Goal: Task Accomplishment & Management: Use online tool/utility

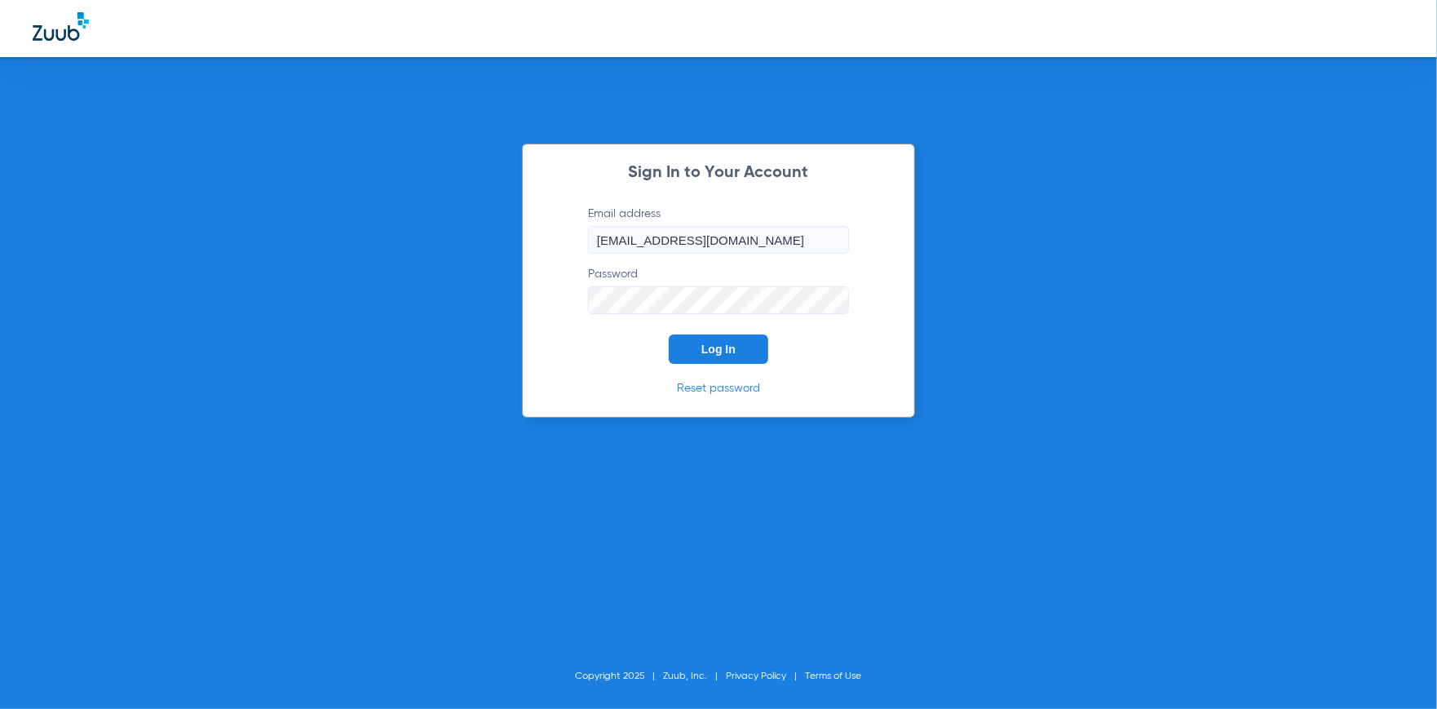
click at [722, 336] on button "Log In" at bounding box center [718, 348] width 99 height 29
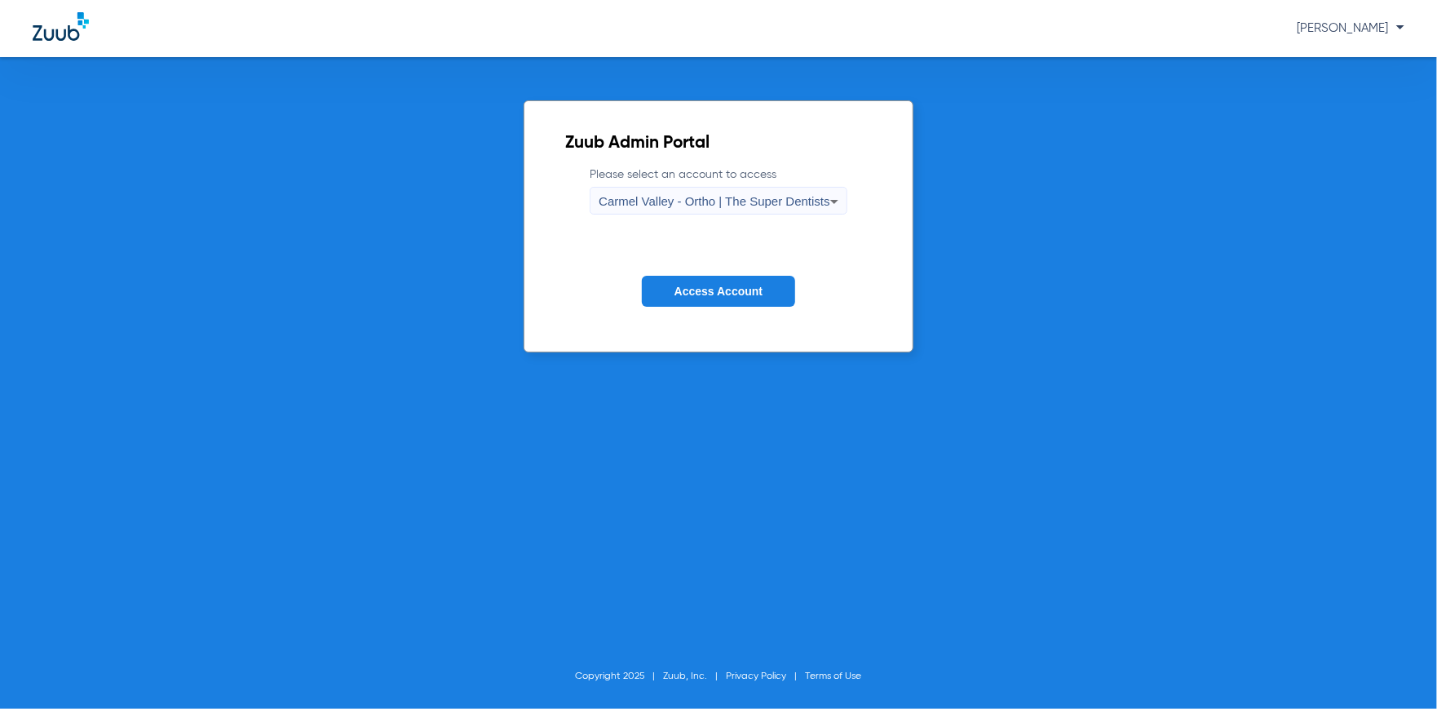
click at [799, 207] on div "Carmel Valley - Ortho | The Super Dentists" at bounding box center [714, 202] width 231 height 28
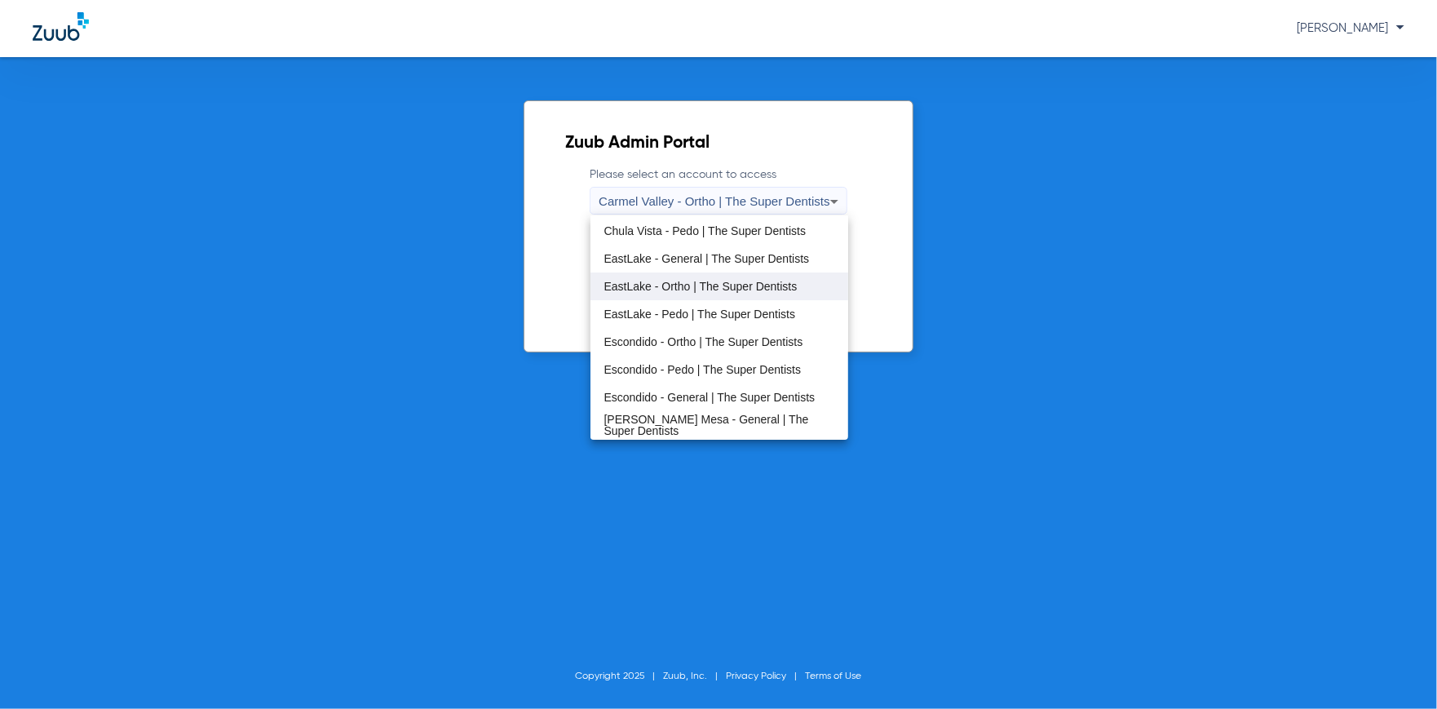
scroll to position [163, 0]
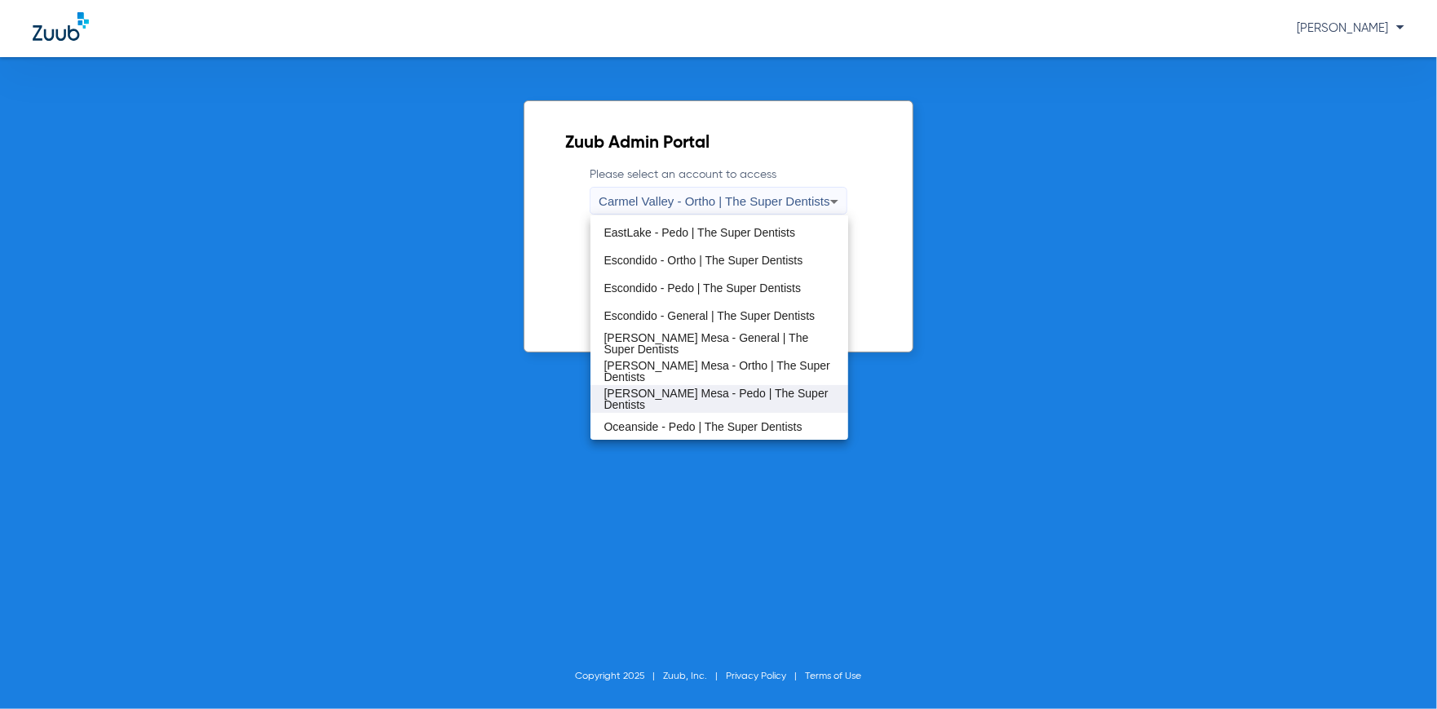
click at [696, 397] on span "[PERSON_NAME] Mesa - Pedo | The Super Dentists" at bounding box center [718, 398] width 231 height 23
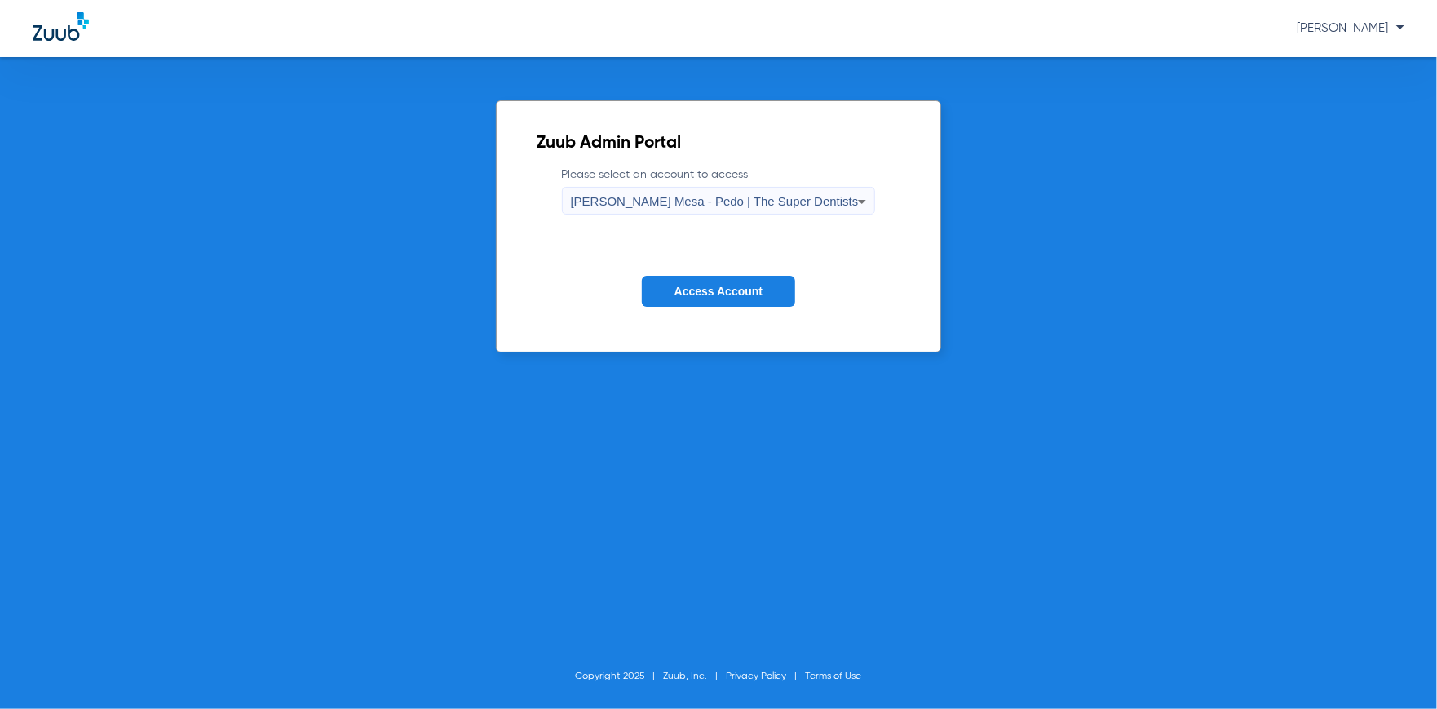
click at [705, 299] on button "Access Account" at bounding box center [718, 292] width 153 height 32
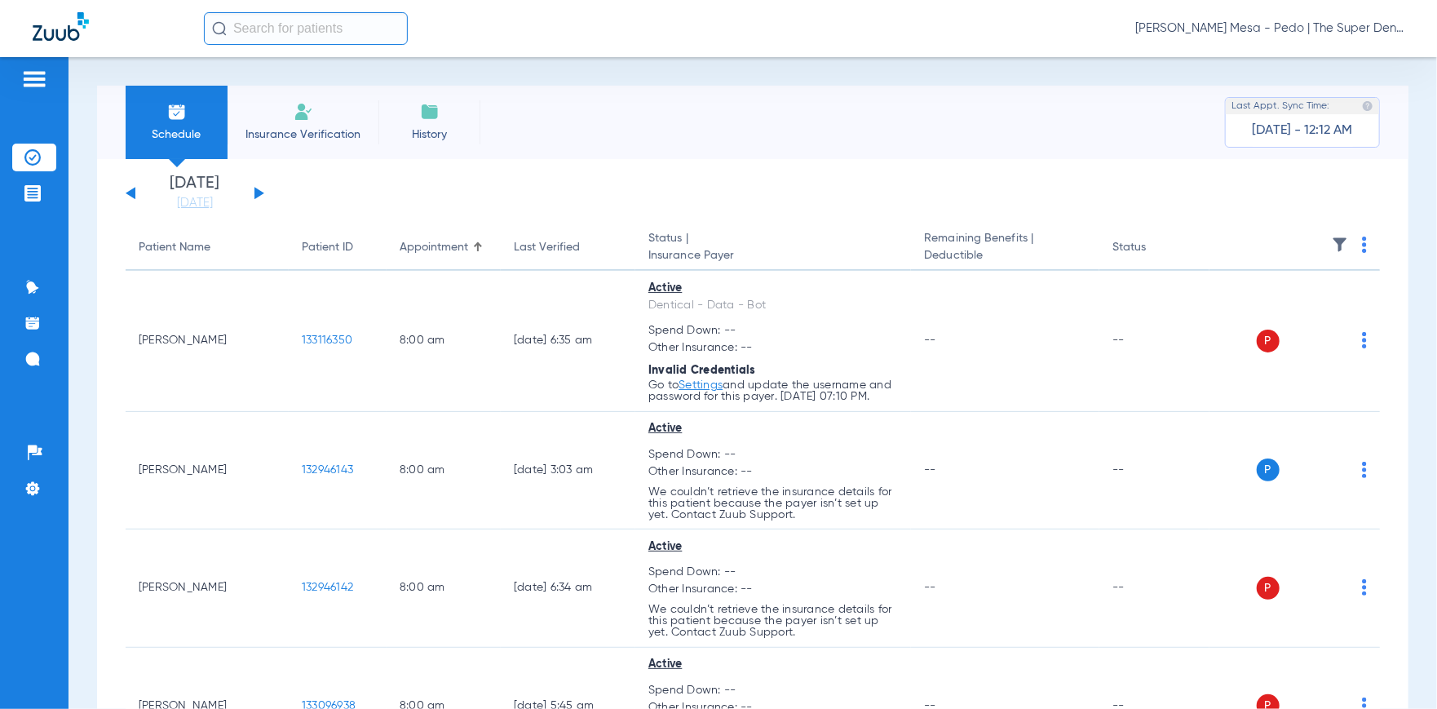
click at [36, 81] on img at bounding box center [34, 79] width 26 height 20
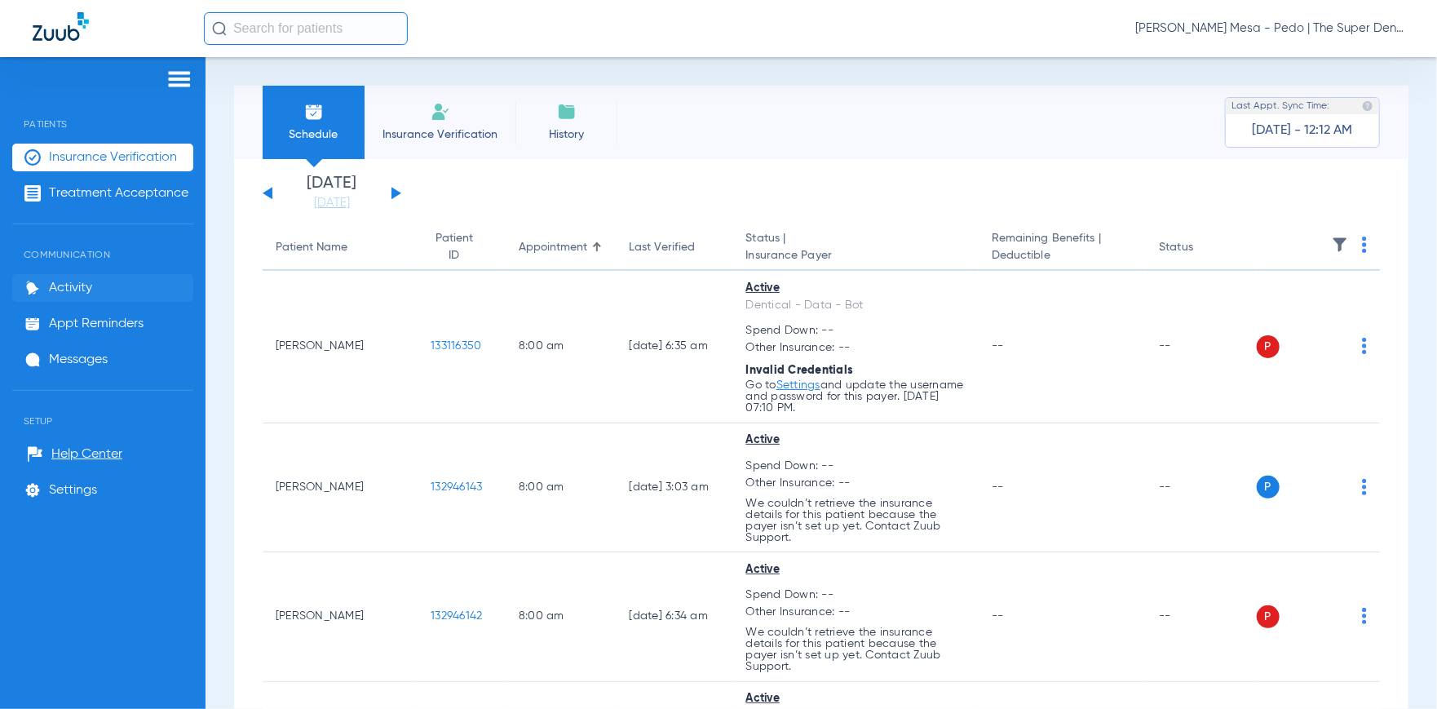
click at [79, 297] on li "Activity" at bounding box center [102, 288] width 181 height 28
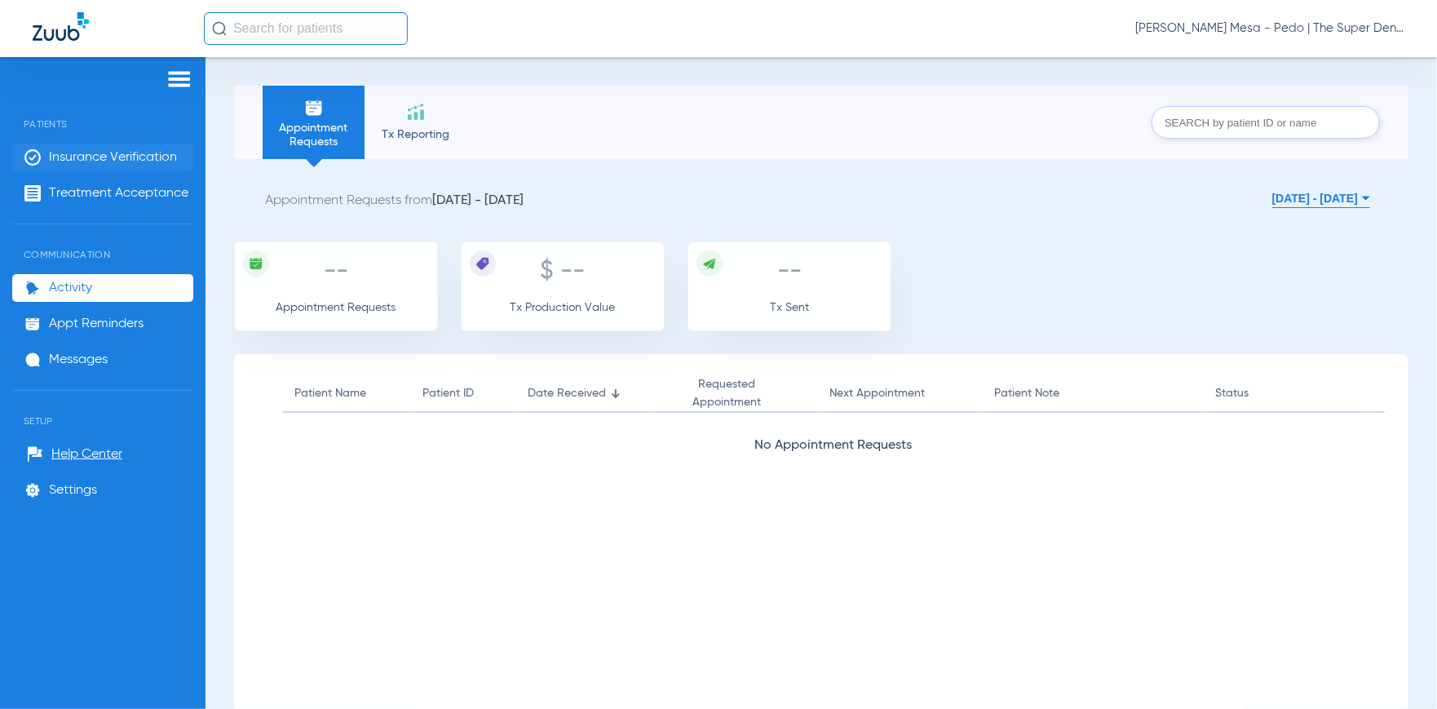
click at [75, 161] on span "Insurance Verification" at bounding box center [113, 157] width 128 height 16
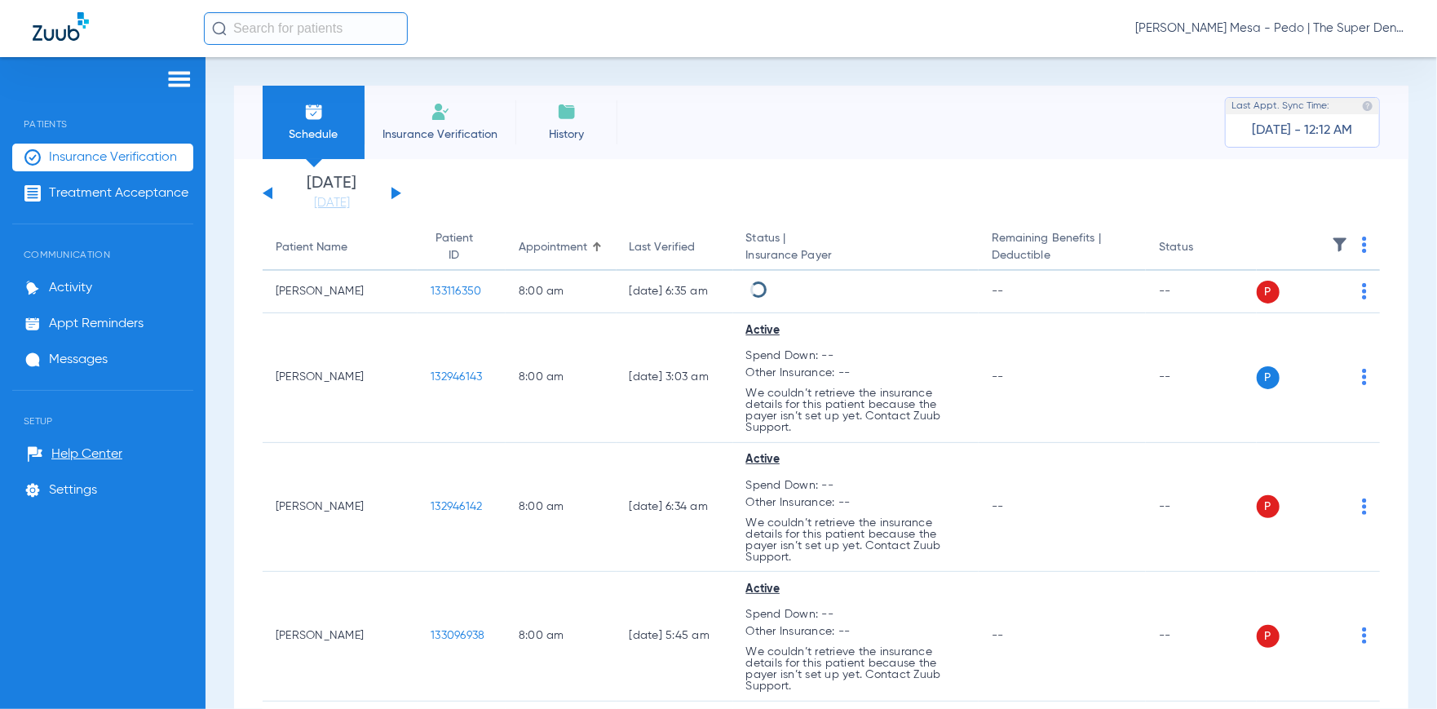
click at [453, 137] on span "Insurance Verification" at bounding box center [440, 134] width 126 height 16
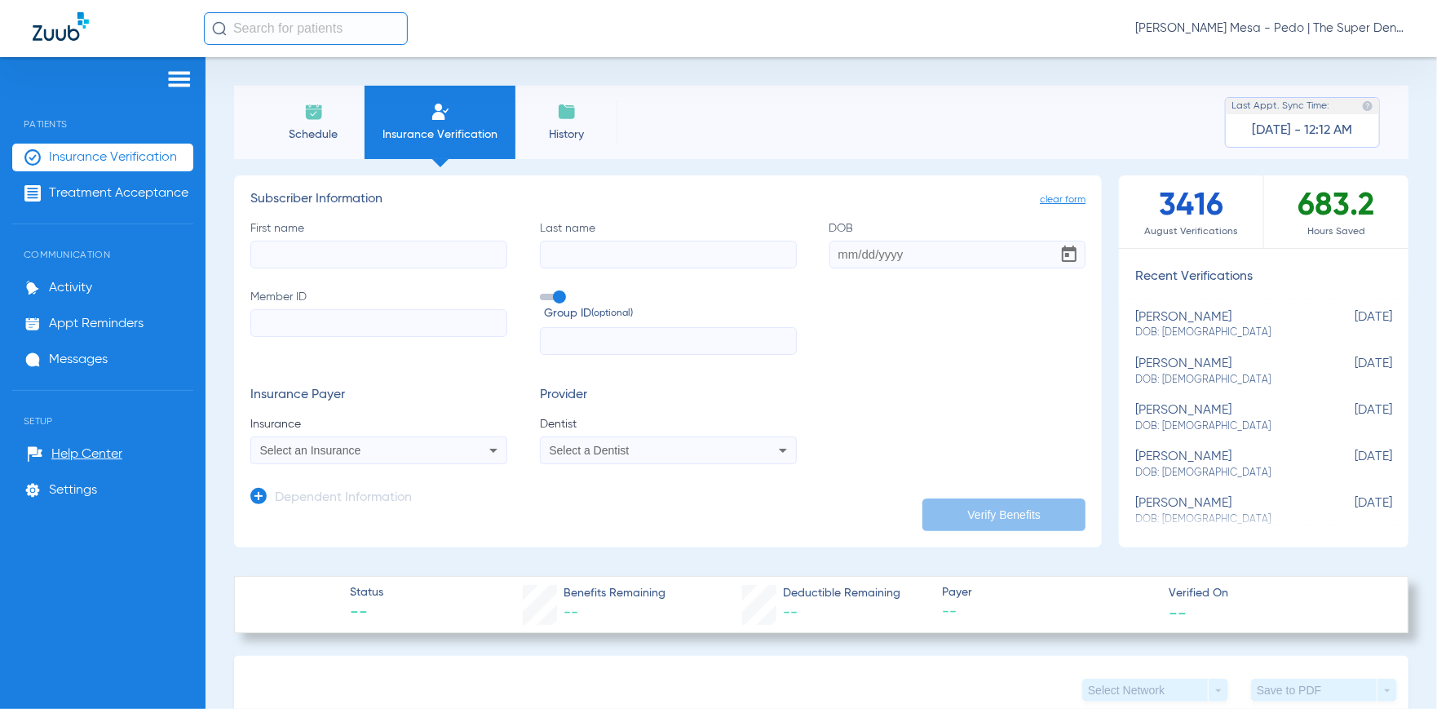
click at [368, 263] on input "First name" at bounding box center [378, 255] width 257 height 28
type input "[PERSON_NAME]"
type input "[DATE]"
click at [294, 321] on input "Member ID" at bounding box center [378, 323] width 257 height 28
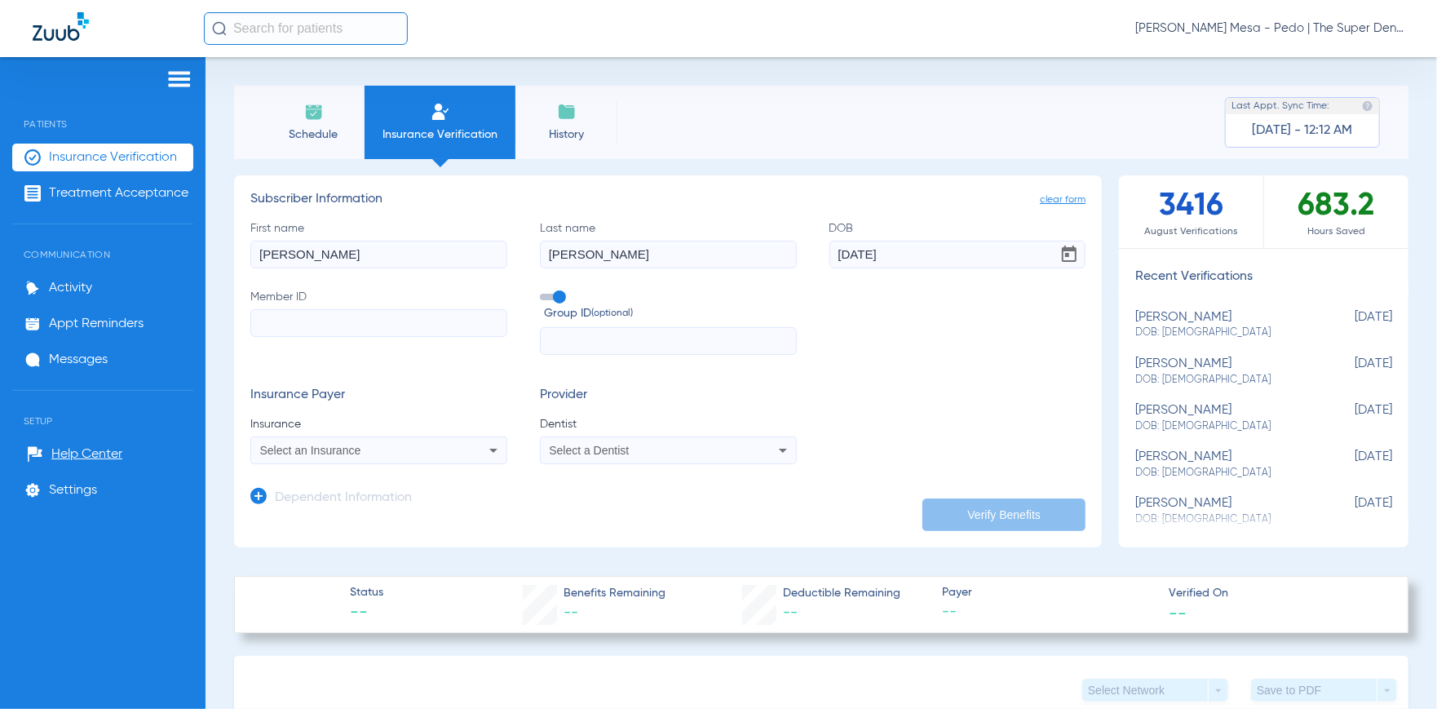
paste input "08000089462855"
type input "08000089462855"
click at [426, 452] on div "Select an Insurance" at bounding box center [355, 449] width 190 height 11
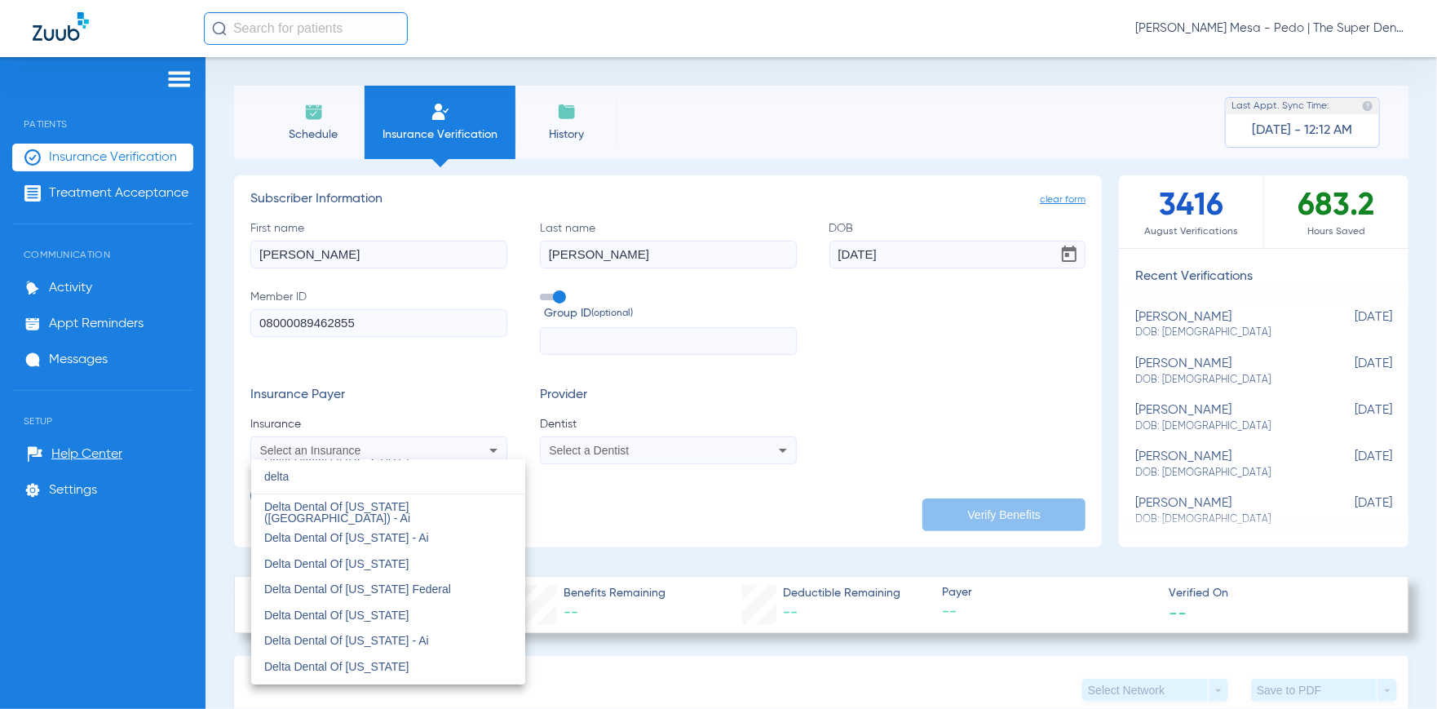
scroll to position [489, 0]
type input "delta"
click at [437, 588] on mat-option "Delta Dental Of [US_STATE]" at bounding box center [388, 583] width 274 height 26
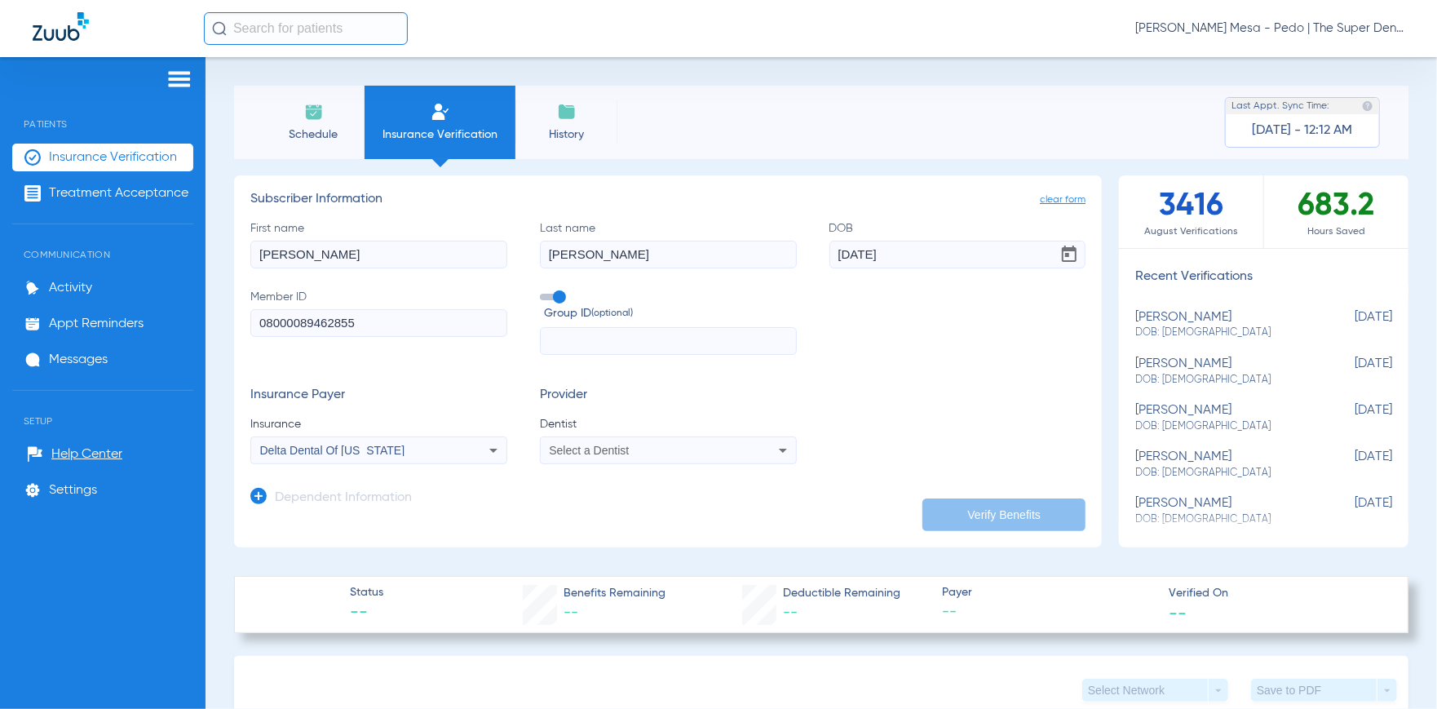
click at [780, 451] on icon at bounding box center [783, 450] width 20 height 20
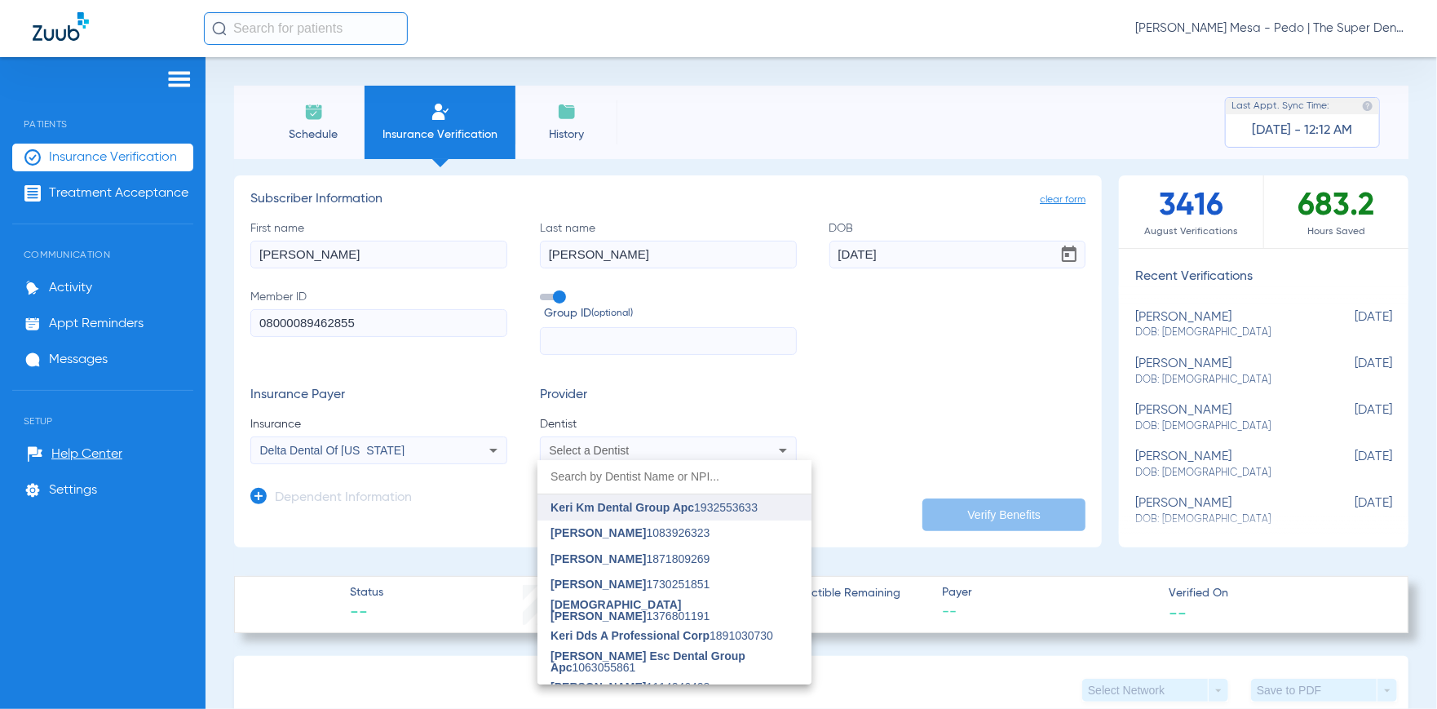
click at [676, 506] on span "Keri Km Dental Group Apc" at bounding box center [622, 507] width 144 height 13
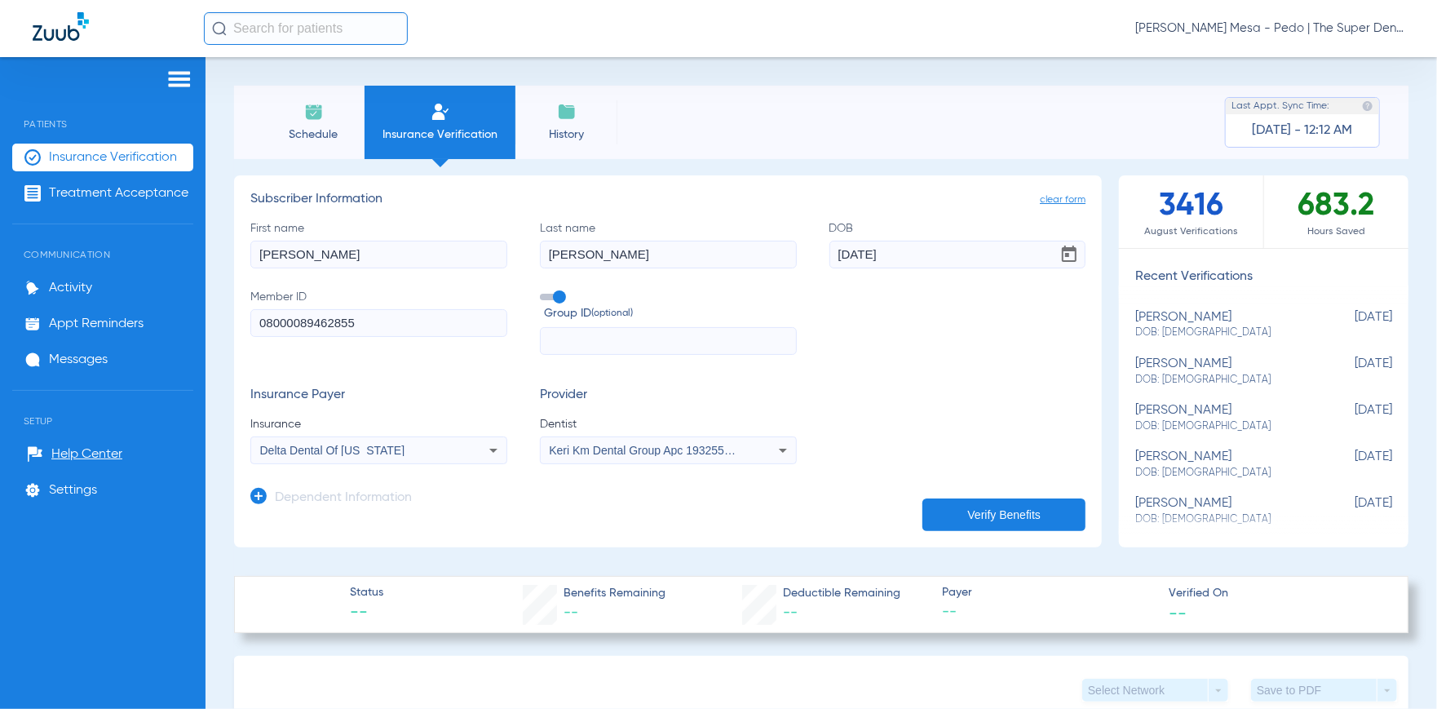
click at [940, 515] on button "Verify Benefits" at bounding box center [1003, 514] width 163 height 33
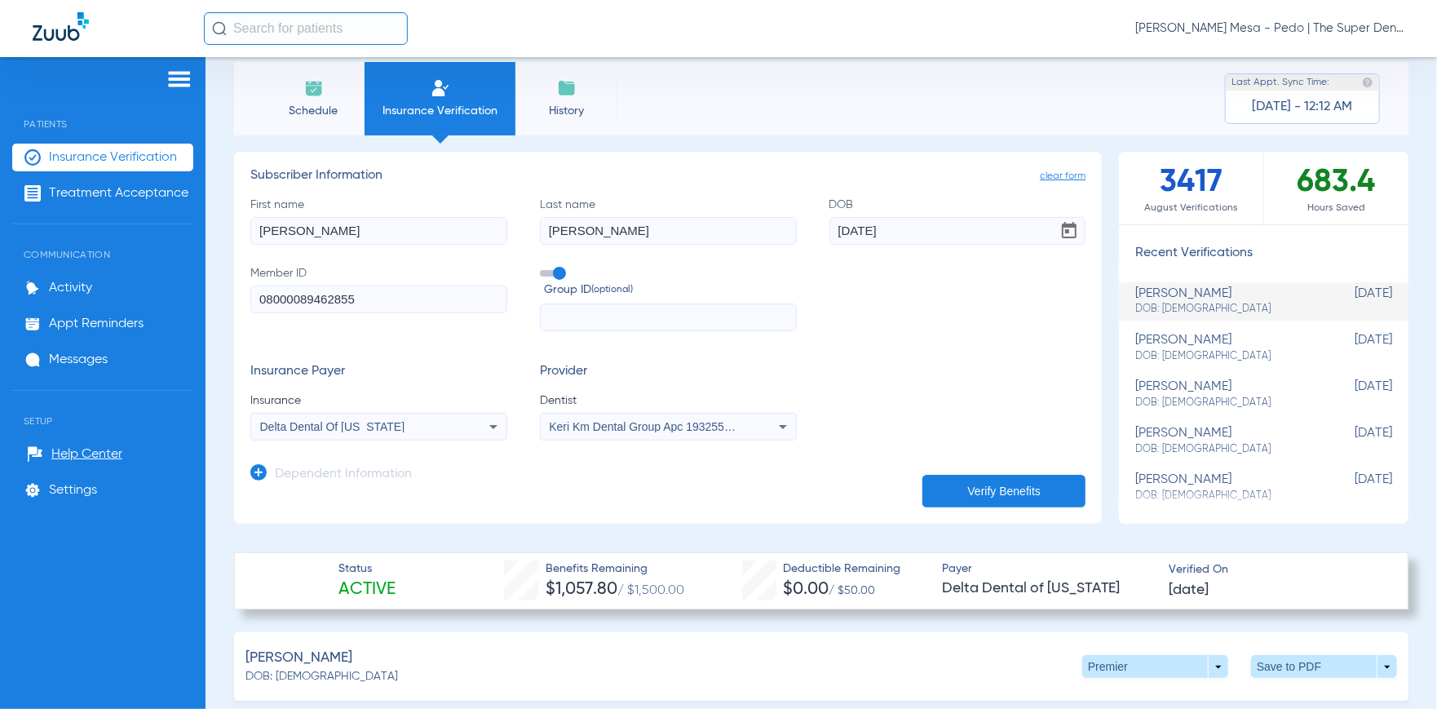
scroll to position [0, 0]
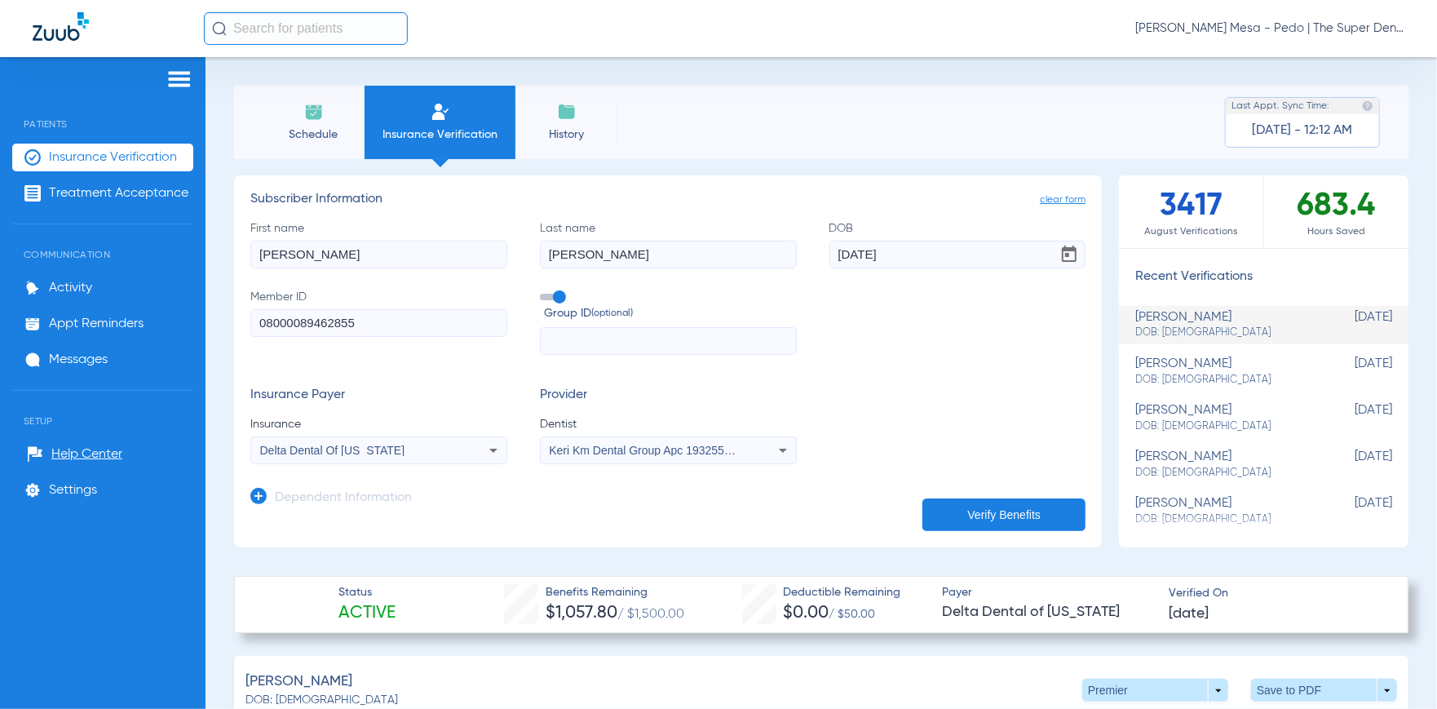
drag, startPoint x: 388, startPoint y: 258, endPoint x: 0, endPoint y: 254, distance: 388.2
click at [0, 254] on div "Patients Insurance Verification Treatment Acceptance Communication Activity App…" at bounding box center [718, 411] width 1437 height 709
type input "a"
type input "Angel"
type input "[PERSON_NAME]"
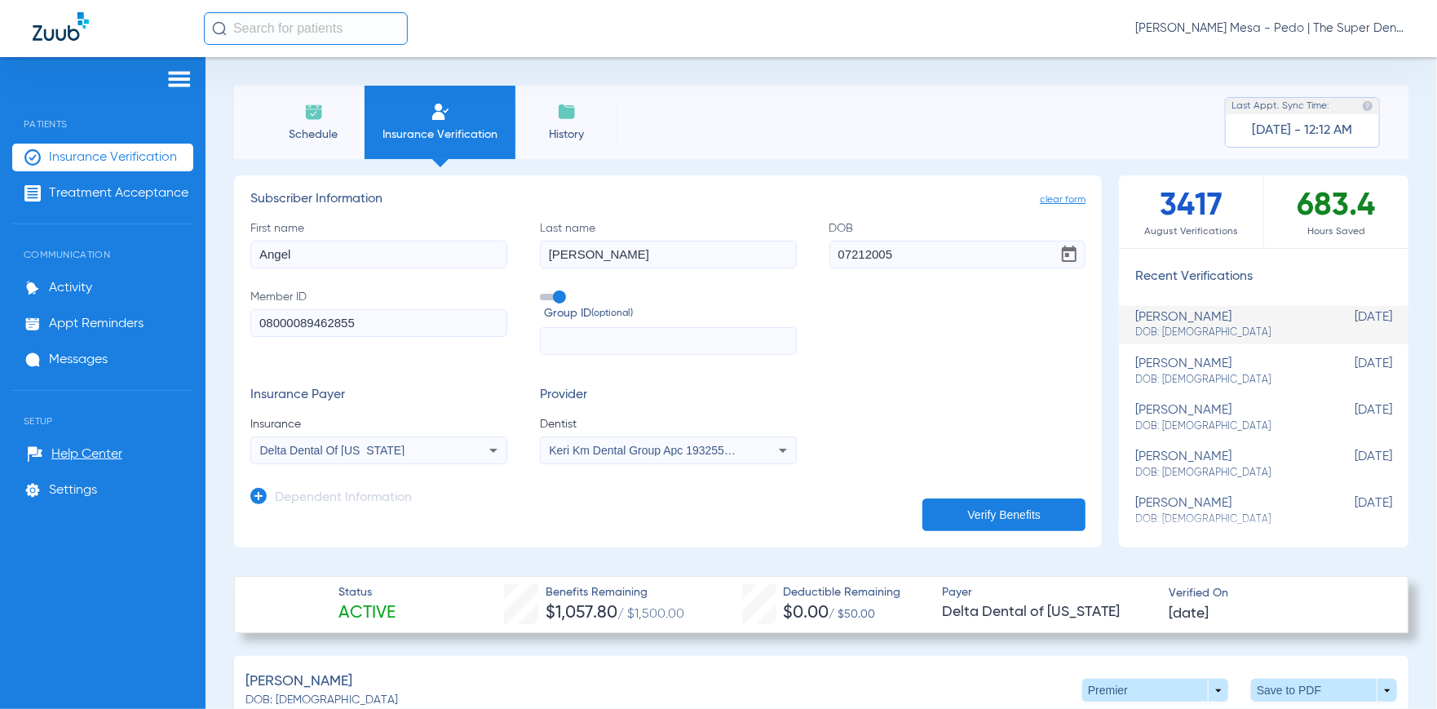
type input "[DATE]"
paste input "W216060406"
type input "W216060406"
click at [491, 454] on icon at bounding box center [494, 450] width 20 height 20
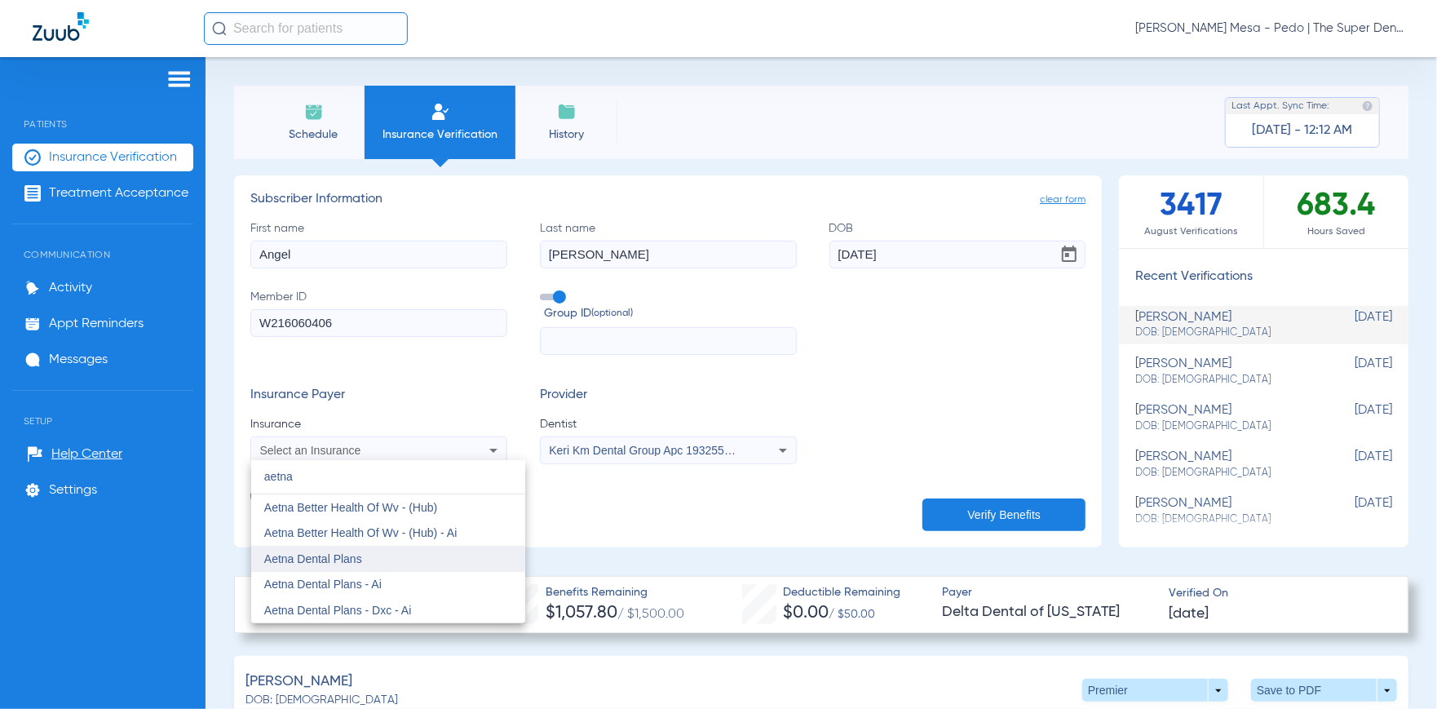
type input "aetna"
click at [426, 551] on mat-option "Aetna Dental Plans" at bounding box center [388, 559] width 274 height 26
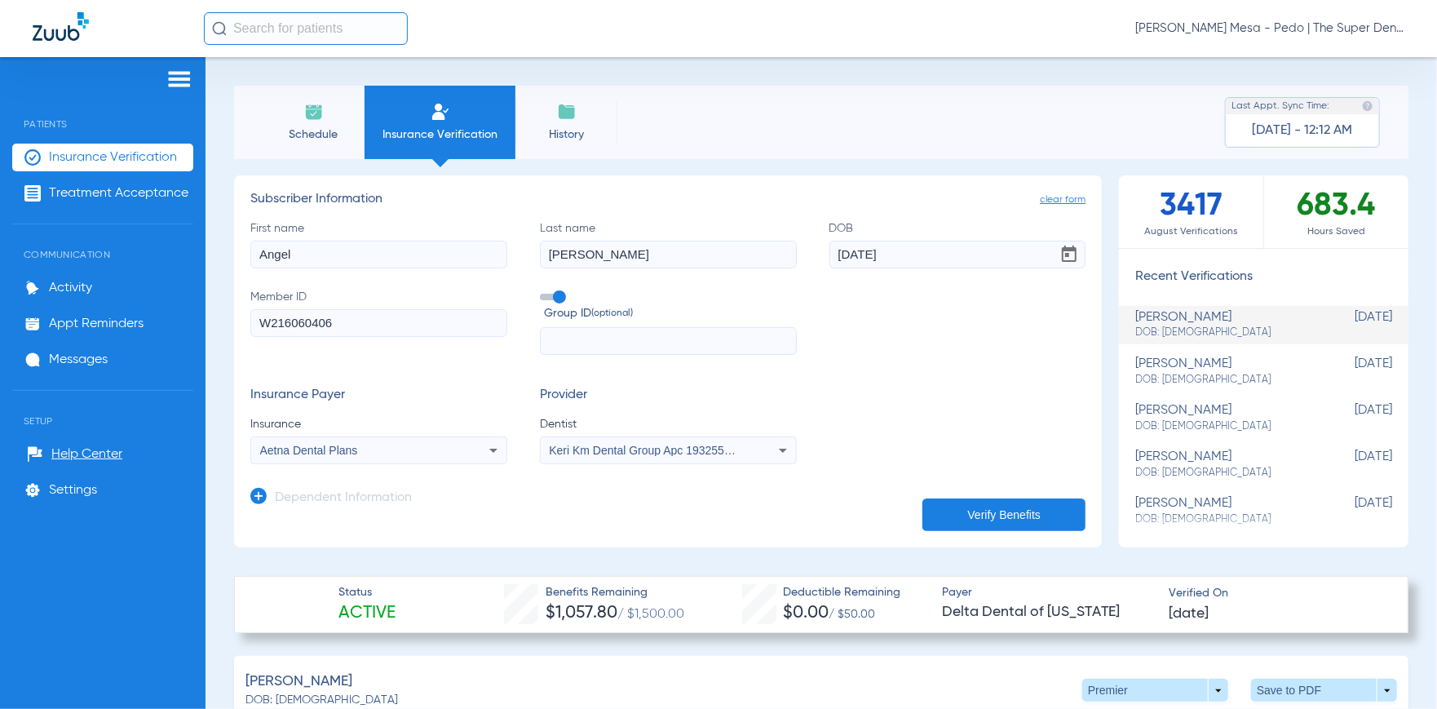
click at [972, 508] on button "Verify Benefits" at bounding box center [1003, 514] width 163 height 33
drag, startPoint x: 373, startPoint y: 254, endPoint x: 62, endPoint y: 243, distance: 311.7
click at [72, 249] on div "Patients Insurance Verification Treatment Acceptance Communication Activity App…" at bounding box center [718, 411] width 1437 height 709
drag, startPoint x: 332, startPoint y: 264, endPoint x: 58, endPoint y: 264, distance: 274.0
click at [60, 264] on div "Patients Insurance Verification Treatment Acceptance Communication Activity App…" at bounding box center [718, 411] width 1437 height 709
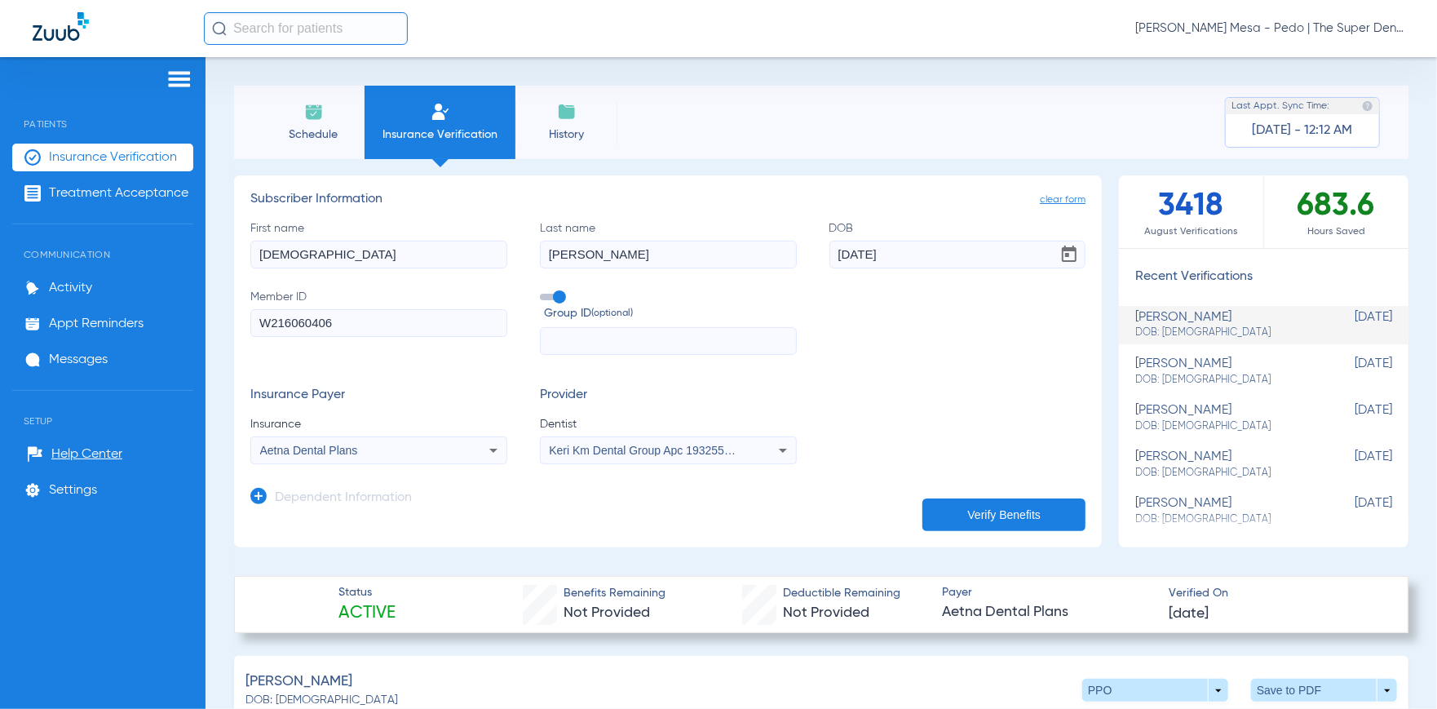
type input "[DEMOGRAPHIC_DATA]"
type input "[PERSON_NAME]"
type input "[DATE]"
click at [392, 320] on input "W216060406" at bounding box center [378, 323] width 257 height 28
click at [391, 320] on input "W216060406" at bounding box center [378, 323] width 257 height 28
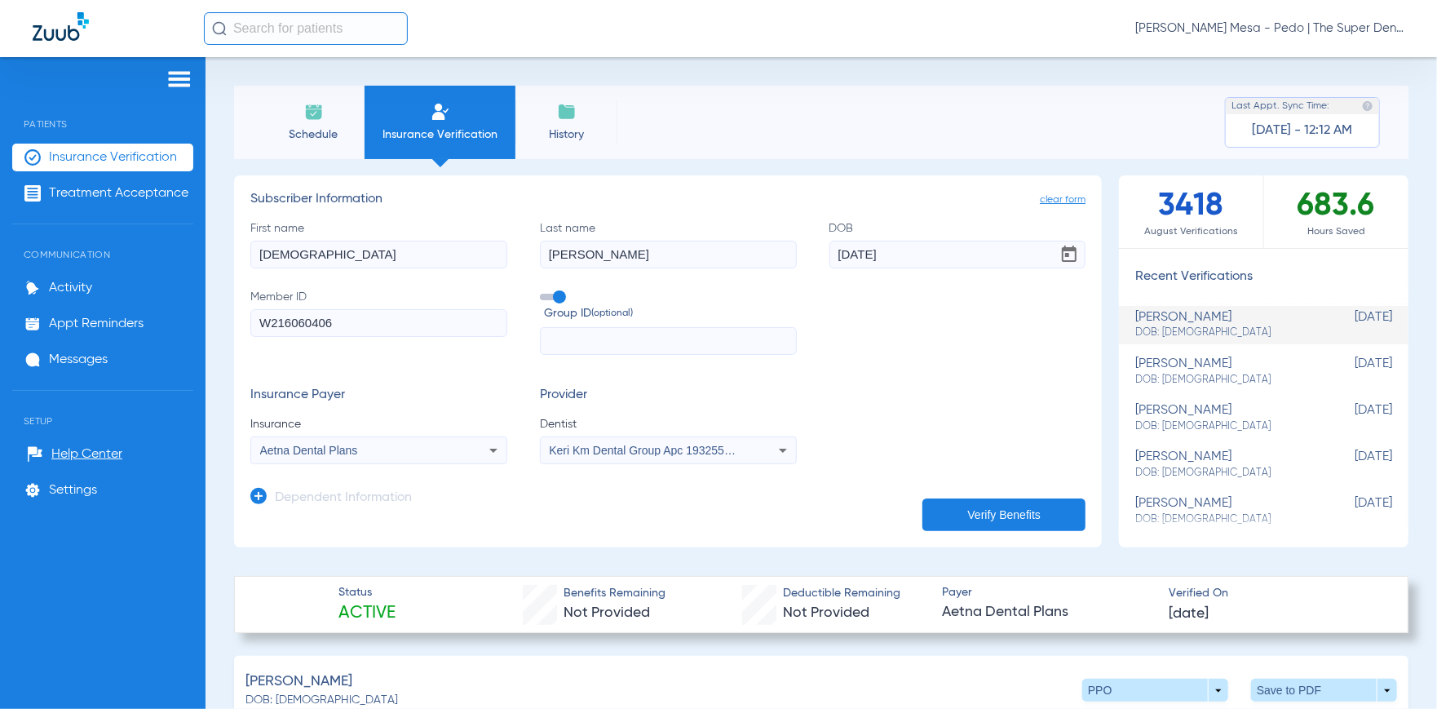
paste input "01131779600"
type input "01131779600"
click at [390, 463] on mat-select "Aetna Dental Plans" at bounding box center [378, 450] width 257 height 28
click at [387, 461] on mat-select "Aetna Dental Plans" at bounding box center [378, 450] width 257 height 28
click at [384, 450] on div "Aetna Dental Plans" at bounding box center [355, 449] width 190 height 11
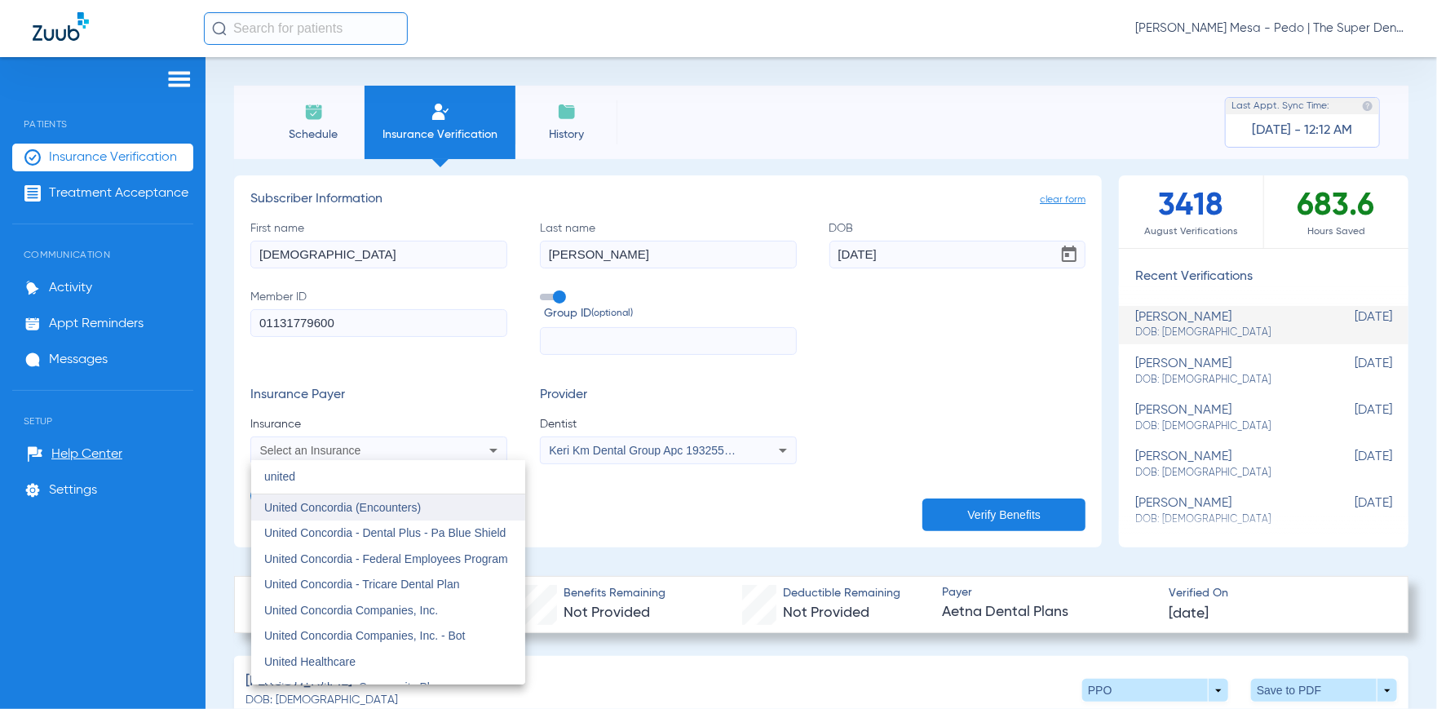
type input "united"
click at [398, 506] on span "United Concordia (Encounters)" at bounding box center [342, 507] width 157 height 13
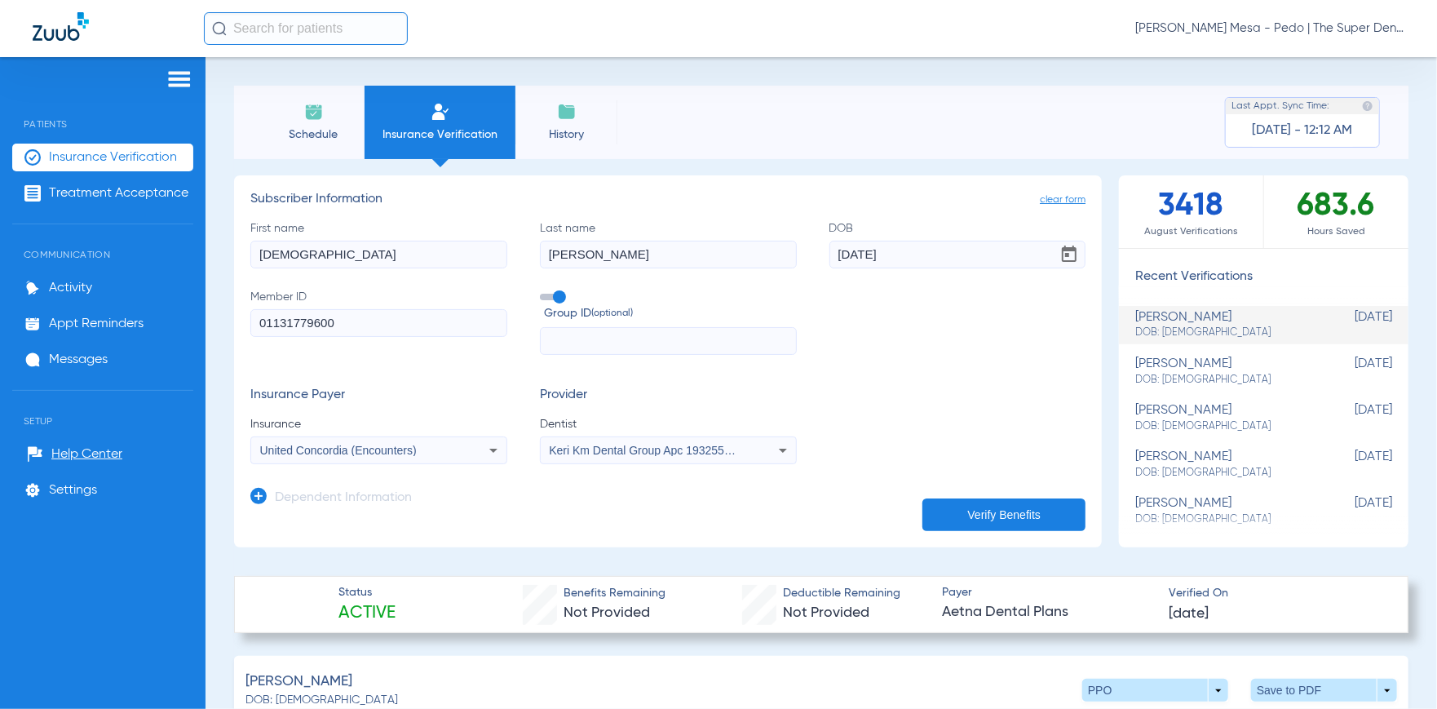
click at [961, 505] on button "Verify Benefits" at bounding box center [1003, 514] width 163 height 33
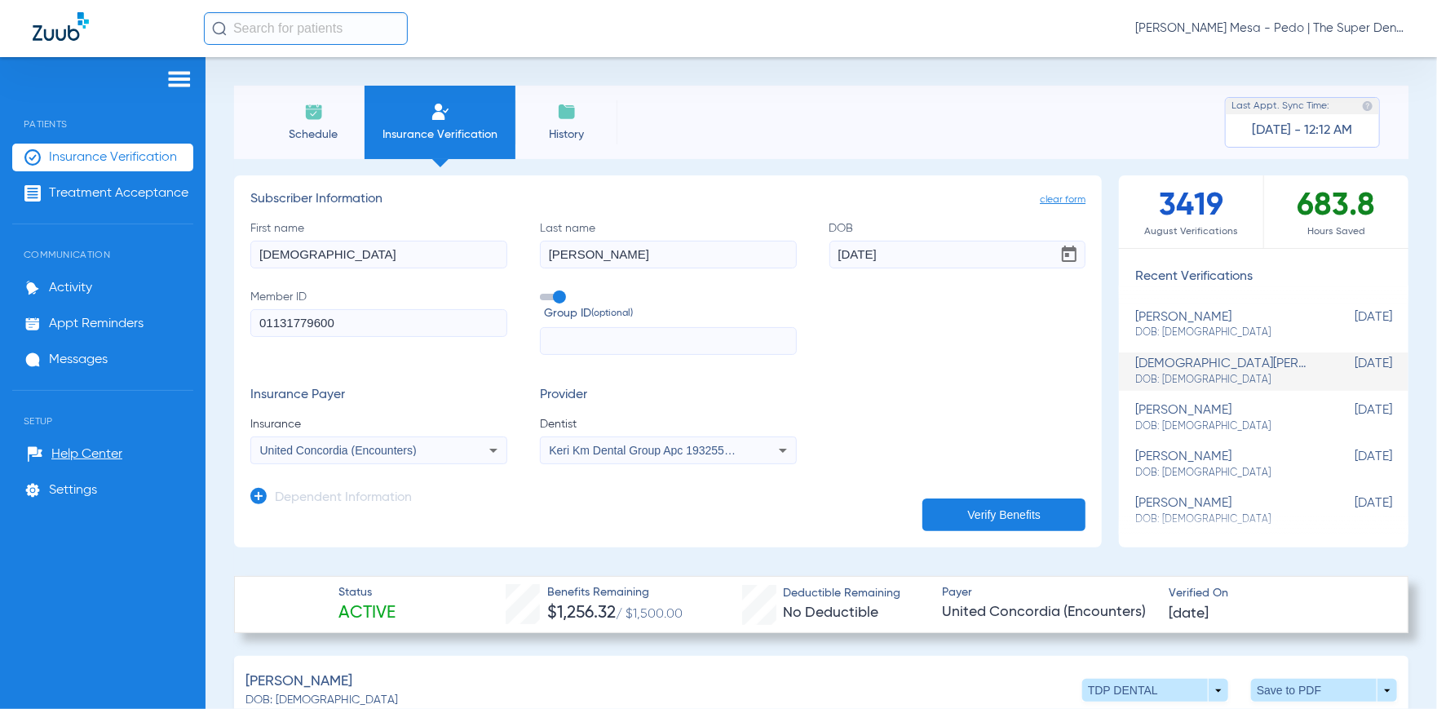
drag, startPoint x: 323, startPoint y: 244, endPoint x: 83, endPoint y: 229, distance: 240.2
click at [83, 229] on div "Patients Insurance Verification Treatment Acceptance Communication Activity App…" at bounding box center [718, 411] width 1437 height 709
type input "[PERSON_NAME]"
type input "Eay"
type input "[DATE]"
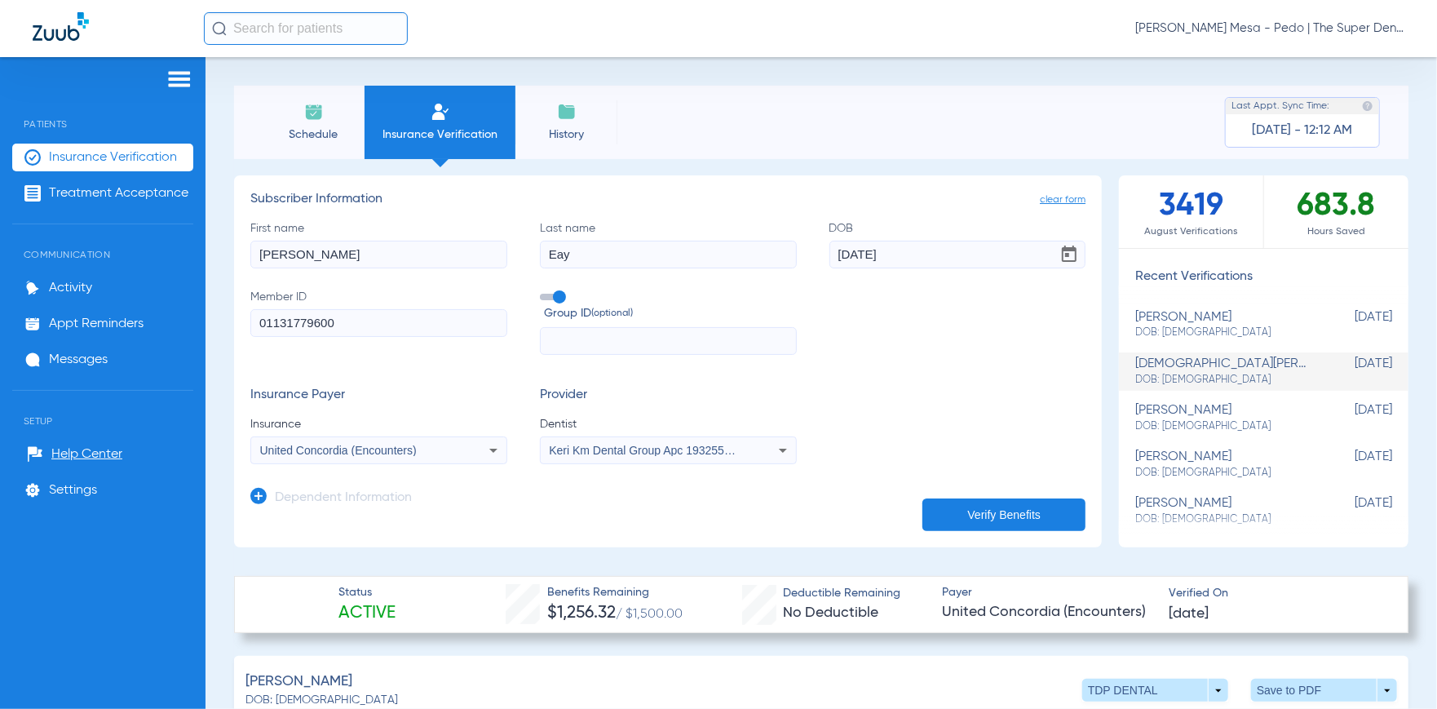
click at [363, 316] on input "01131779600" at bounding box center [378, 323] width 257 height 28
type input "586069962"
click at [466, 453] on div "United Concordia (Encounters)" at bounding box center [378, 450] width 255 height 20
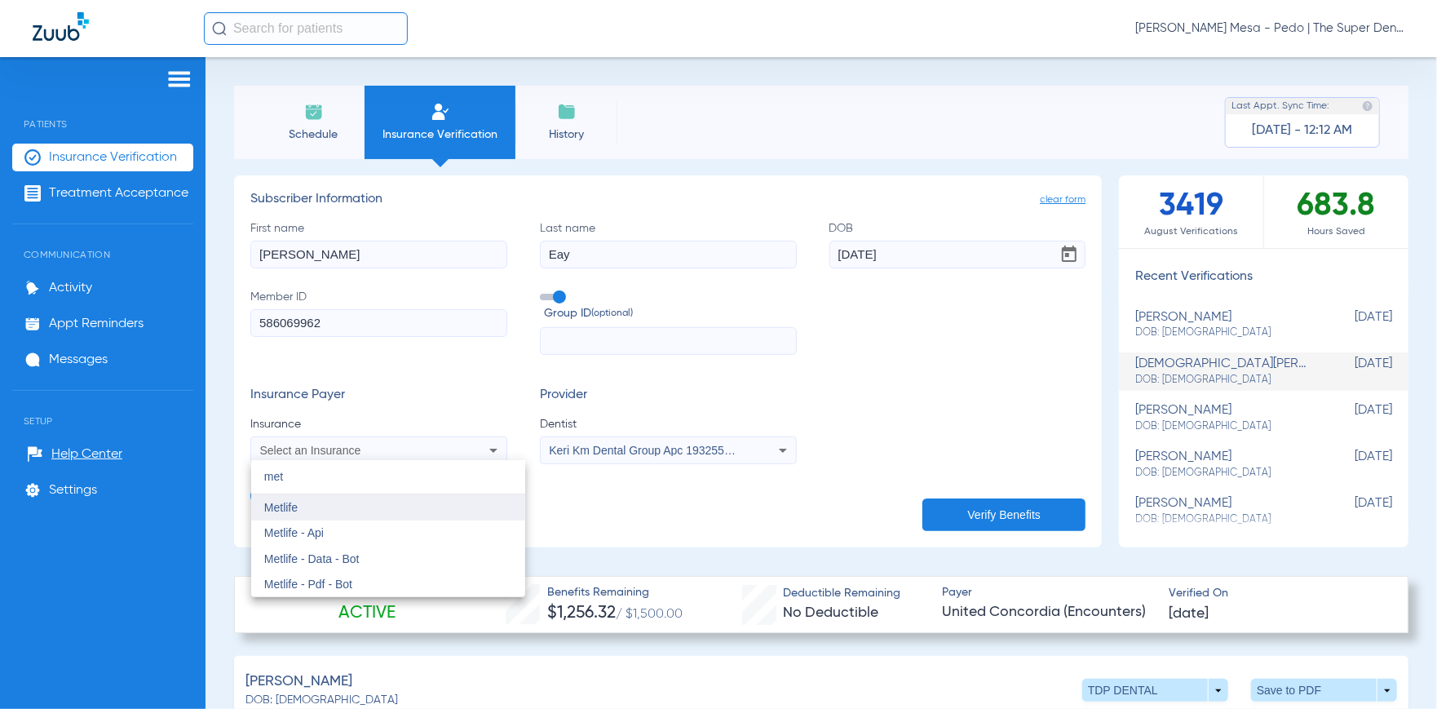
type input "met"
click at [342, 505] on mat-option "Metlife" at bounding box center [388, 507] width 274 height 26
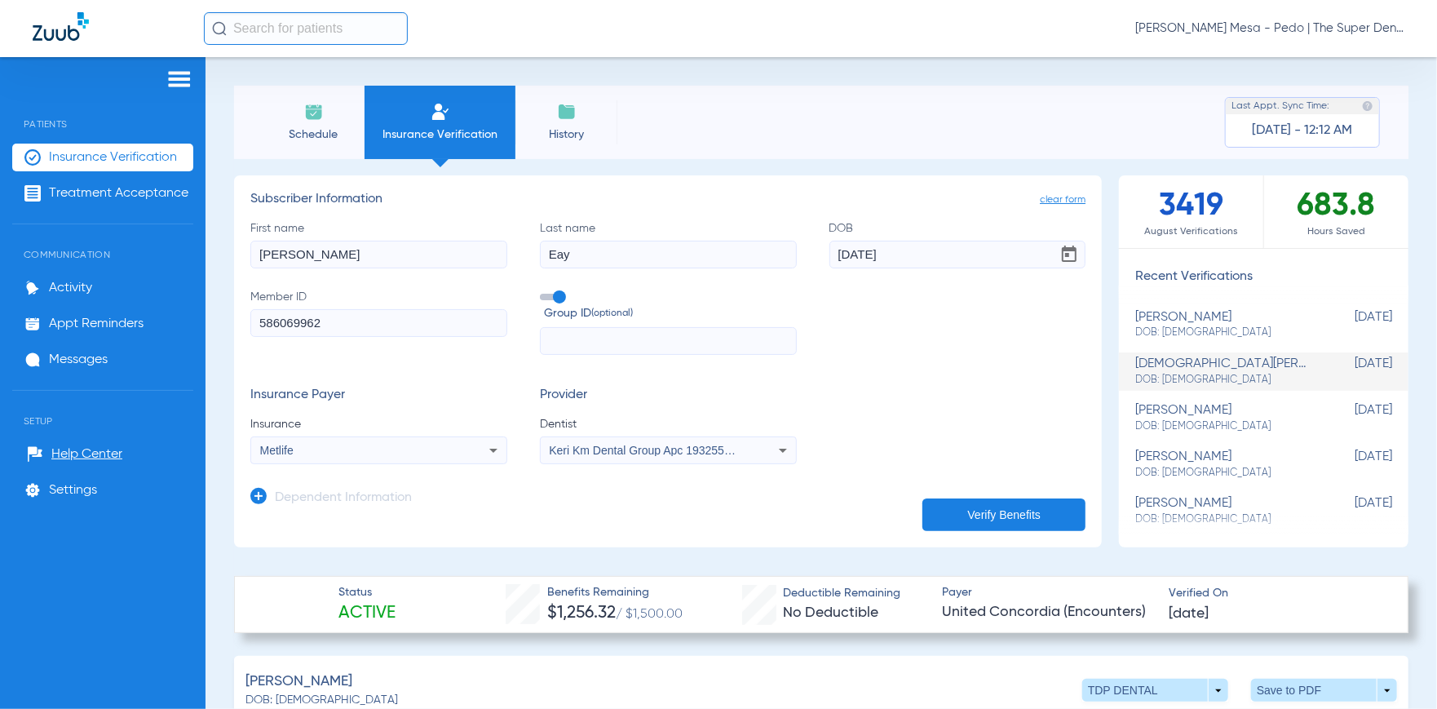
click at [1026, 500] on button "Verify Benefits" at bounding box center [1003, 514] width 163 height 33
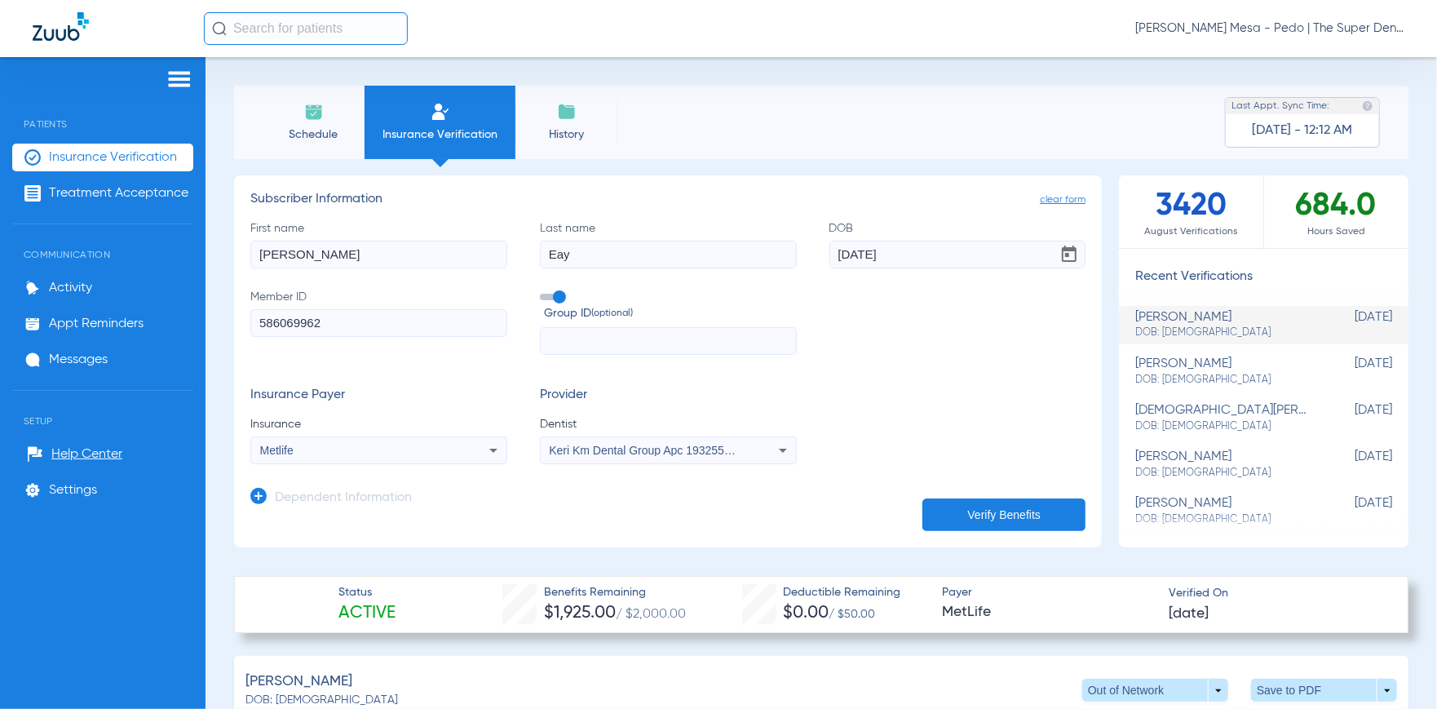
drag, startPoint x: 351, startPoint y: 263, endPoint x: 113, endPoint y: 243, distance: 238.9
click at [125, 244] on div "Patients Insurance Verification Treatment Acceptance Communication Activity App…" at bounding box center [718, 411] width 1437 height 709
drag, startPoint x: 253, startPoint y: 255, endPoint x: 0, endPoint y: 300, distance: 256.7
click at [144, 255] on div "Patients Insurance Verification Treatment Acceptance Communication Activity App…" at bounding box center [718, 411] width 1437 height 709
type input "[PERSON_NAME]"
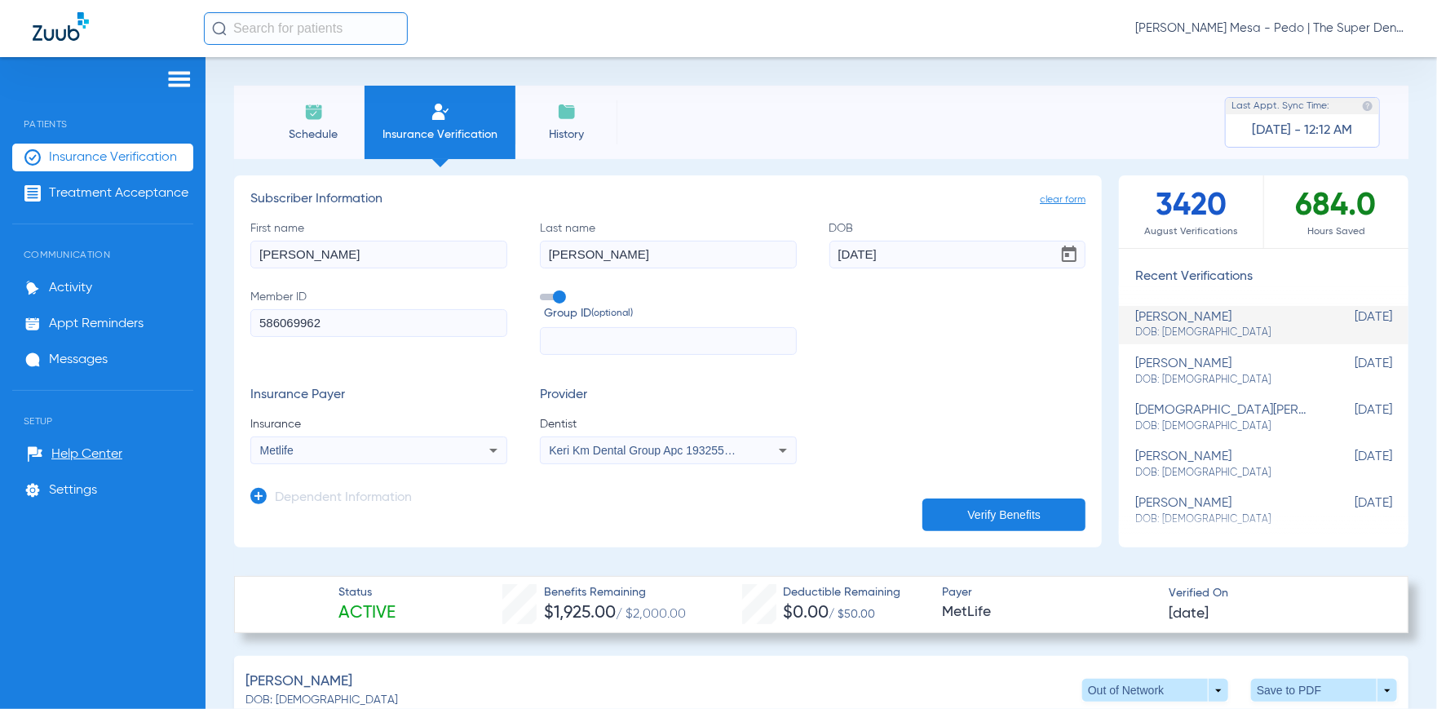
type input "[PERSON_NAME]"
type input "[DATE]"
click at [332, 330] on input "586069962" at bounding box center [378, 323] width 257 height 28
click at [332, 332] on input "586069962" at bounding box center [378, 323] width 257 height 28
paste input "123563476101"
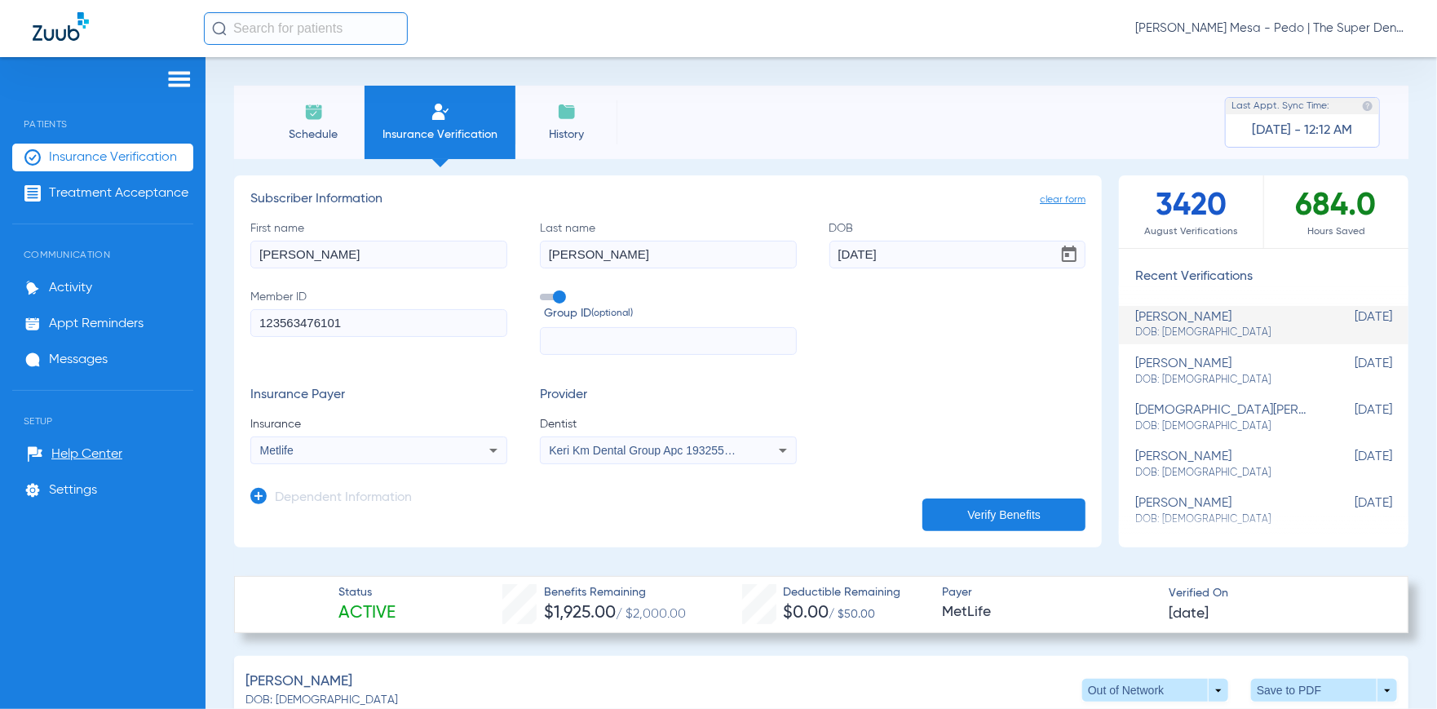
type input "123563476101"
click at [408, 454] on div "Metlife" at bounding box center [355, 449] width 190 height 11
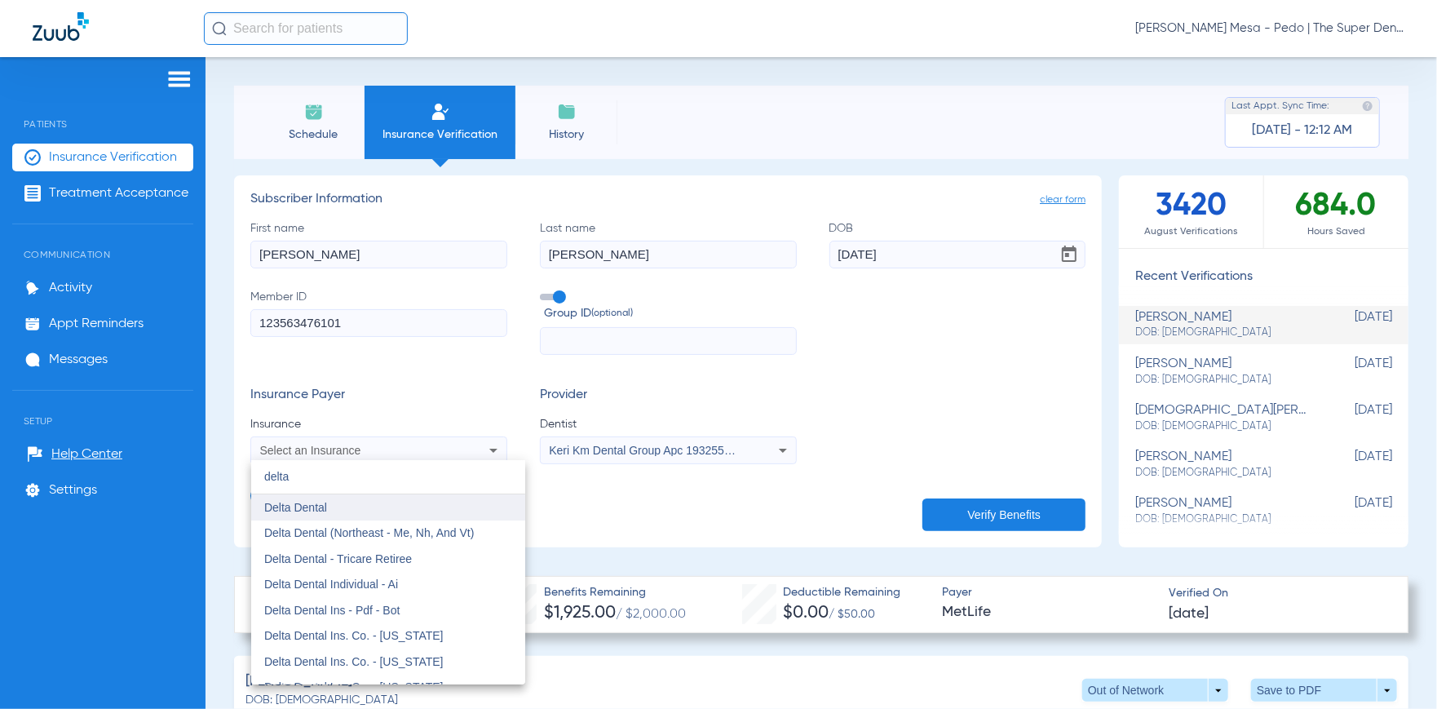
type input "delta"
click at [426, 509] on mat-option "Delta Dental" at bounding box center [388, 507] width 274 height 26
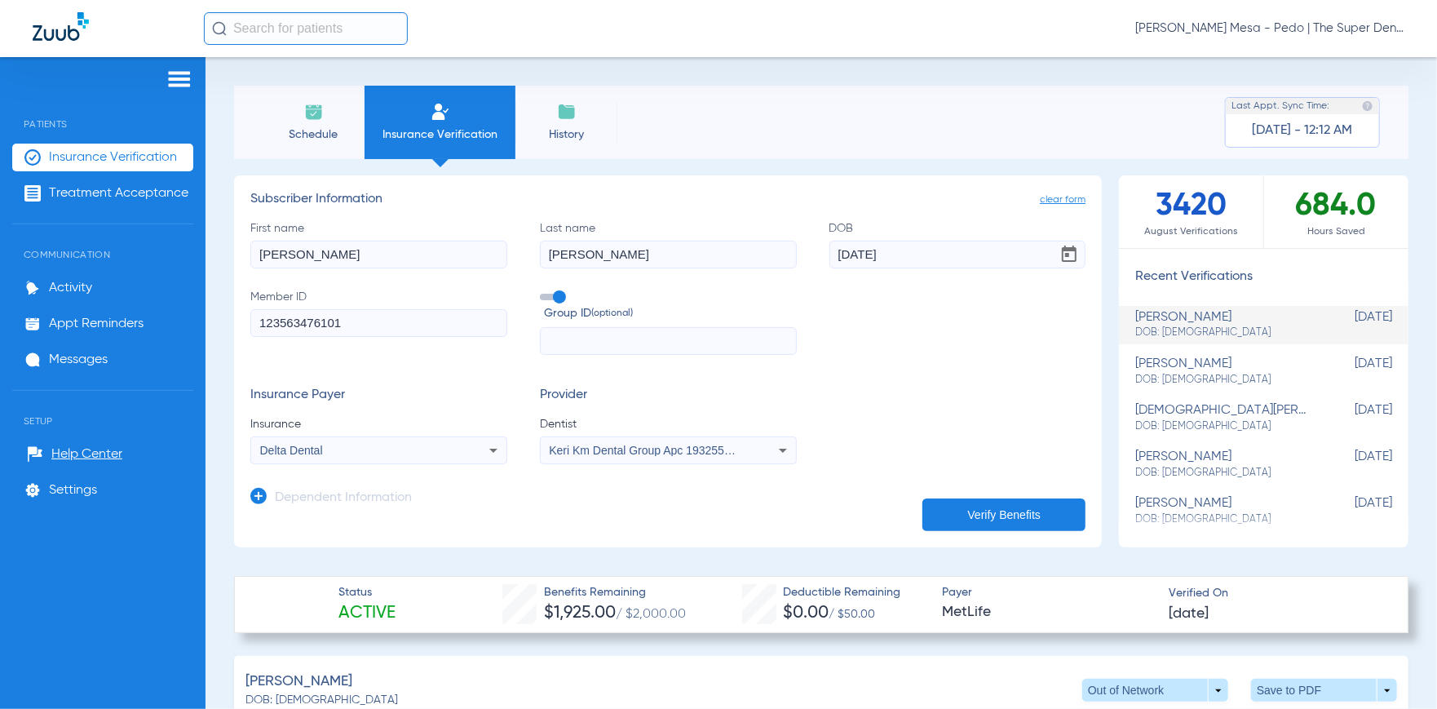
click at [957, 506] on button "Verify Benefits" at bounding box center [1003, 514] width 163 height 33
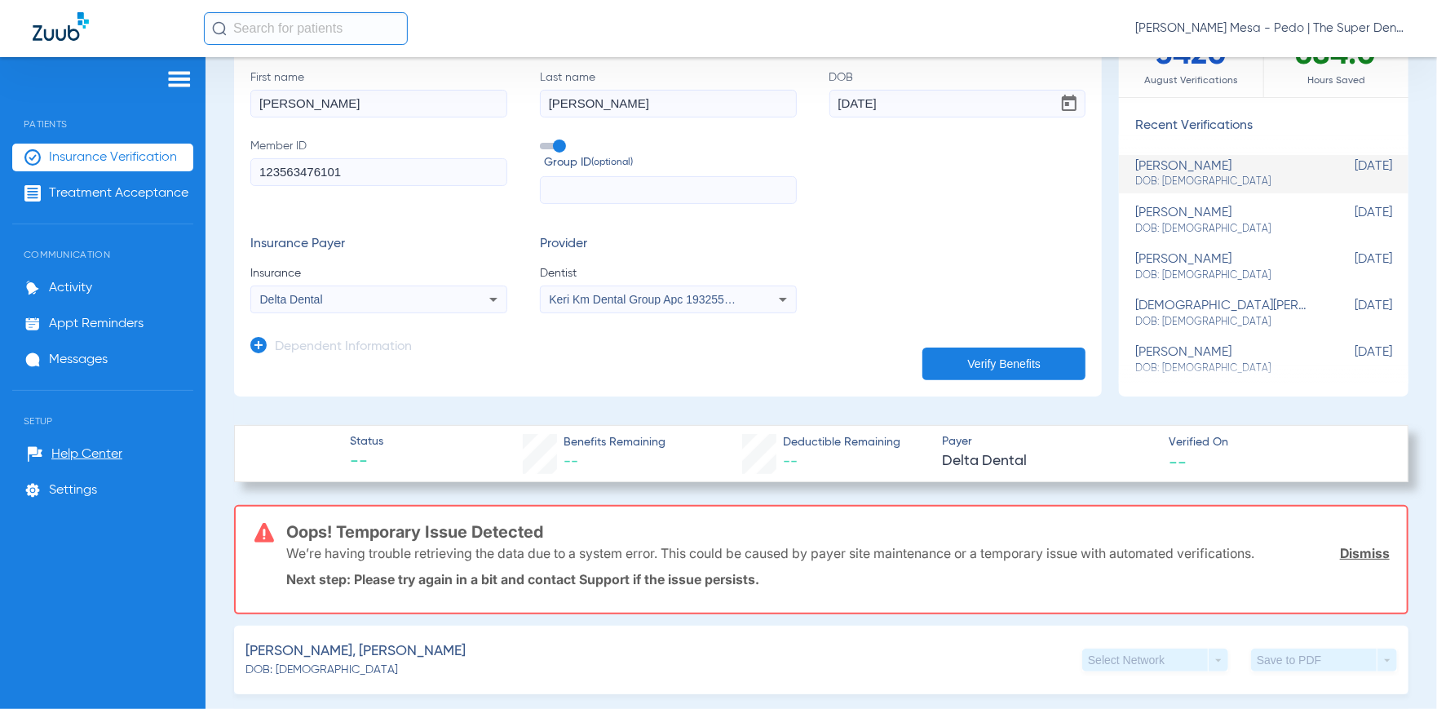
scroll to position [163, 0]
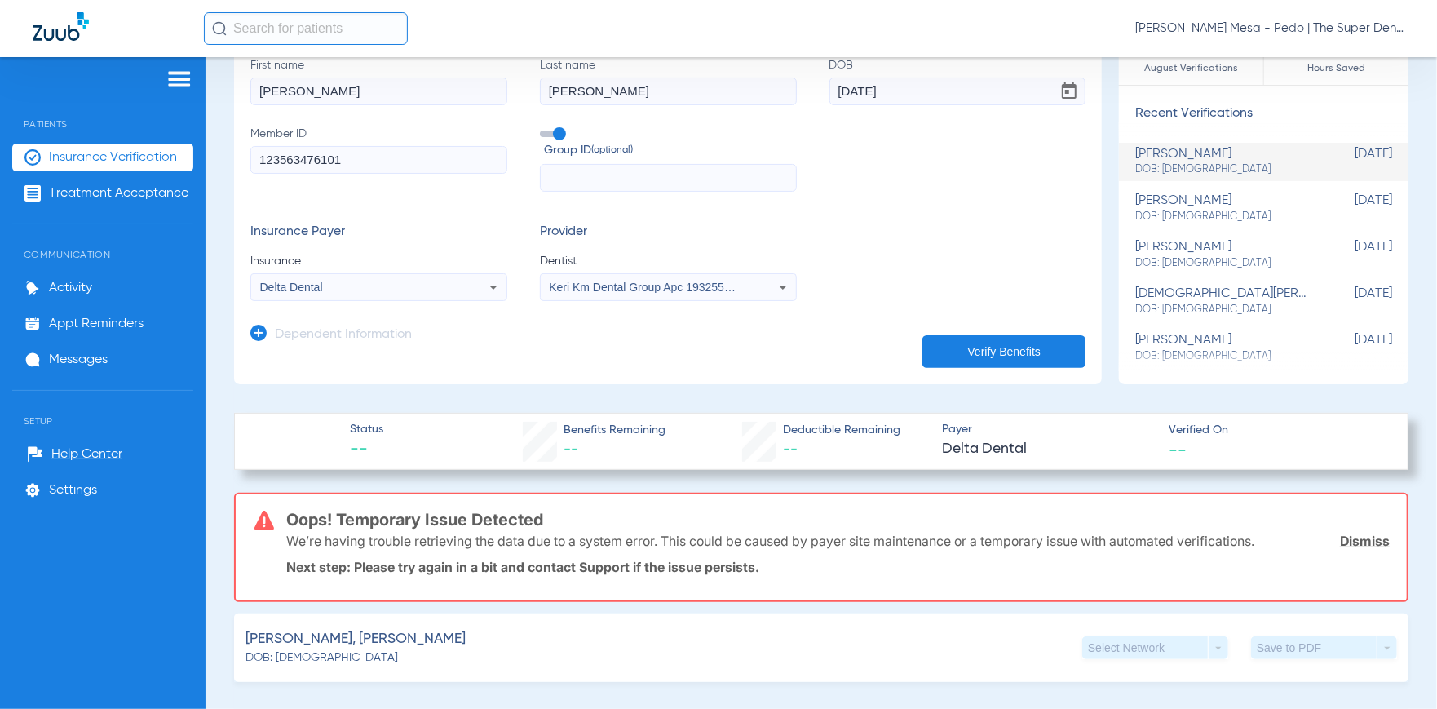
click at [984, 338] on button "Verify Benefits" at bounding box center [1003, 351] width 163 height 33
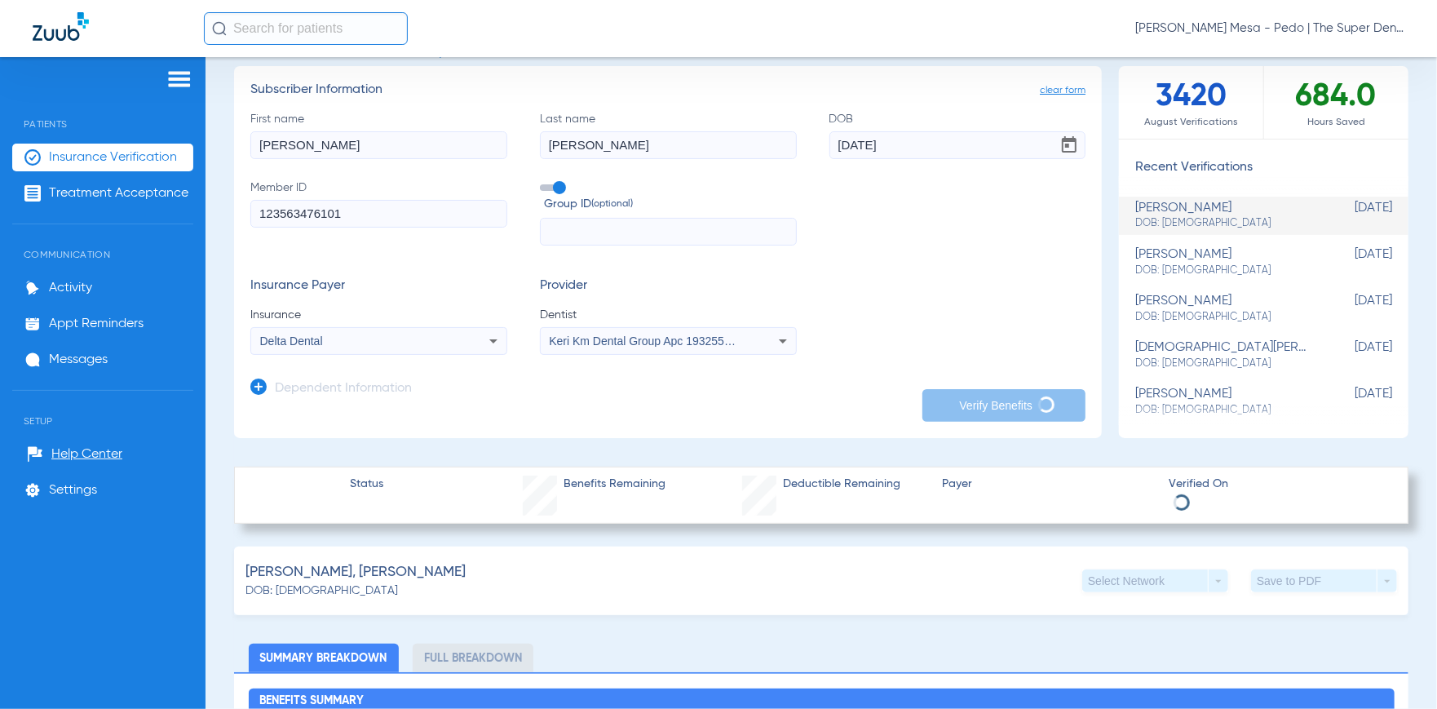
scroll to position [82, 0]
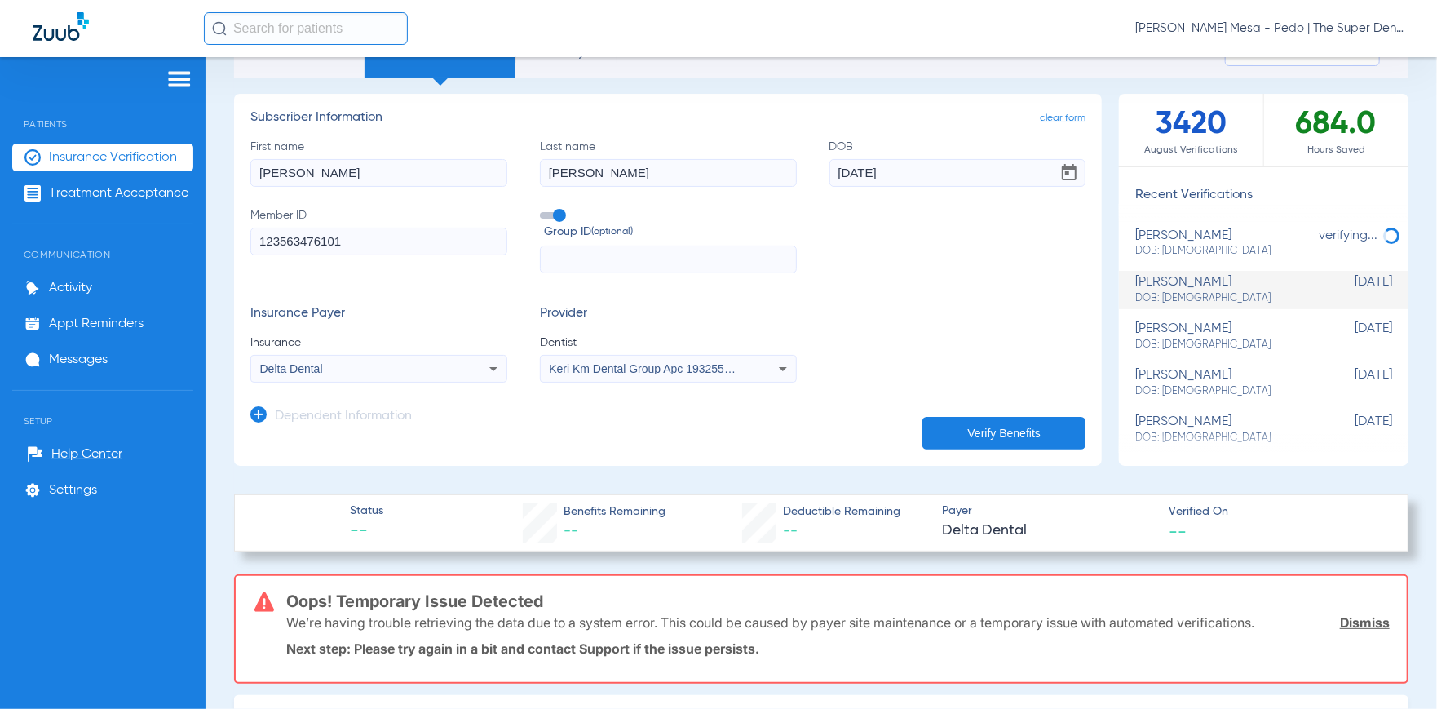
drag, startPoint x: 589, startPoint y: 175, endPoint x: 656, endPoint y: 175, distance: 67.7
click at [656, 175] on input "[PERSON_NAME]" at bounding box center [668, 173] width 257 height 28
type input "[PERSON_NAME]"
click at [939, 428] on button "Verify Benefits" at bounding box center [1003, 433] width 163 height 33
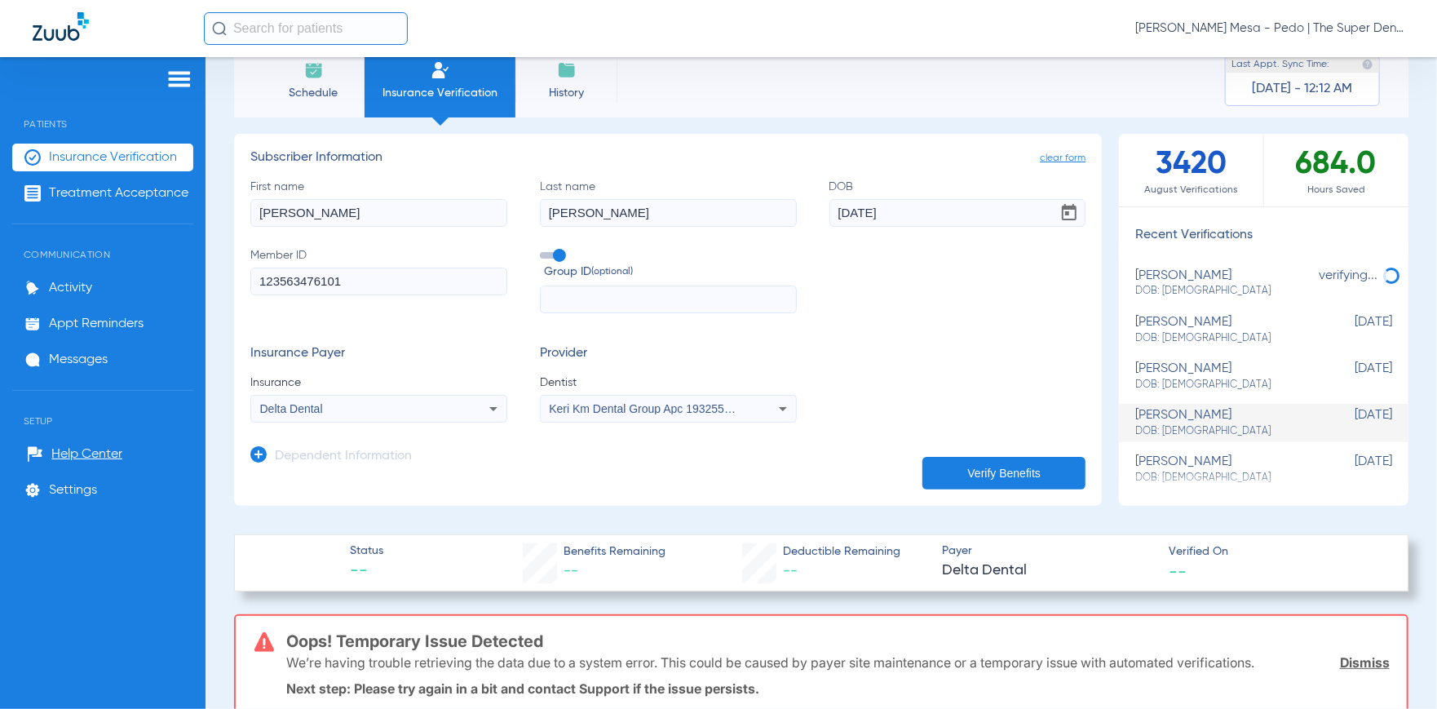
scroll to position [0, 0]
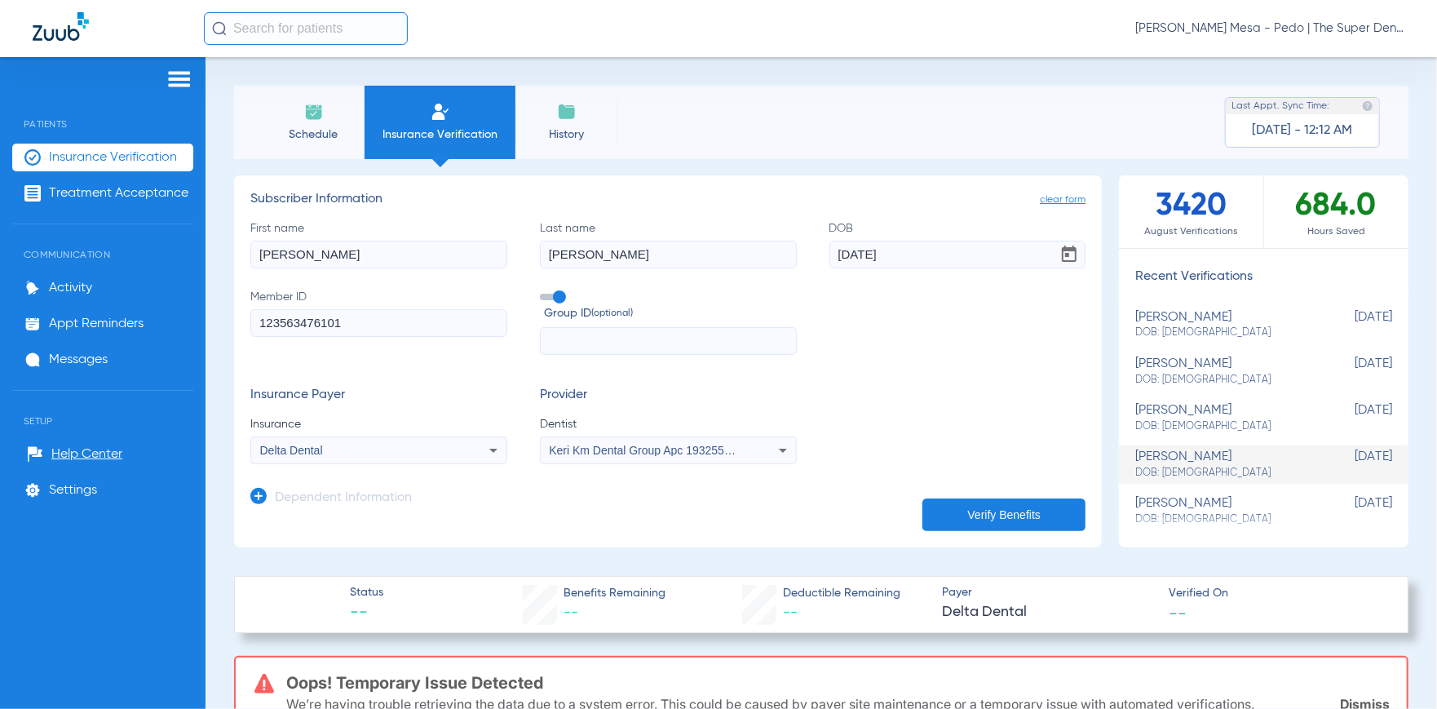
drag, startPoint x: 236, startPoint y: 264, endPoint x: 0, endPoint y: 184, distance: 249.6
click at [0, 201] on div "Patients Insurance Verification Treatment Acceptance Communication Activity App…" at bounding box center [718, 411] width 1437 height 709
type input "RAVEN"
type input "[PERSON_NAME]"
type input "[DATE]"
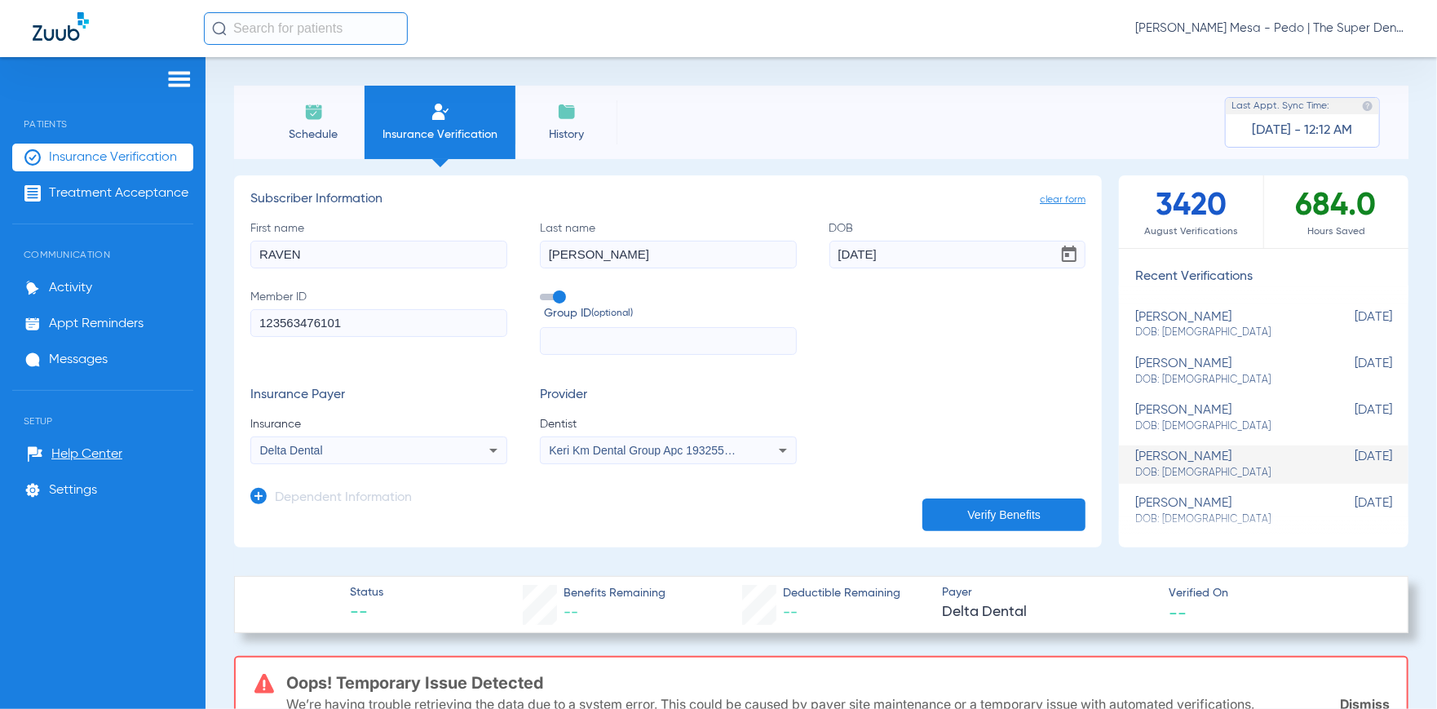
click at [348, 320] on input "123563476101" at bounding box center [378, 323] width 257 height 28
paste input "2513056506"
type input "2513056506"
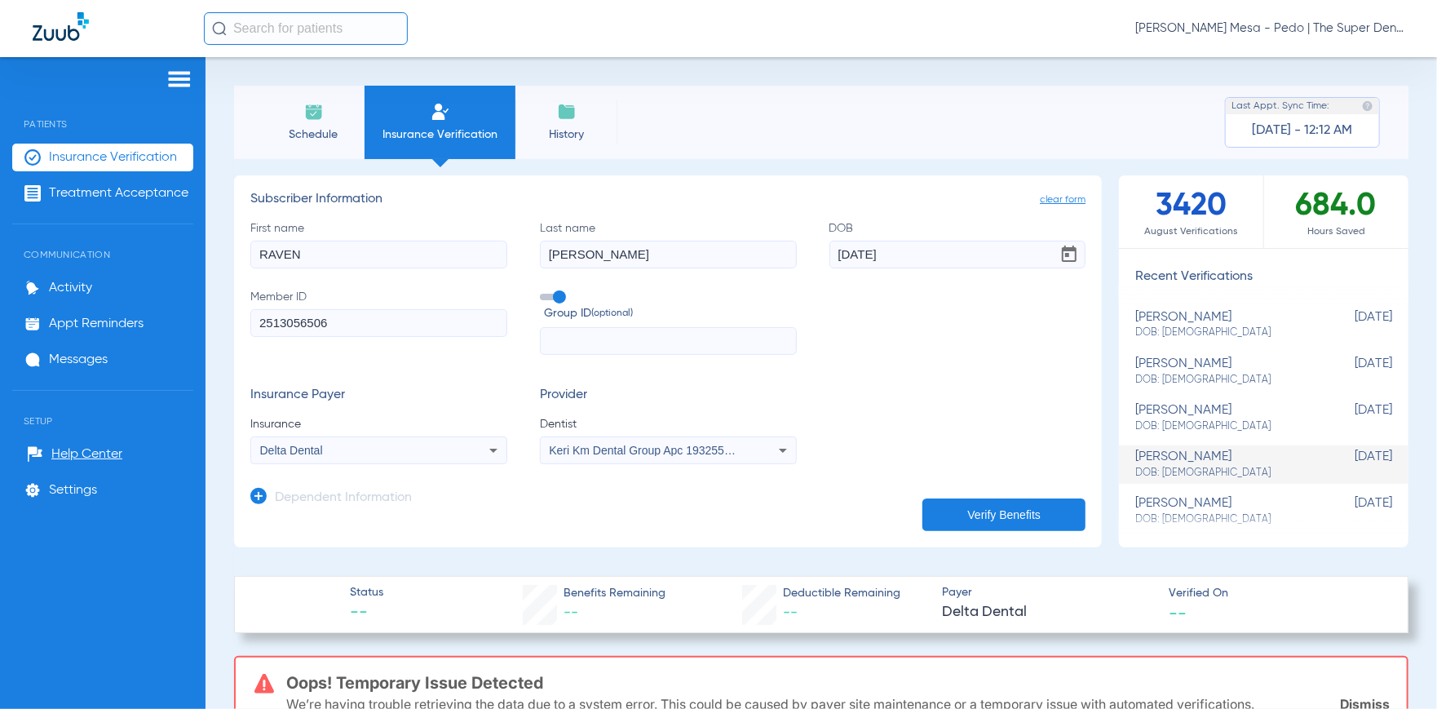
click at [380, 449] on div "Delta Dental" at bounding box center [355, 449] width 190 height 11
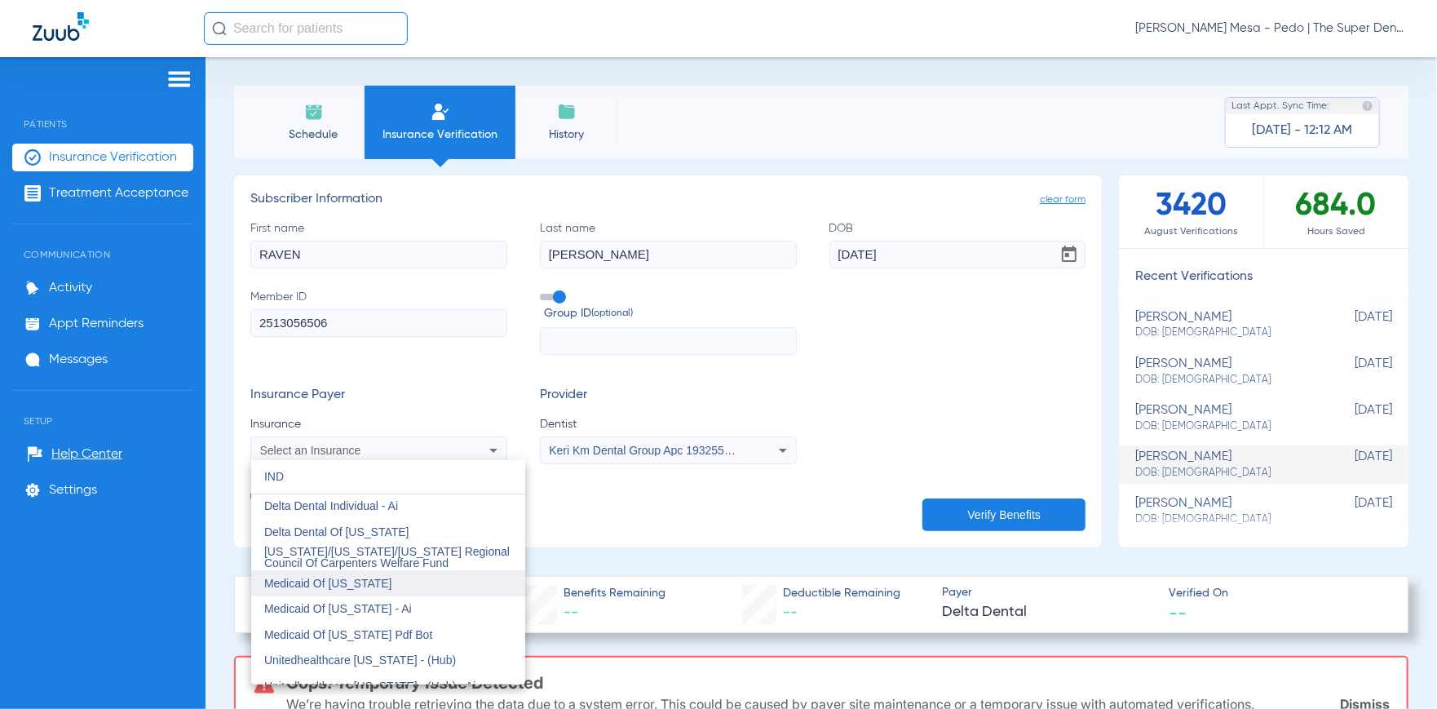
scroll to position [41, 0]
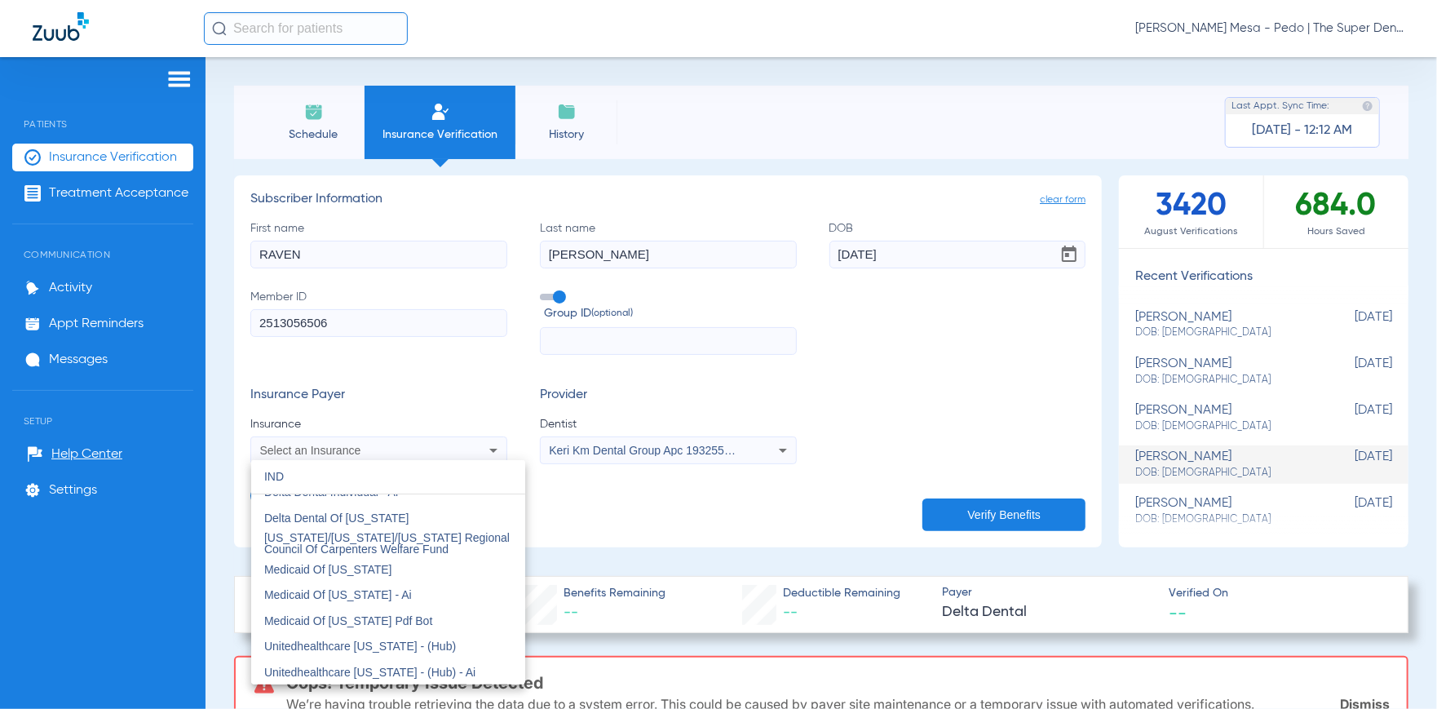
type input "IND"
drag, startPoint x: 362, startPoint y: 260, endPoint x: 158, endPoint y: 260, distance: 203.9
click at [161, 260] on div at bounding box center [718, 354] width 1437 height 709
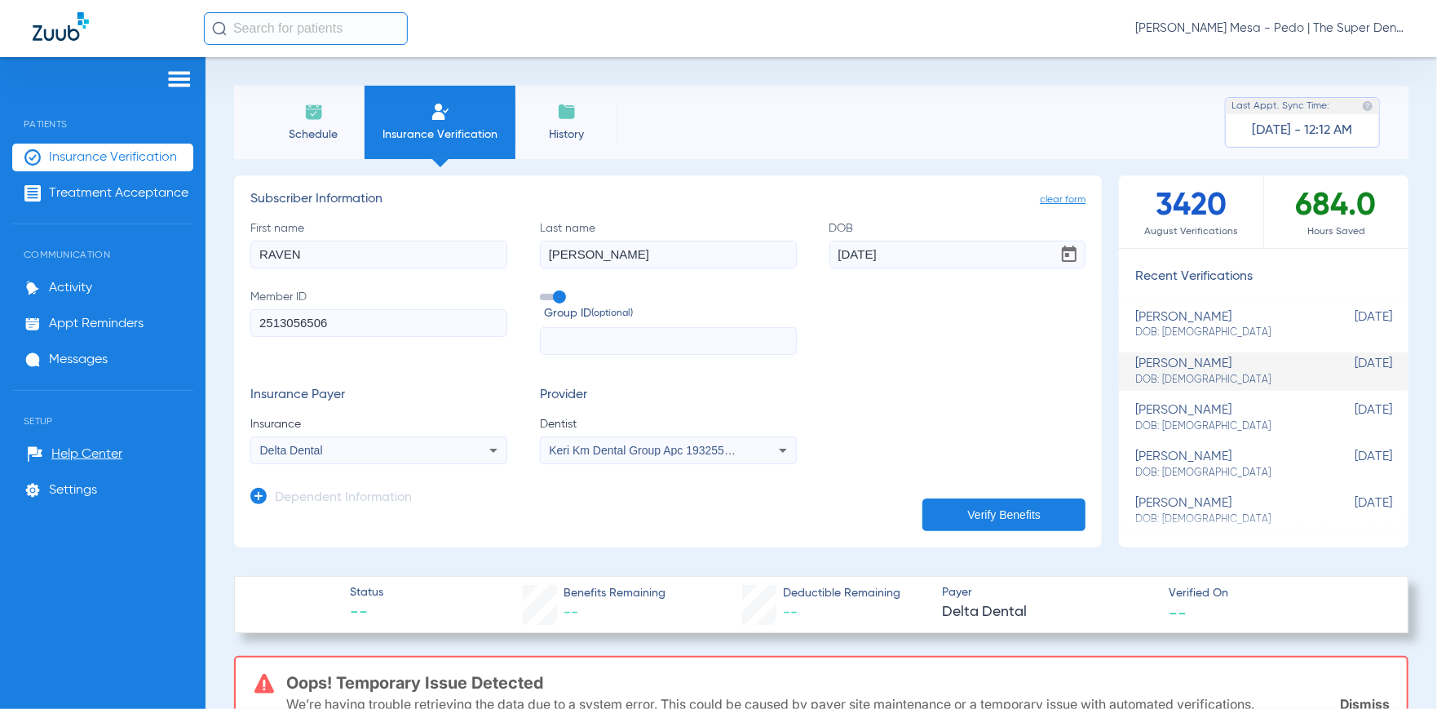
drag, startPoint x: 300, startPoint y: 250, endPoint x: 68, endPoint y: 250, distance: 232.4
click at [68, 250] on div "Patients Insurance Verification Treatment Acceptance Communication Activity App…" at bounding box center [718, 411] width 1437 height 709
type input "[PERSON_NAME]"
type input "[DATE]"
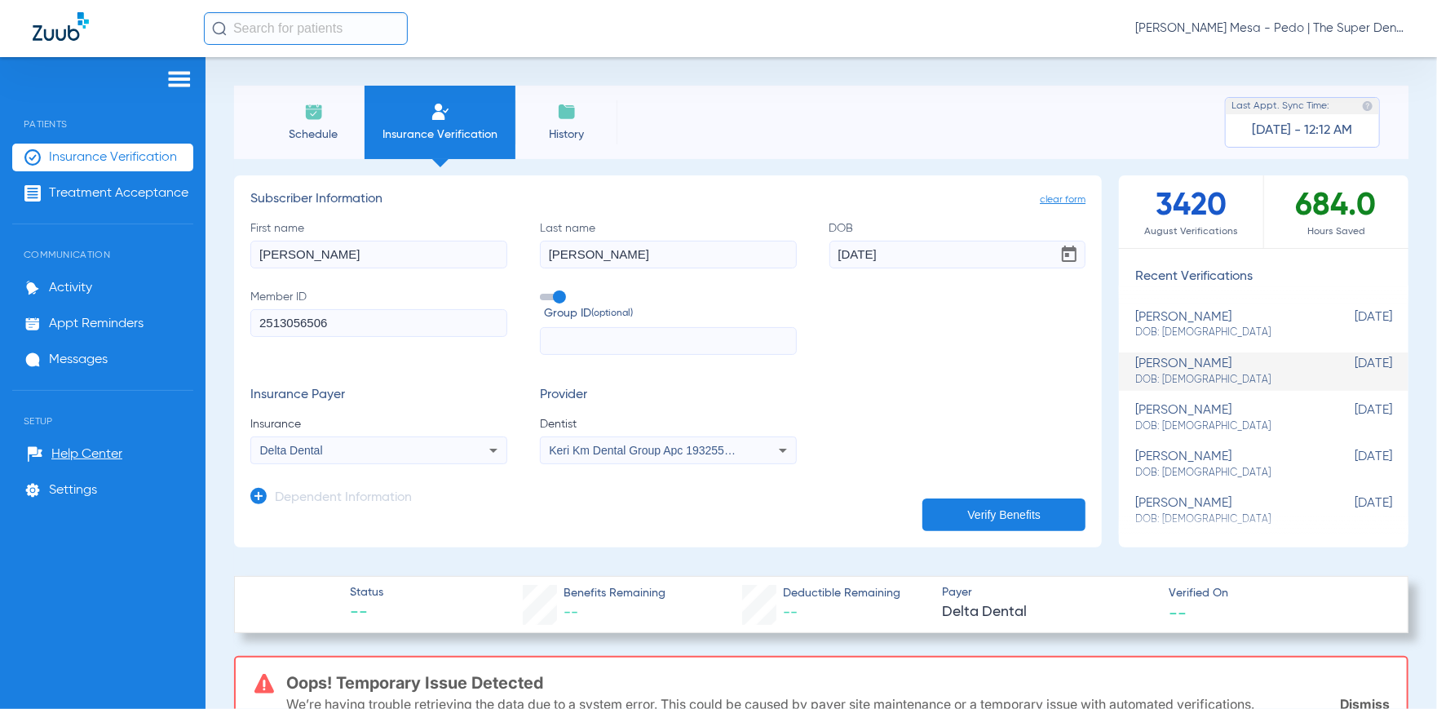
paste input "U43384993"
type input "U43384993"
click at [379, 449] on div "Delta Dental" at bounding box center [355, 449] width 190 height 11
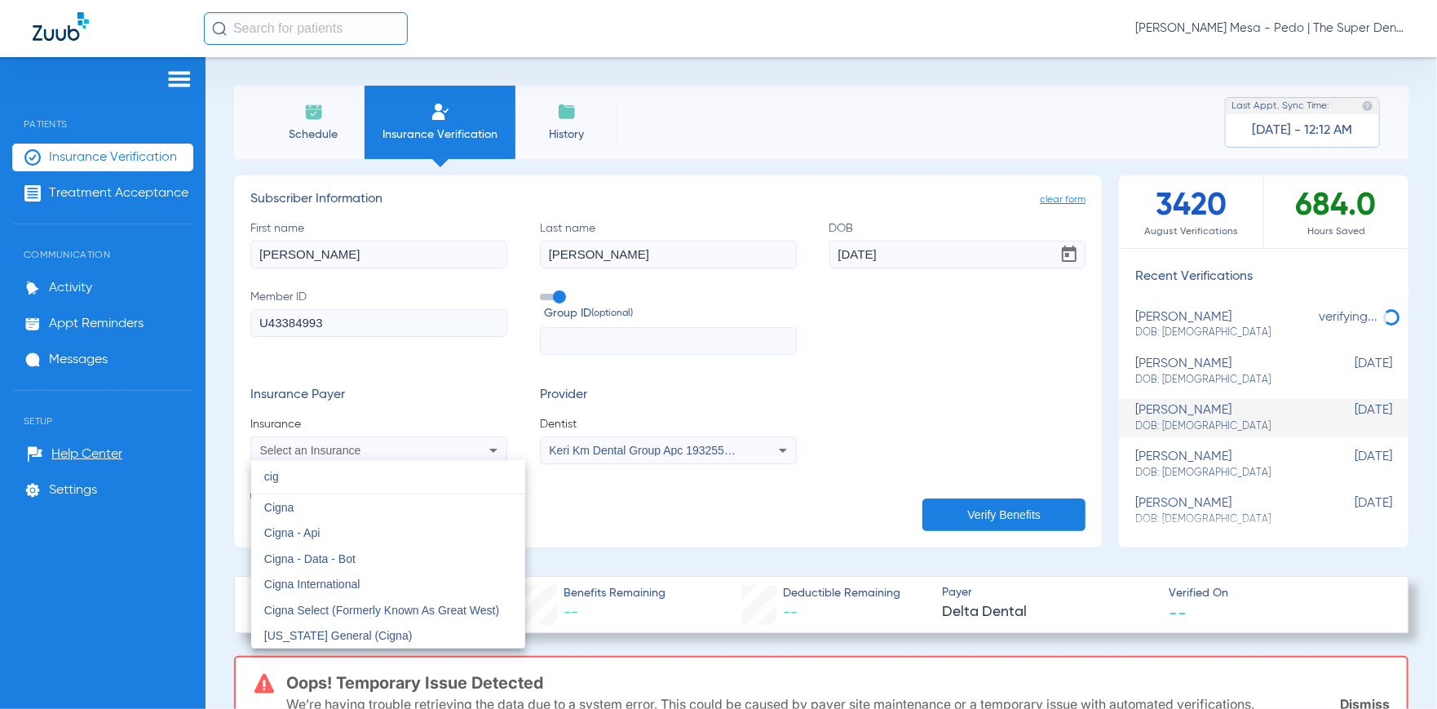
scroll to position [0, 0]
type input "cign"
click at [336, 509] on mat-option "Cigna" at bounding box center [388, 507] width 274 height 26
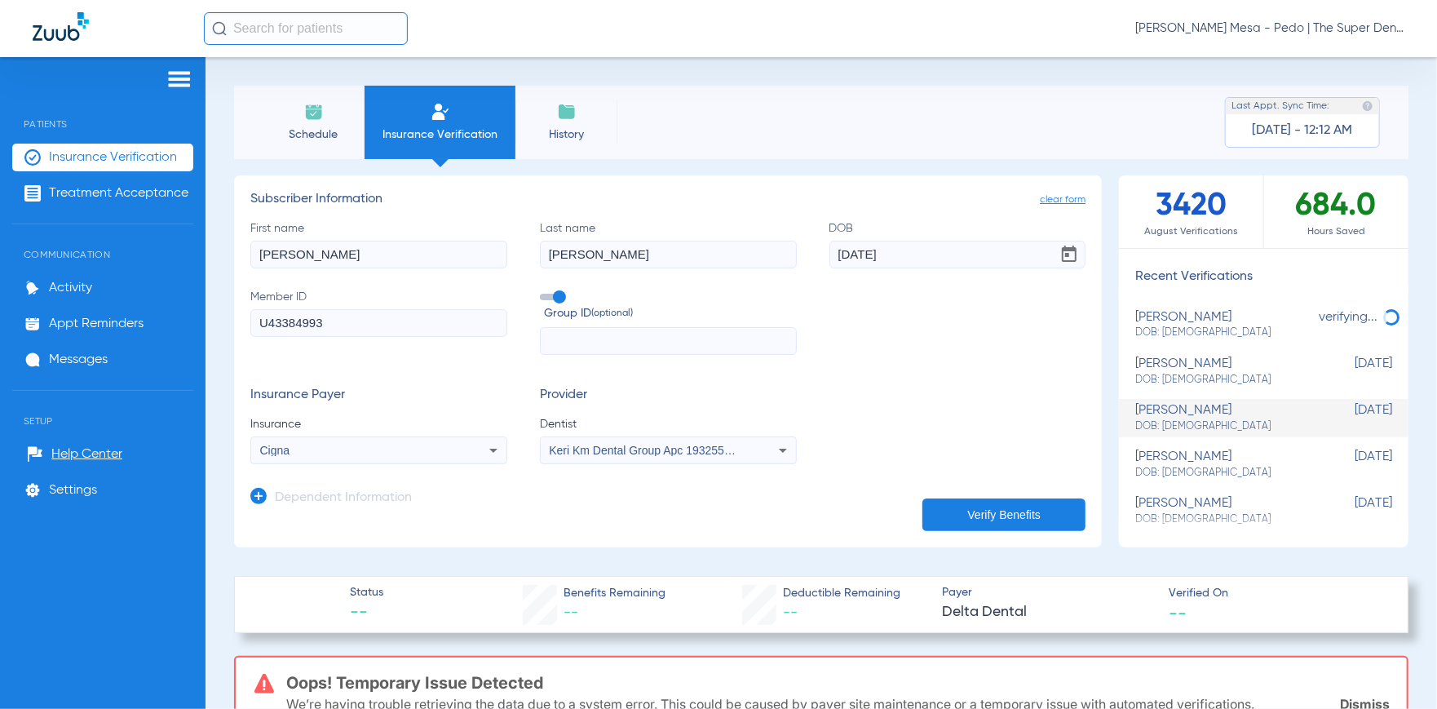
click at [963, 519] on button "Verify Benefits" at bounding box center [1003, 514] width 163 height 33
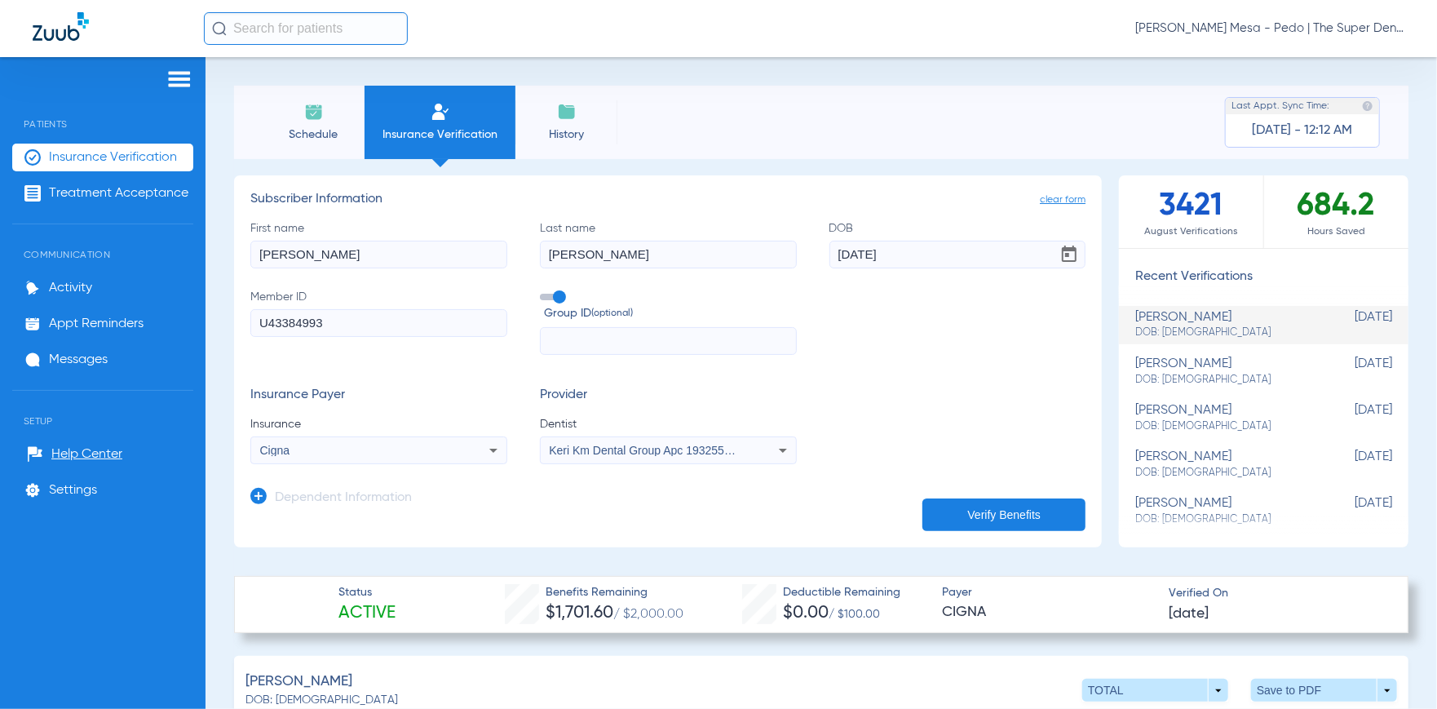
drag, startPoint x: 404, startPoint y: 252, endPoint x: 135, endPoint y: 216, distance: 271.5
click at [135, 216] on div "Patients Insurance Verification Treatment Acceptance Communication Activity App…" at bounding box center [718, 411] width 1437 height 709
type input "A"
drag, startPoint x: 335, startPoint y: 251, endPoint x: 76, endPoint y: 234, distance: 259.9
click at [85, 234] on div "Patients Insurance Verification Treatment Acceptance Communication Activity App…" at bounding box center [718, 411] width 1437 height 709
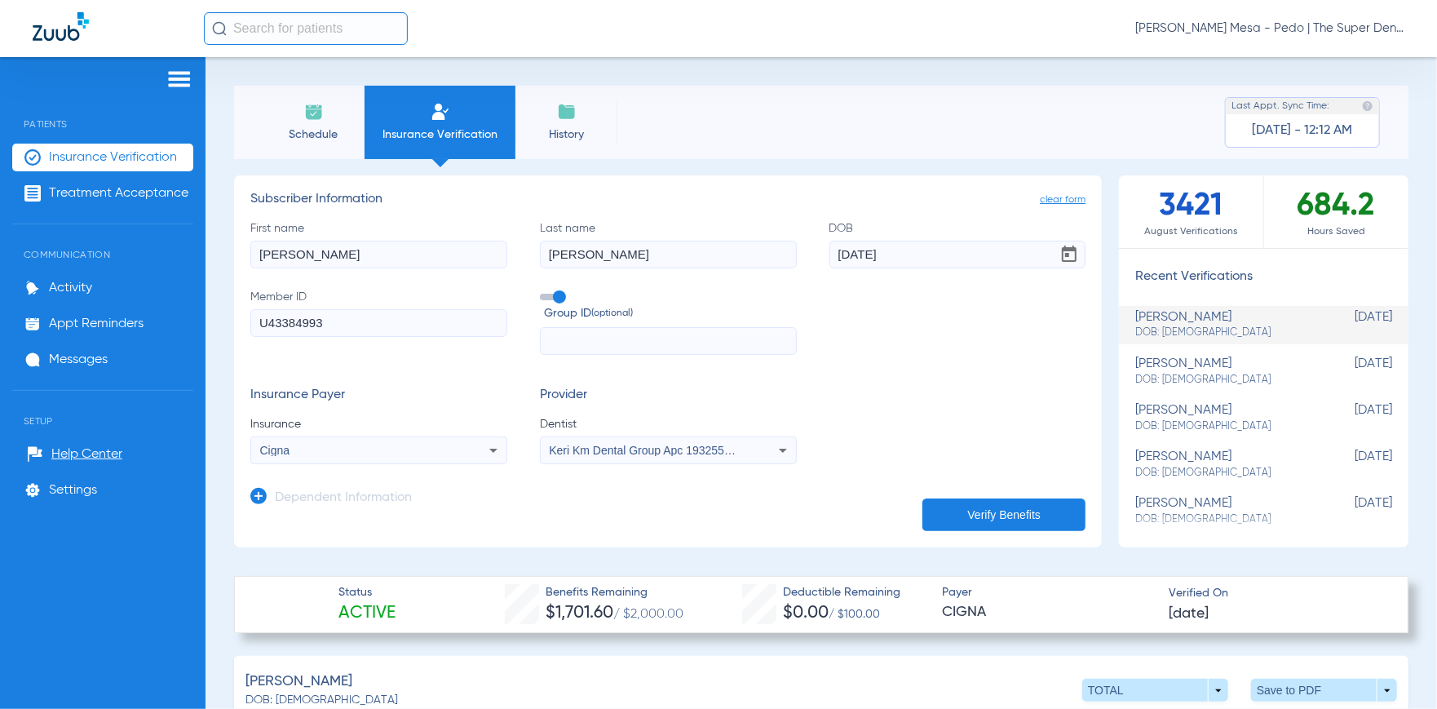
type input "[PERSON_NAME]"
type input "[DATE]"
drag, startPoint x: 344, startPoint y: 317, endPoint x: 265, endPoint y: 320, distance: 79.2
click at [214, 313] on div "Schedule Insurance Verification History Last Appt. Sync Time: [DATE] - 12:12 AM…" at bounding box center [820, 383] width 1231 height 652
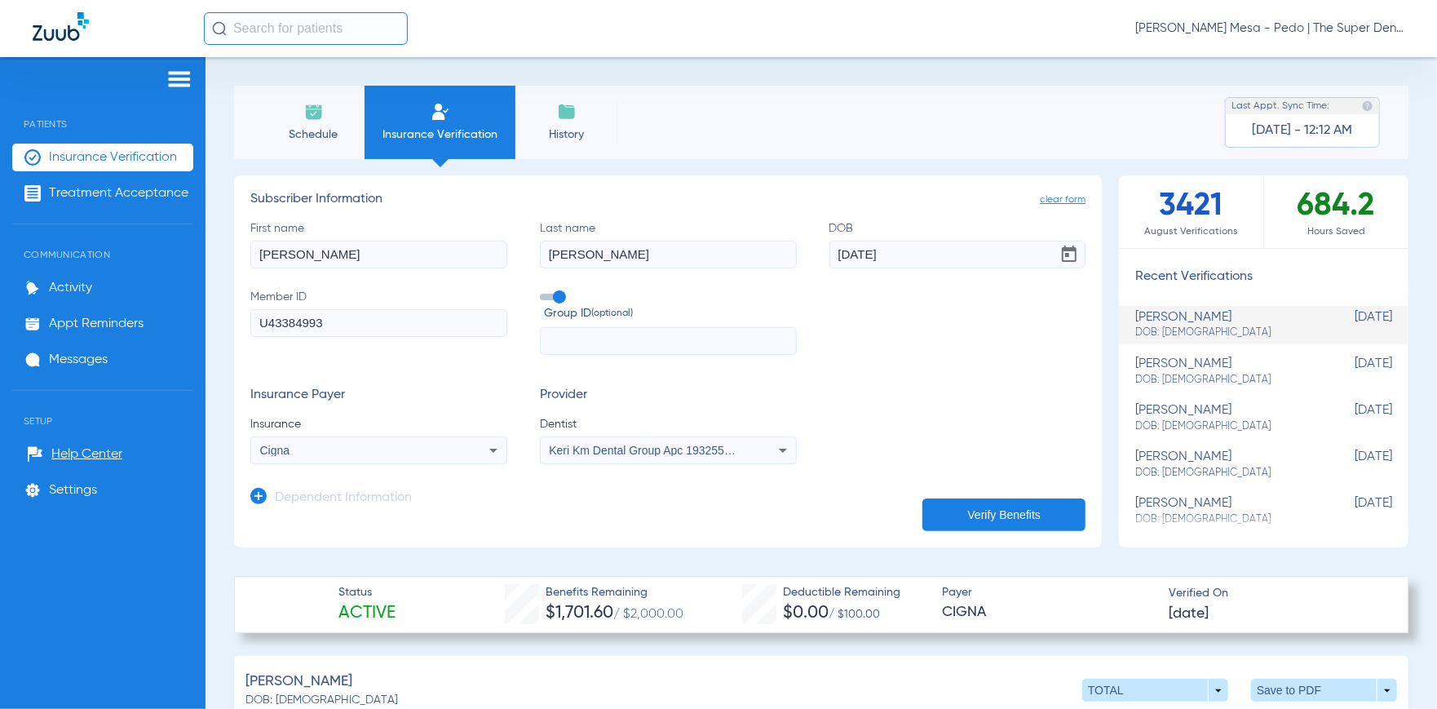
paste input "SH0187130"
type input "SH0187130"
click at [325, 456] on div "Cigna" at bounding box center [378, 450] width 255 height 20
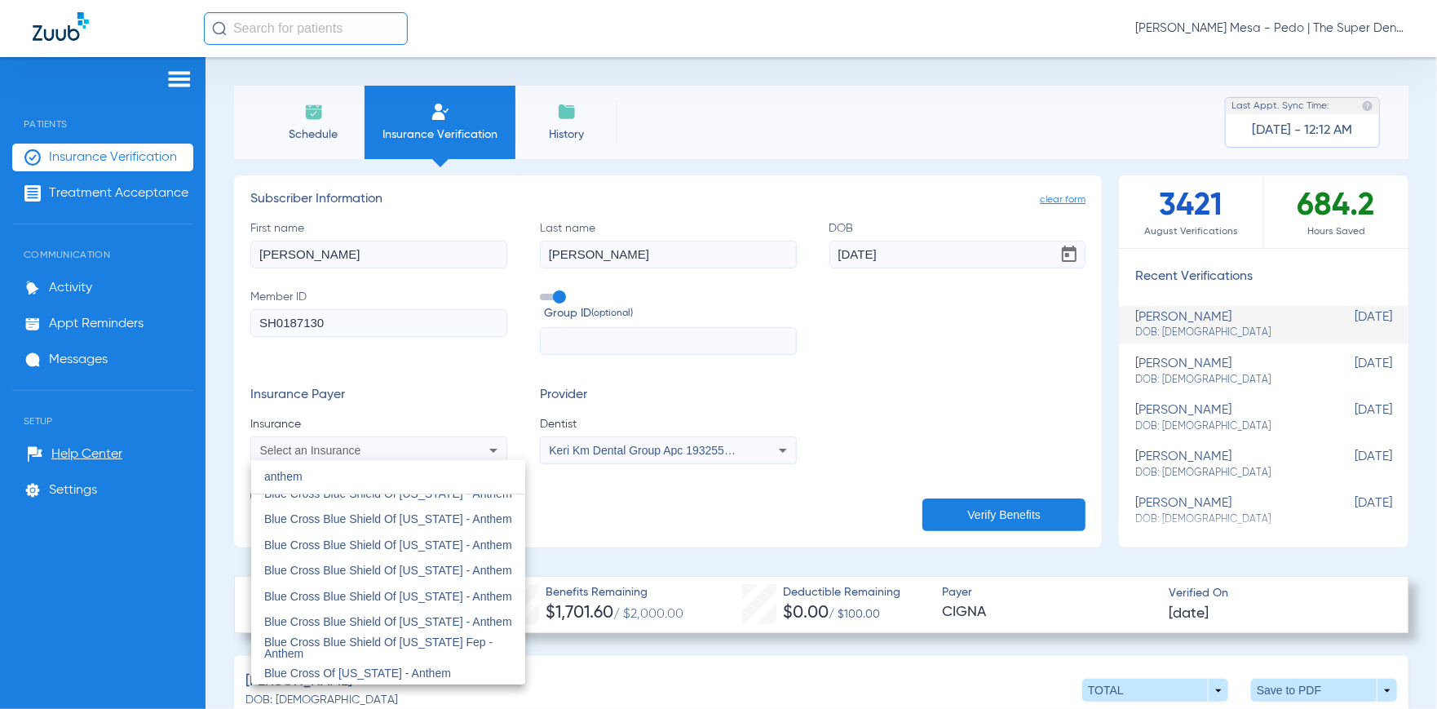
scroll to position [169, 0]
type input "anthem"
click at [391, 675] on span "Blue Cross Of [US_STATE] - Anthem" at bounding box center [357, 671] width 187 height 13
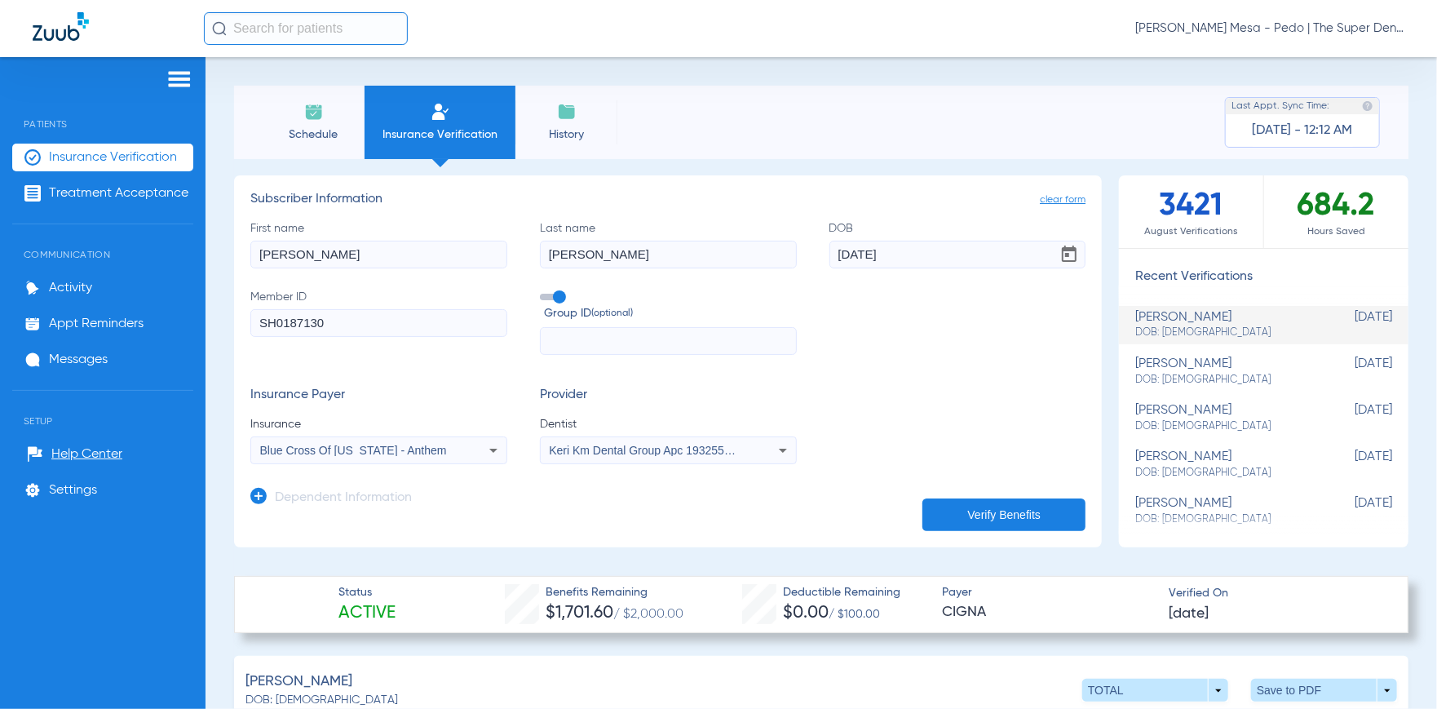
click at [970, 516] on button "Verify Benefits" at bounding box center [1003, 514] width 163 height 33
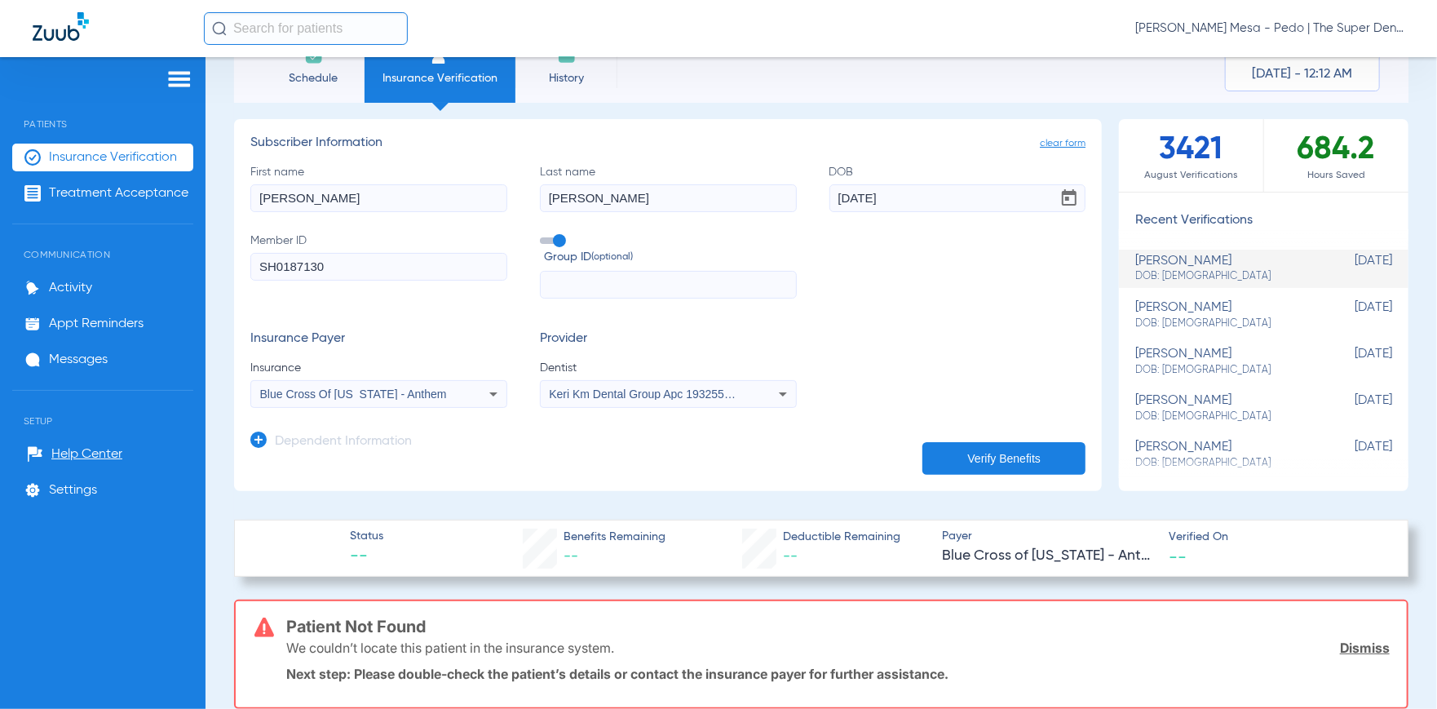
scroll to position [82, 0]
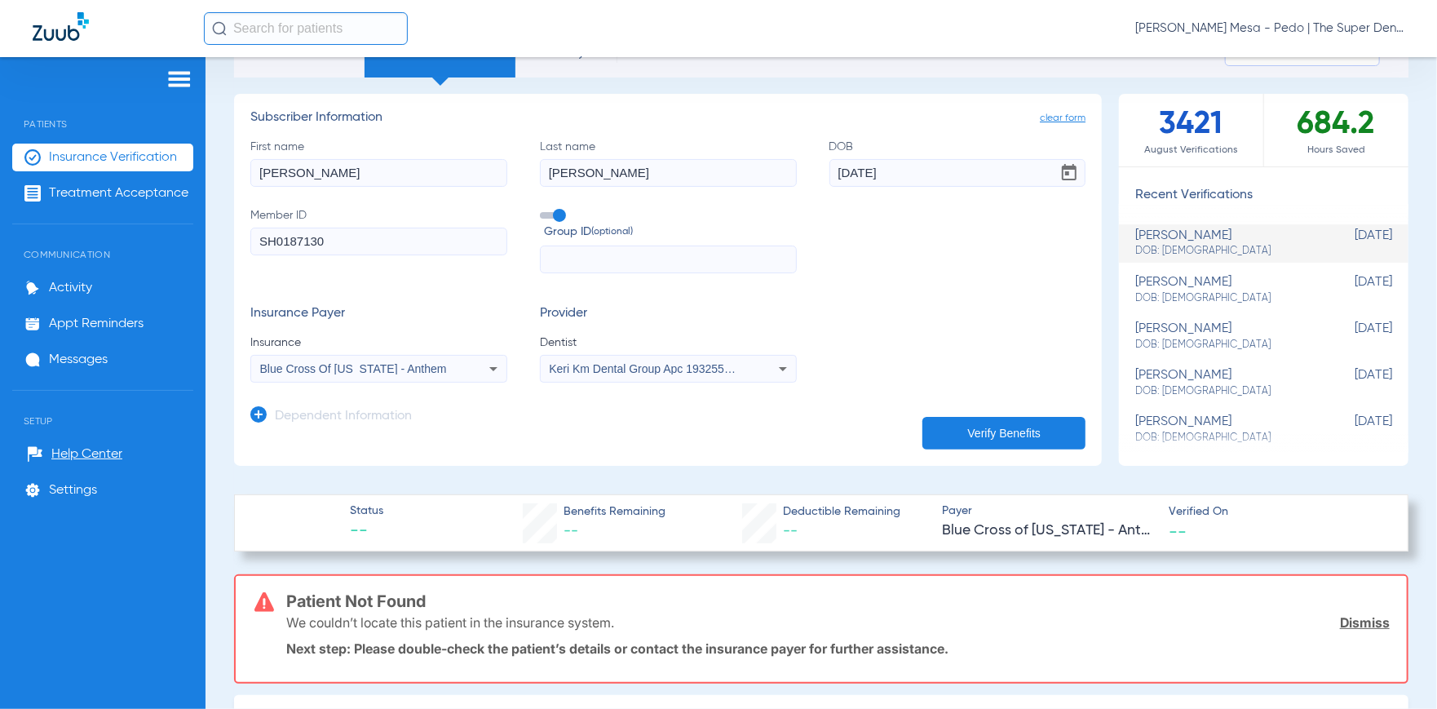
click at [479, 365] on div "Blue Cross Of [US_STATE] - Anthem" at bounding box center [378, 369] width 255 height 20
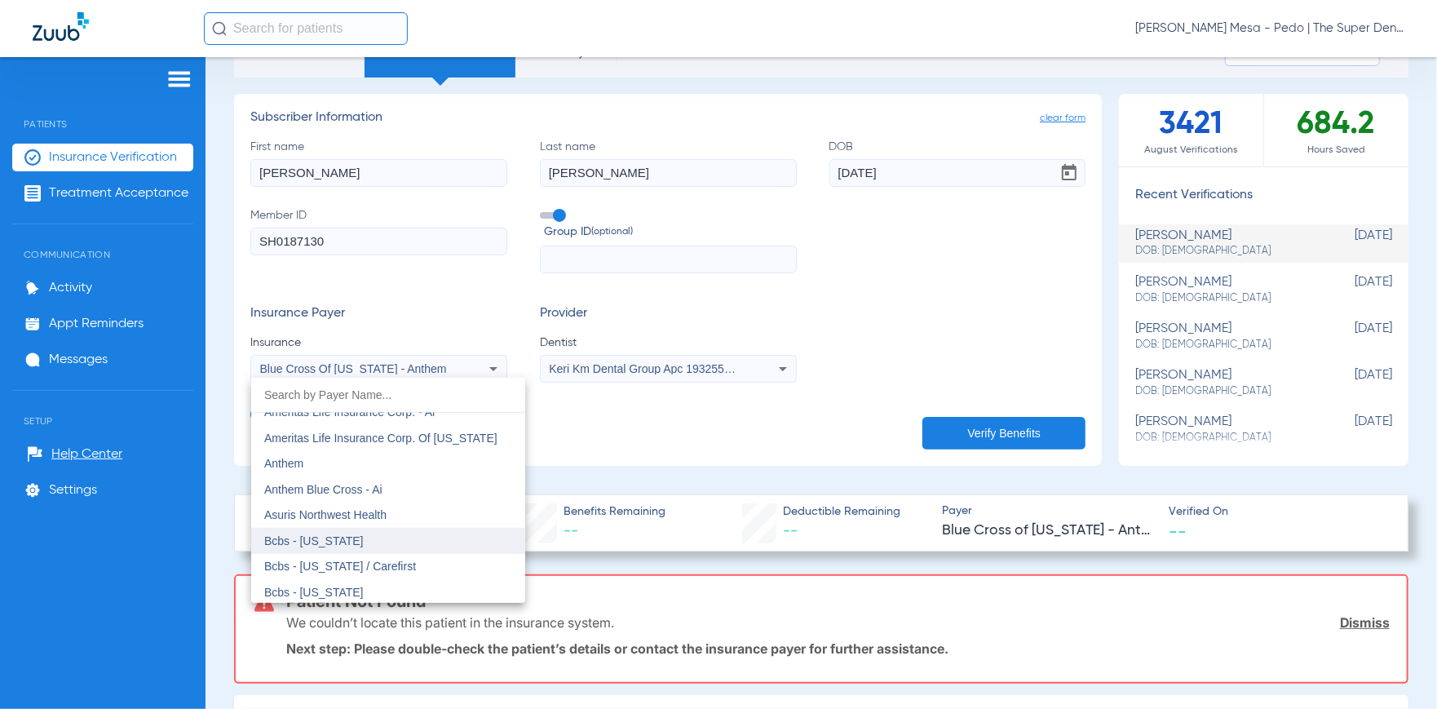
scroll to position [576, 0]
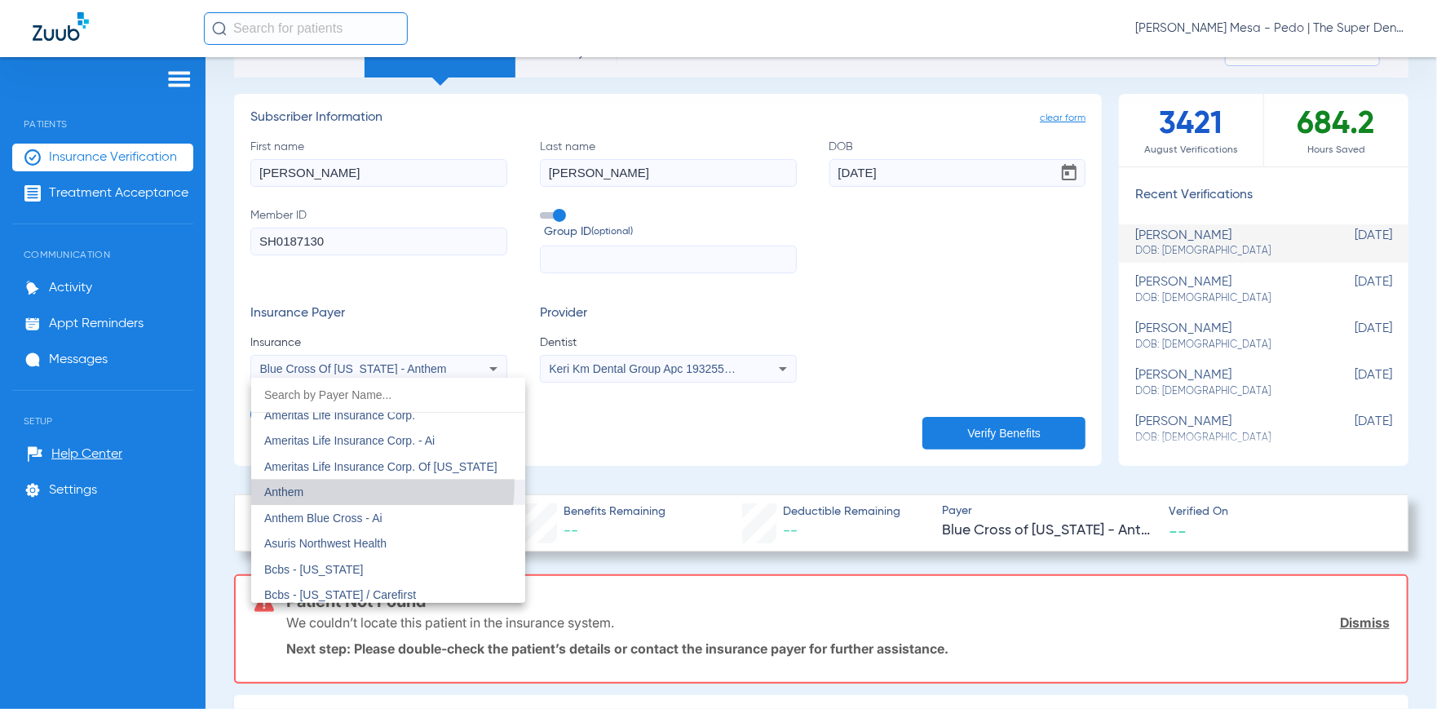
click at [338, 482] on mat-option "Anthem" at bounding box center [388, 492] width 274 height 26
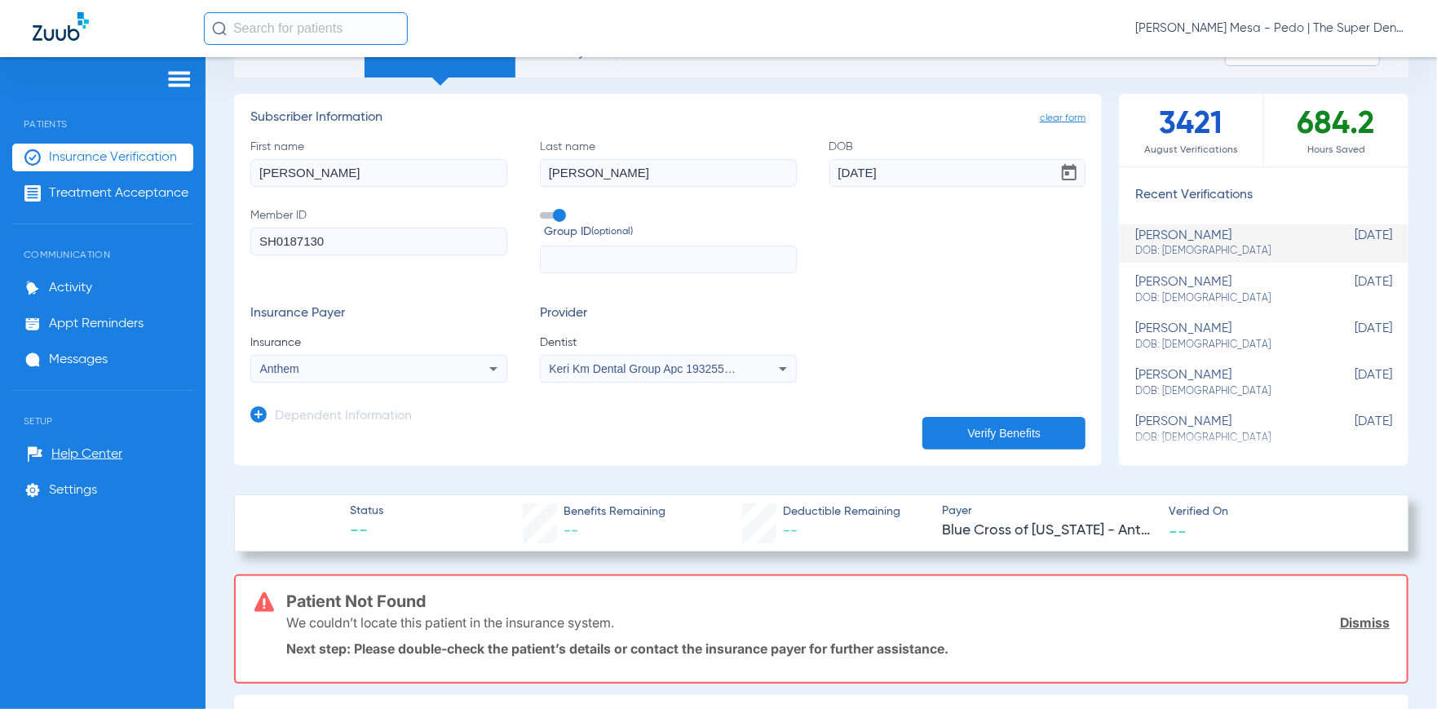
click at [963, 444] on button "Verify Benefits" at bounding box center [1003, 433] width 163 height 33
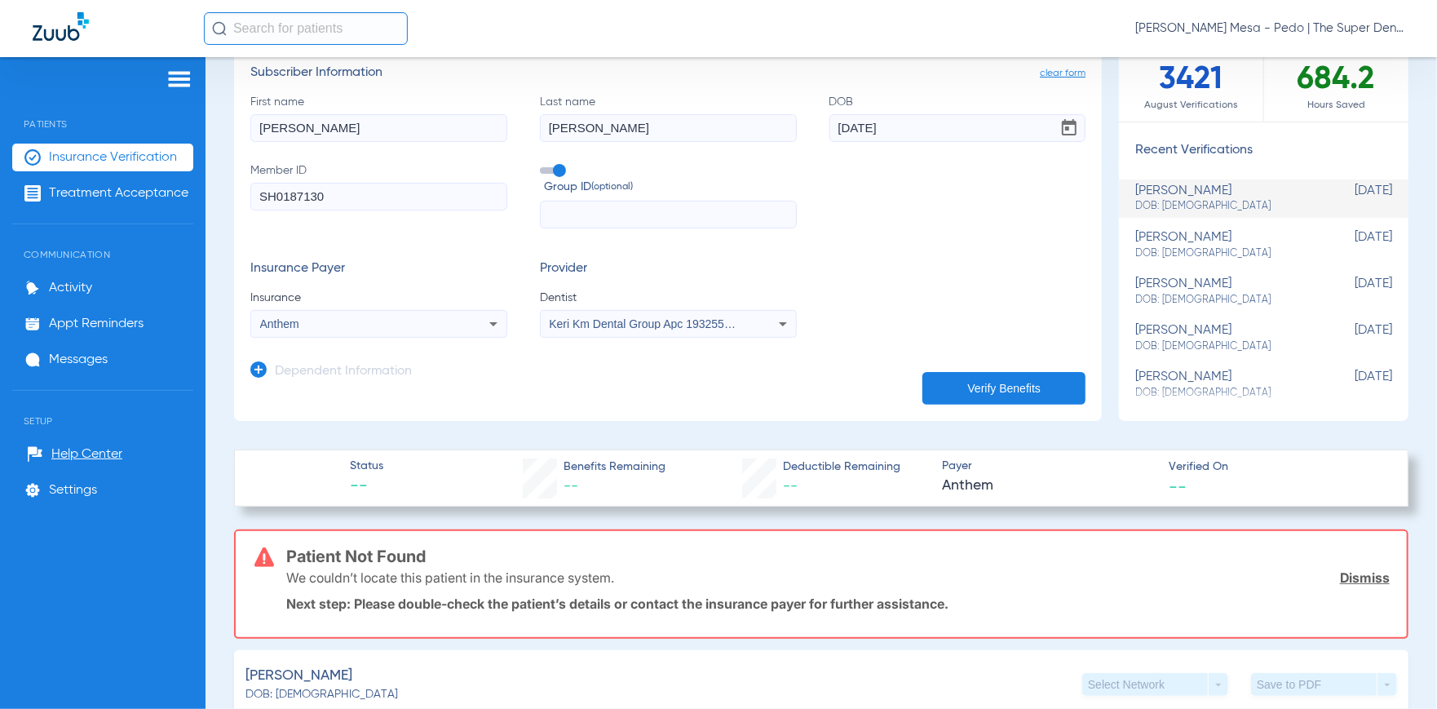
scroll to position [163, 0]
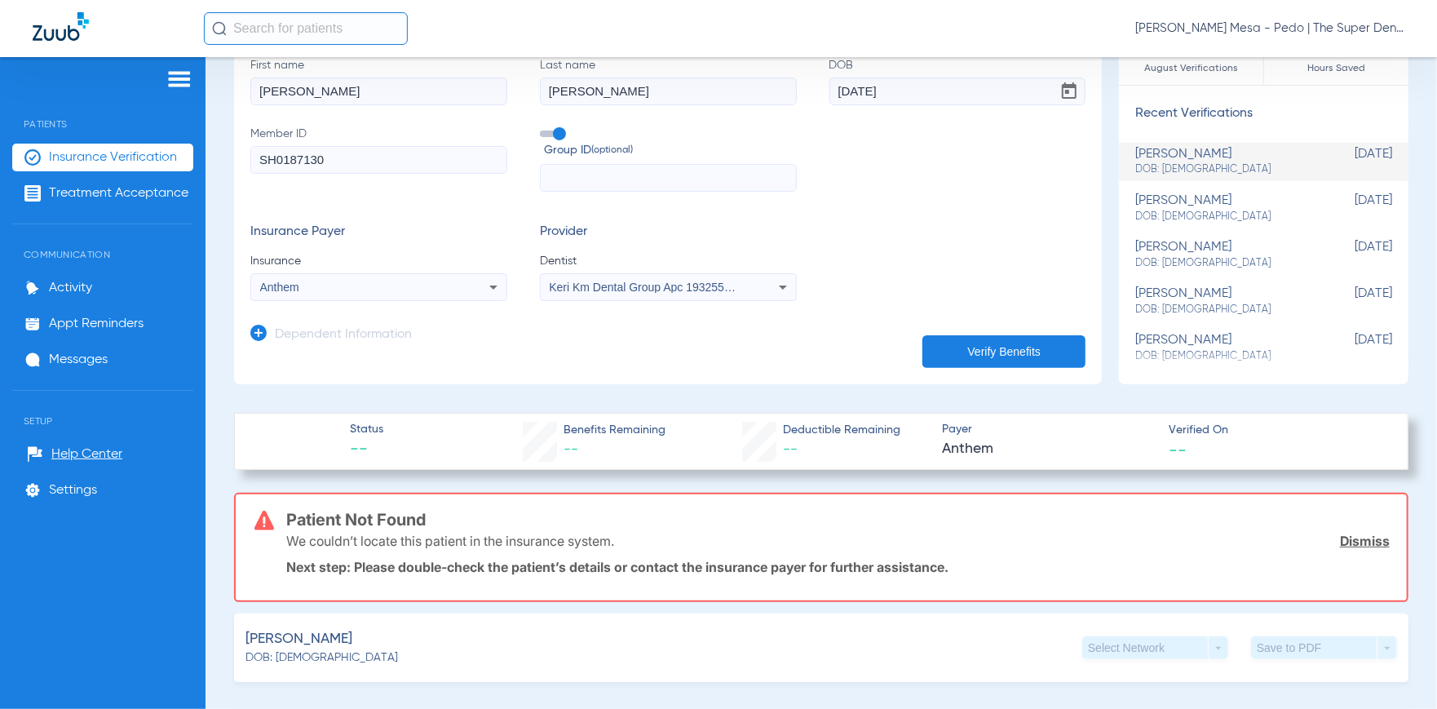
click at [492, 291] on icon at bounding box center [494, 287] width 20 height 20
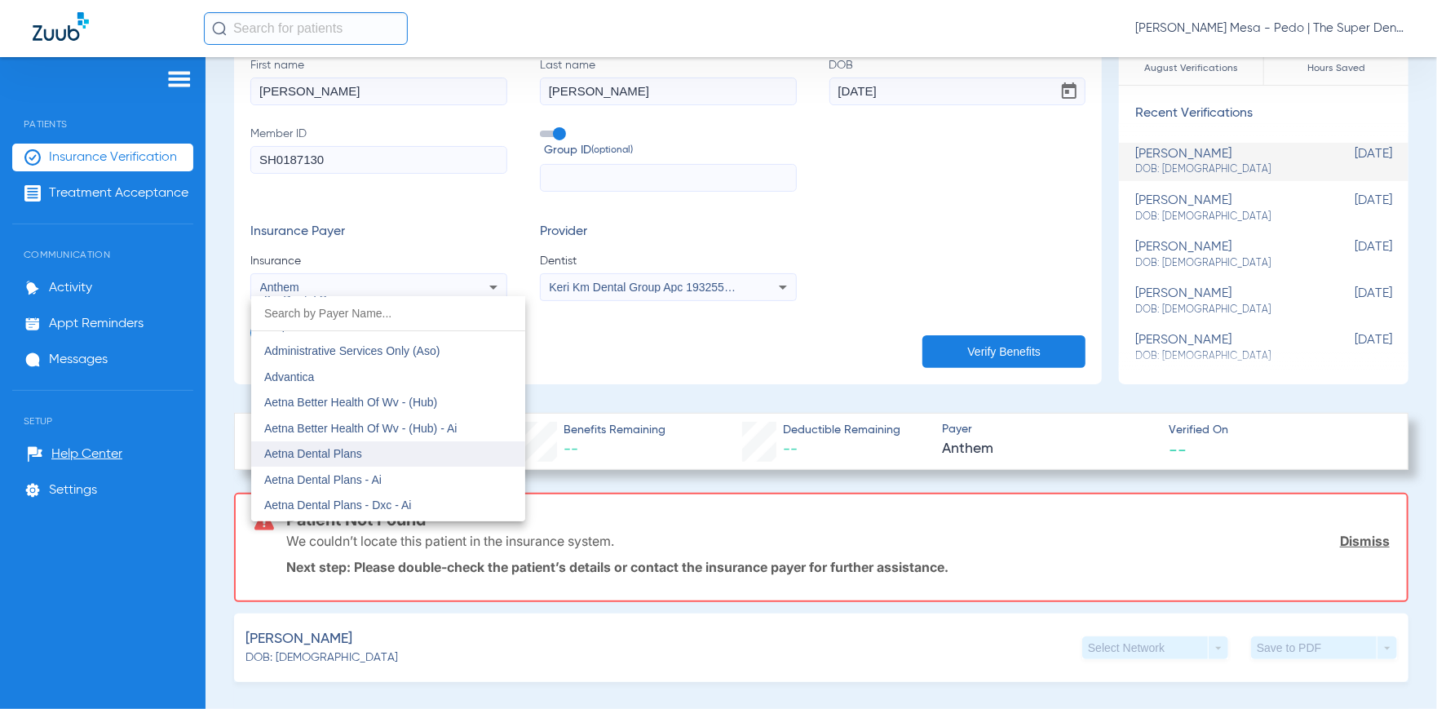
scroll to position [69, 0]
click at [938, 655] on div at bounding box center [718, 354] width 1437 height 709
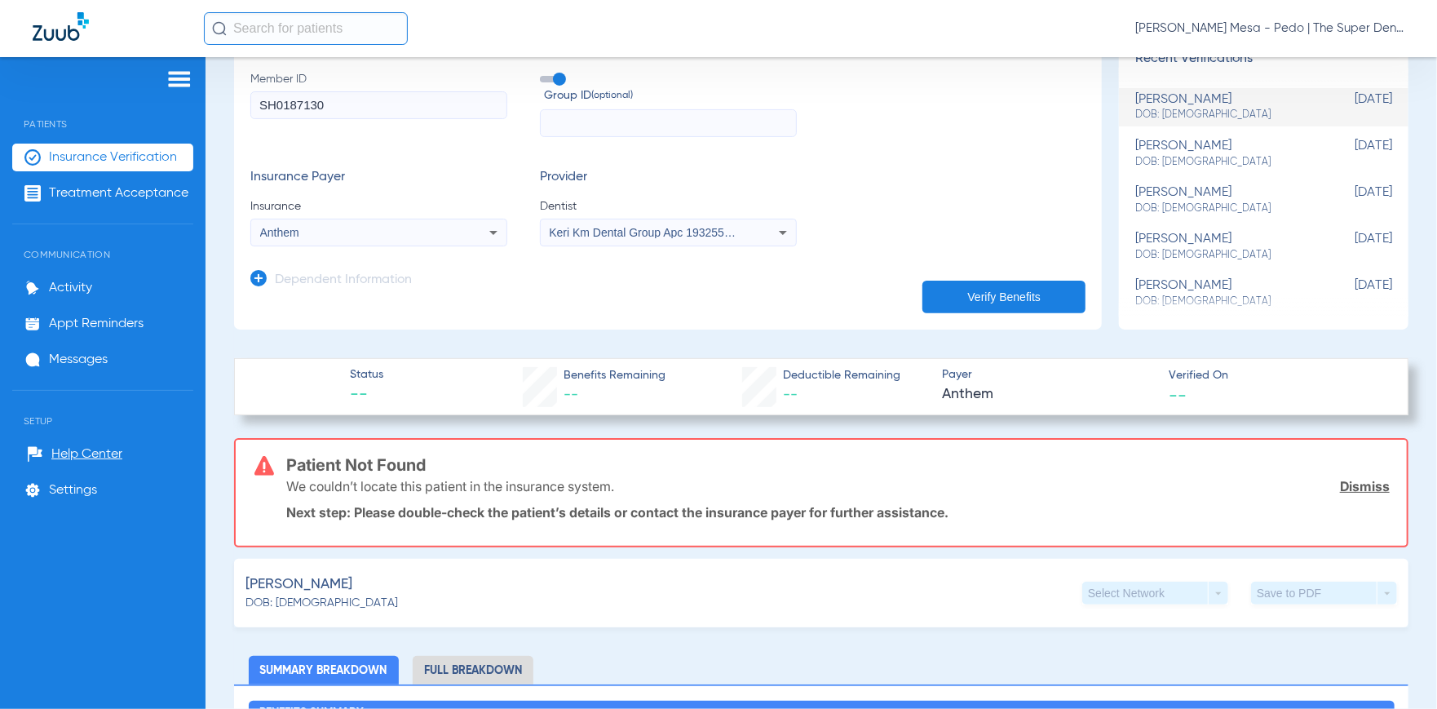
scroll to position [0, 0]
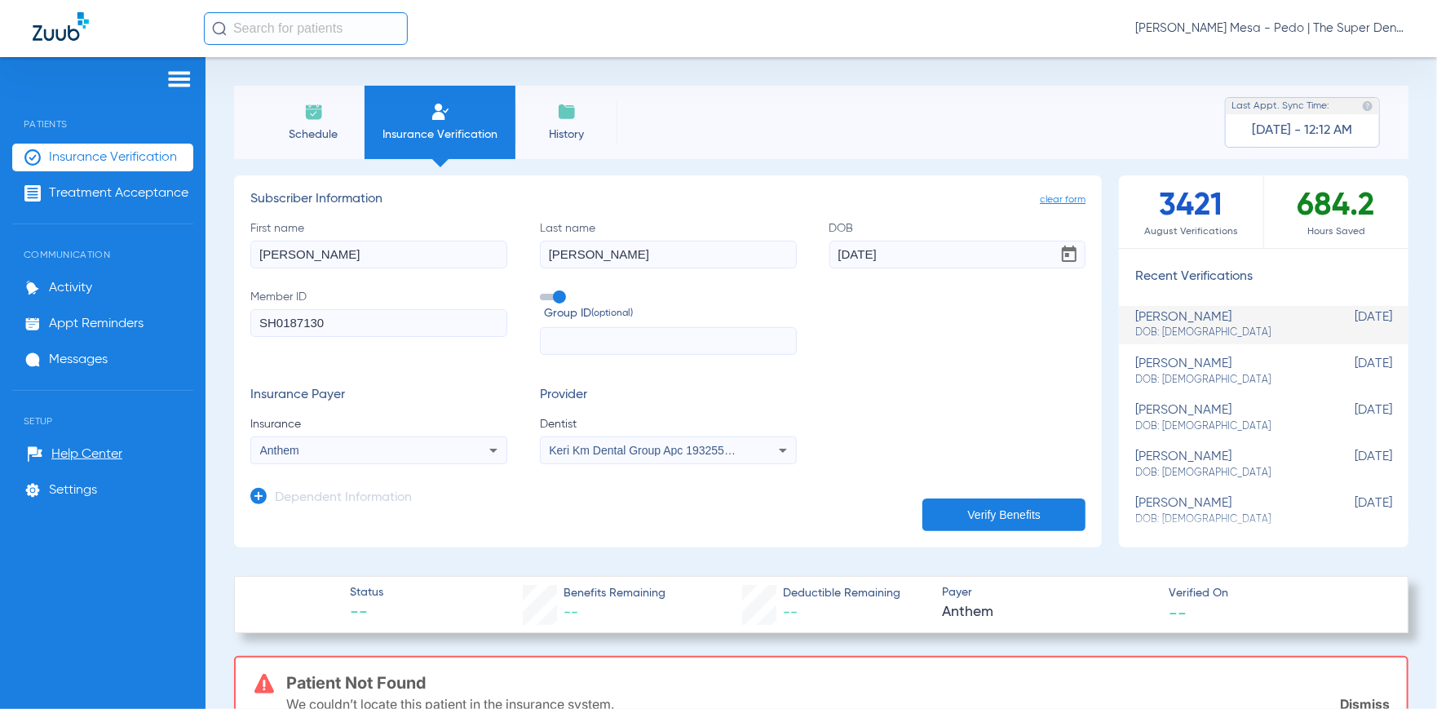
drag, startPoint x: 72, startPoint y: 276, endPoint x: 0, endPoint y: 272, distance: 71.9
click at [0, 272] on div "Patients Insurance Verification Treatment Acceptance Communication Activity App…" at bounding box center [718, 411] width 1437 height 709
type input "Miles"
type input "[PERSON_NAME]"
type input "[DATE]"
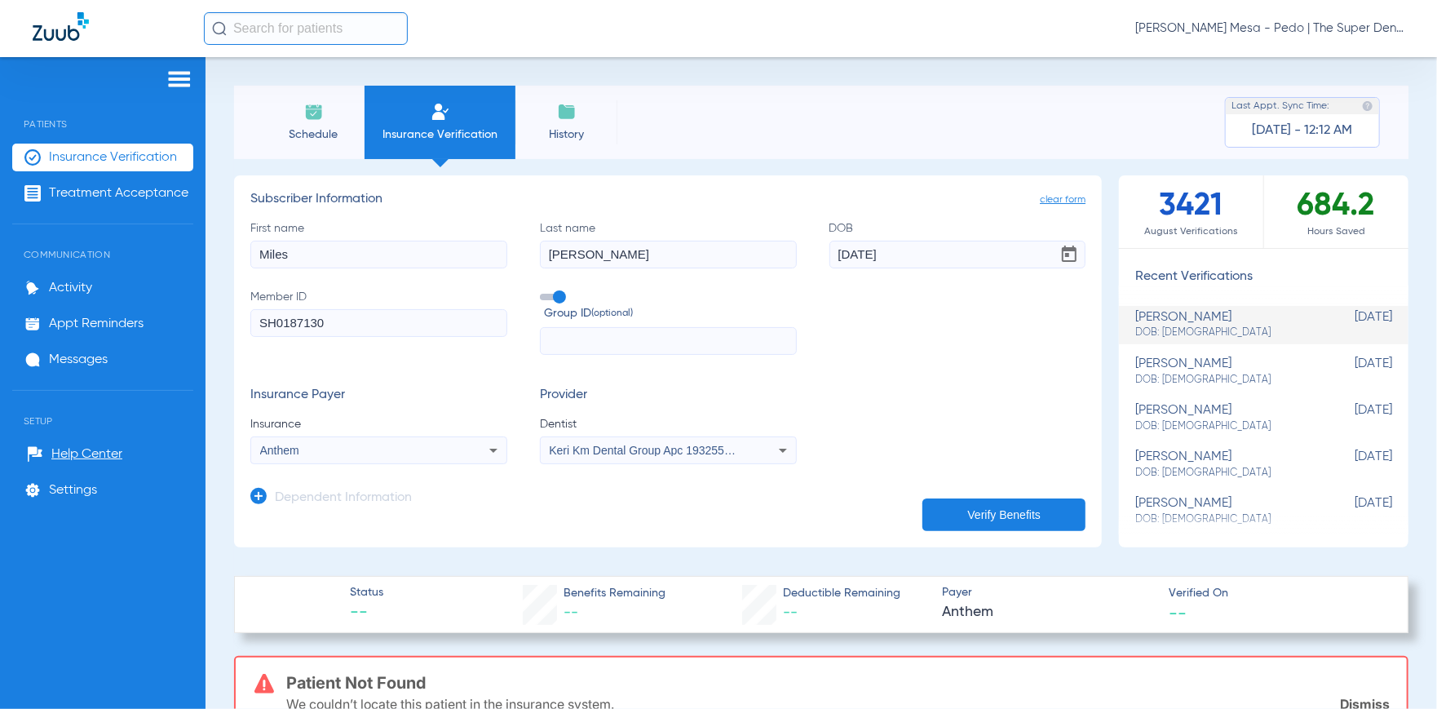
drag, startPoint x: 321, startPoint y: 328, endPoint x: 195, endPoint y: 327, distance: 126.4
click at [200, 328] on div "Patients Insurance Verification Treatment Acceptance Communication Activity App…" at bounding box center [718, 411] width 1437 height 709
paste input "235982545701"
type input "235982545701"
click at [490, 451] on icon at bounding box center [493, 450] width 8 height 4
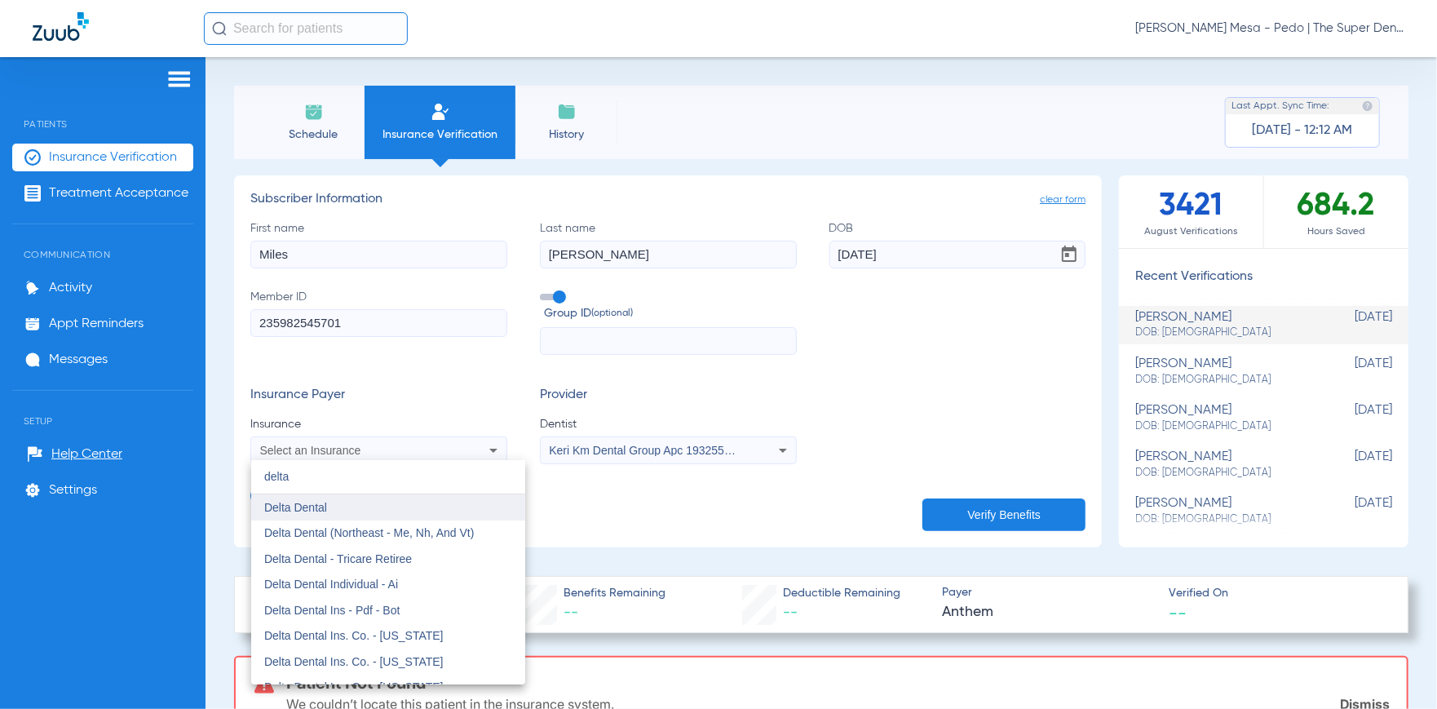
type input "delta"
click at [387, 513] on mat-option "Delta Dental" at bounding box center [388, 507] width 274 height 26
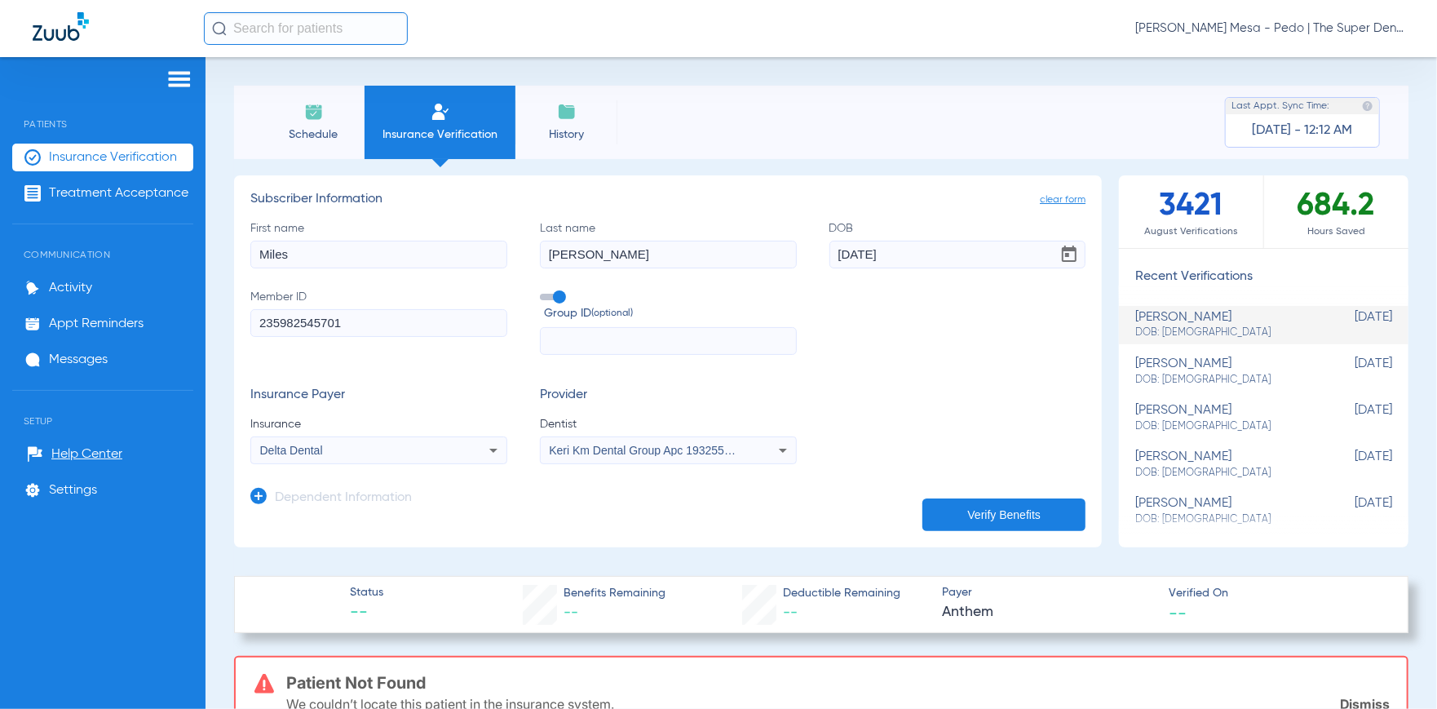
click at [991, 512] on button "Verify Benefits" at bounding box center [1003, 514] width 163 height 33
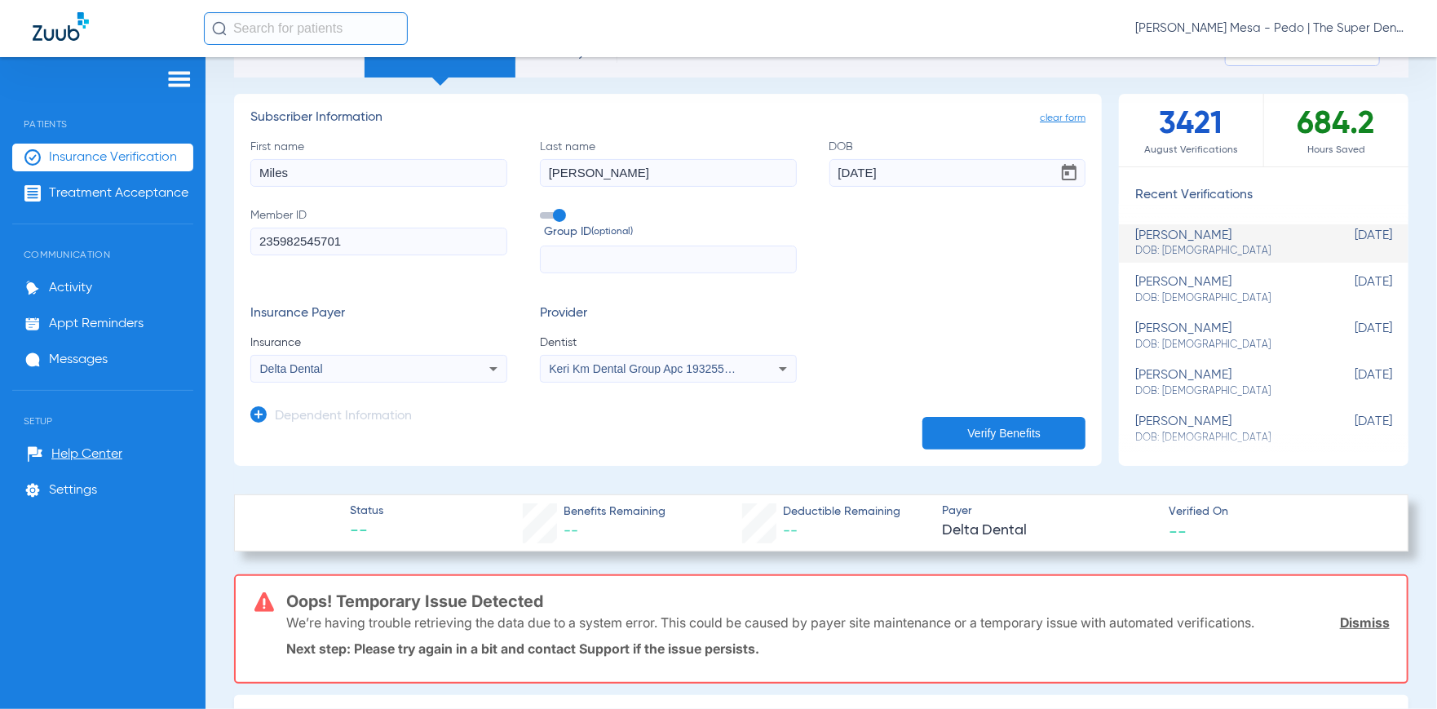
click at [1004, 432] on button "Verify Benefits" at bounding box center [1003, 433] width 163 height 33
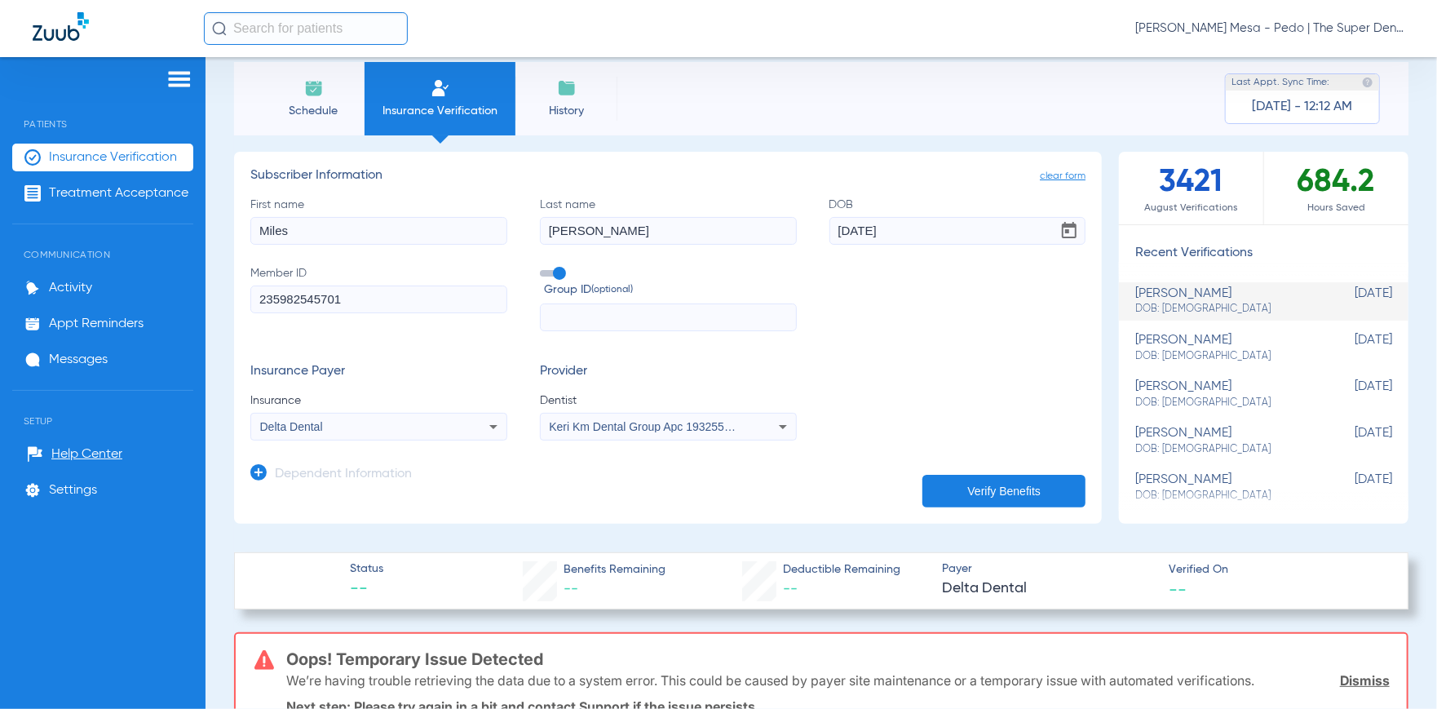
scroll to position [0, 0]
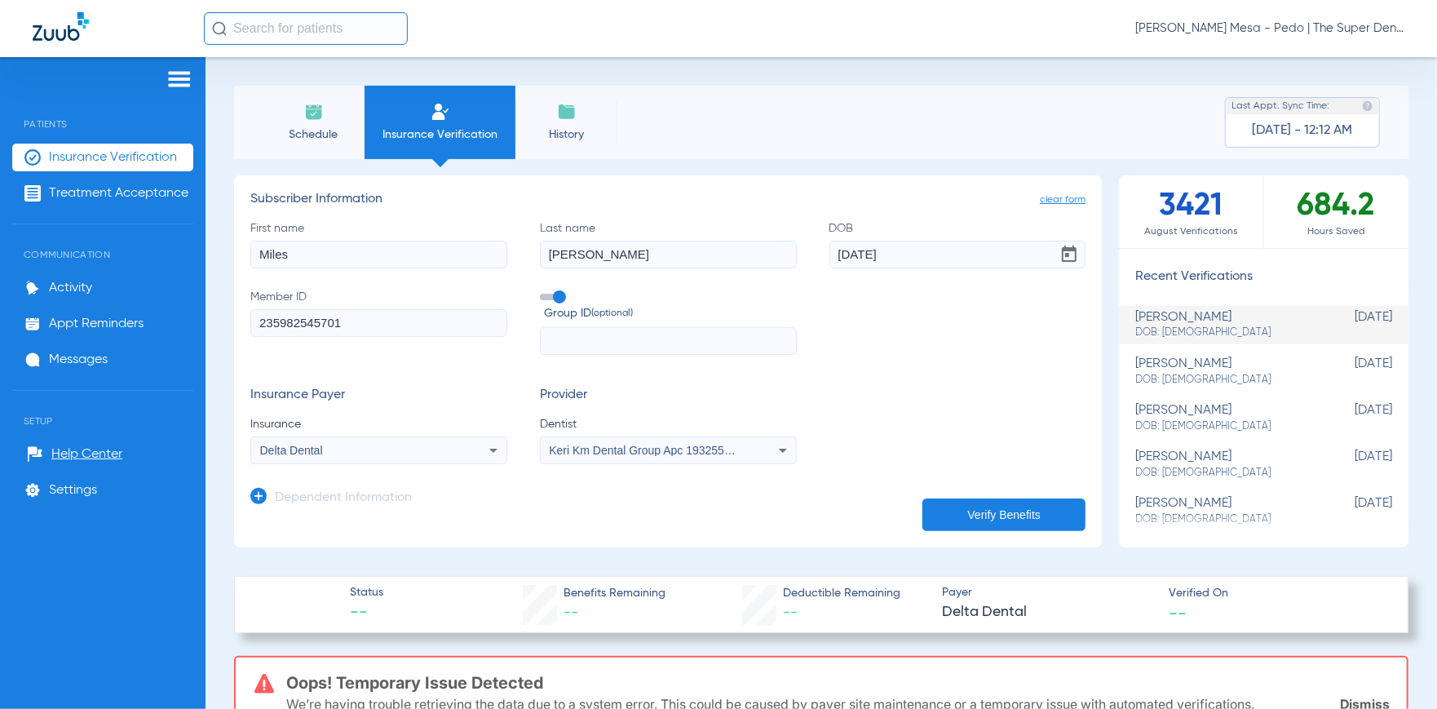
click at [294, 29] on input "text" at bounding box center [306, 28] width 204 height 33
type input "J"
type input "M"
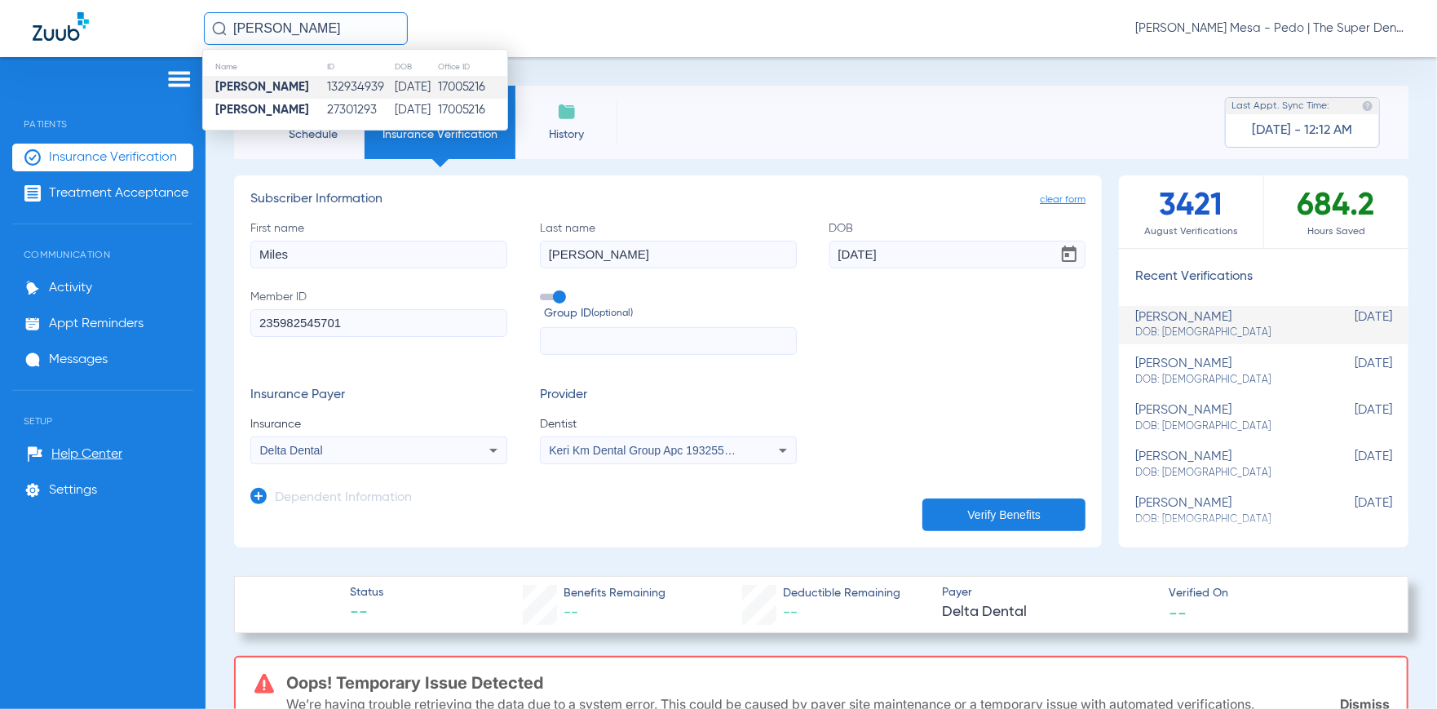
click at [270, 81] on strong "[PERSON_NAME]" at bounding box center [262, 87] width 94 height 12
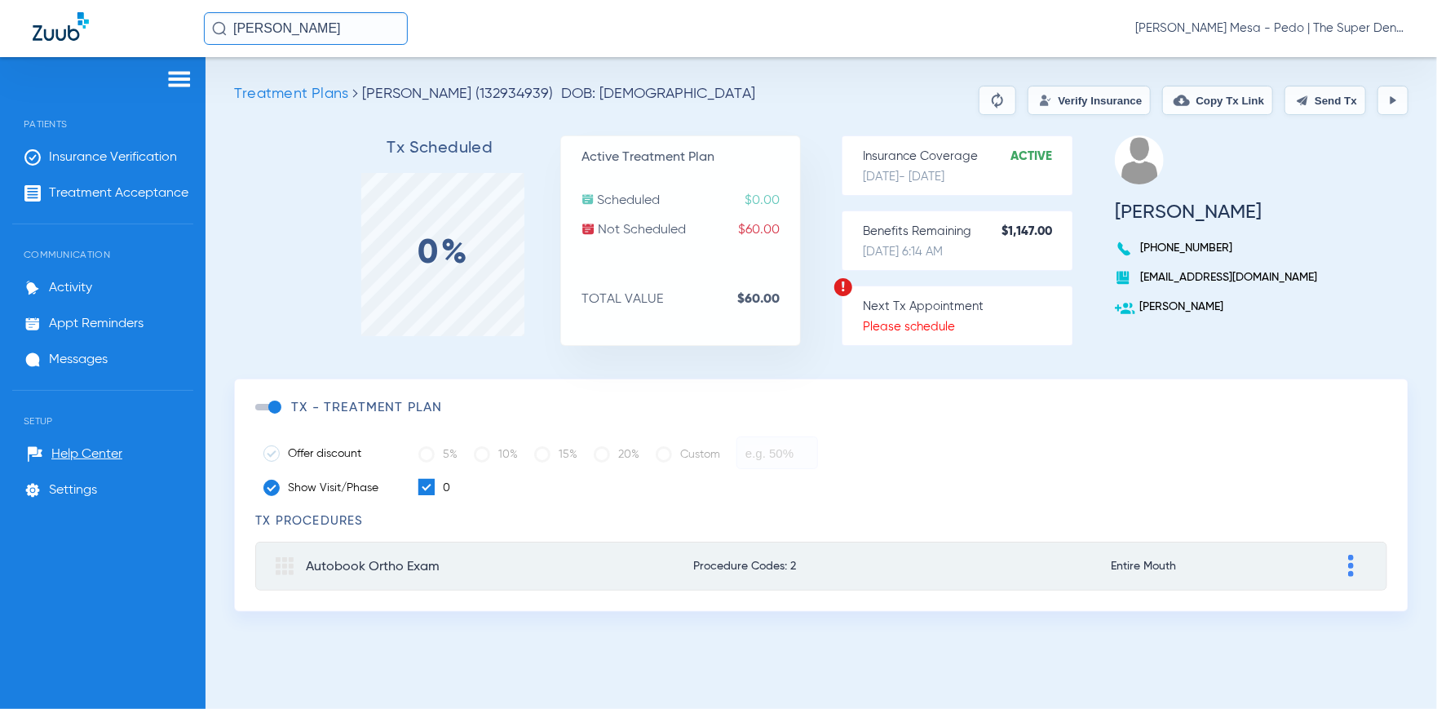
click at [1061, 106] on button "Verify Insurance" at bounding box center [1088, 100] width 123 height 29
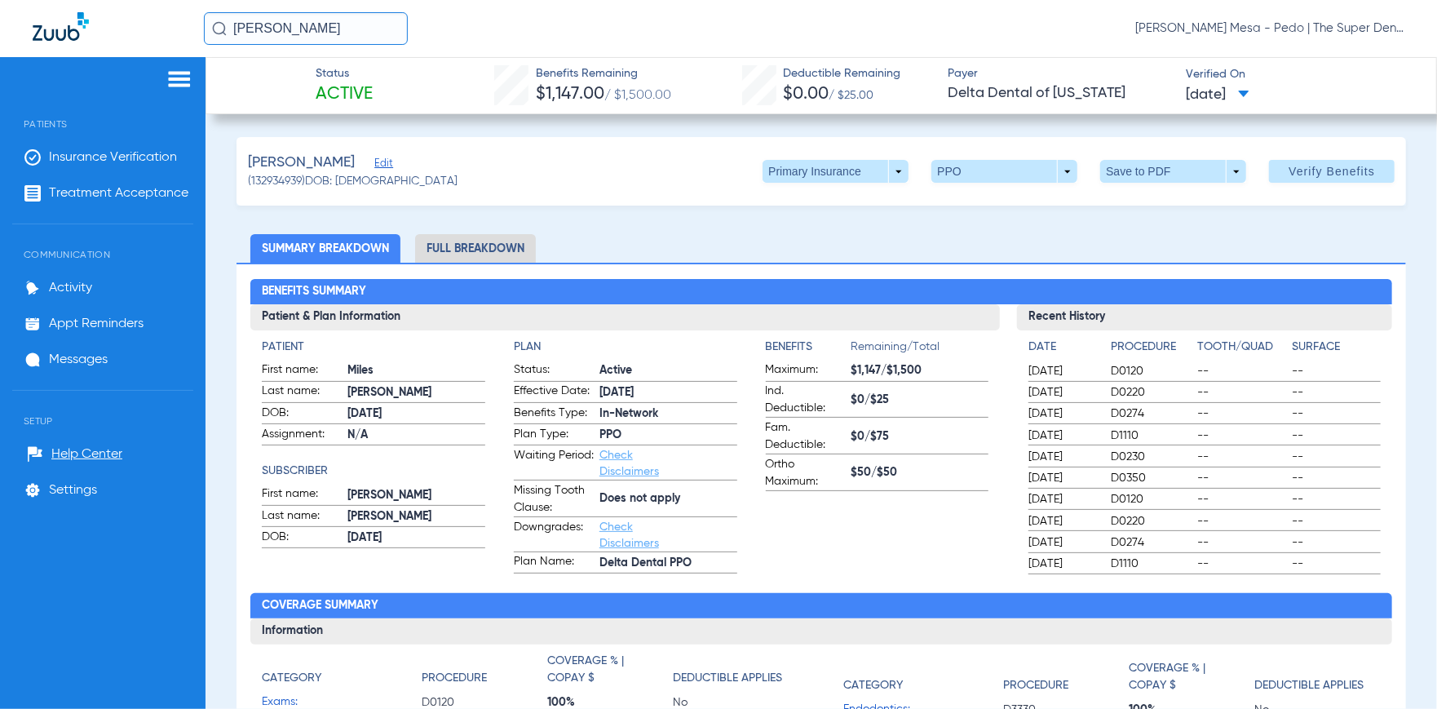
click at [1249, 96] on span "[DATE]" at bounding box center [1217, 95] width 63 height 20
click at [1310, 105] on div at bounding box center [718, 354] width 1437 height 709
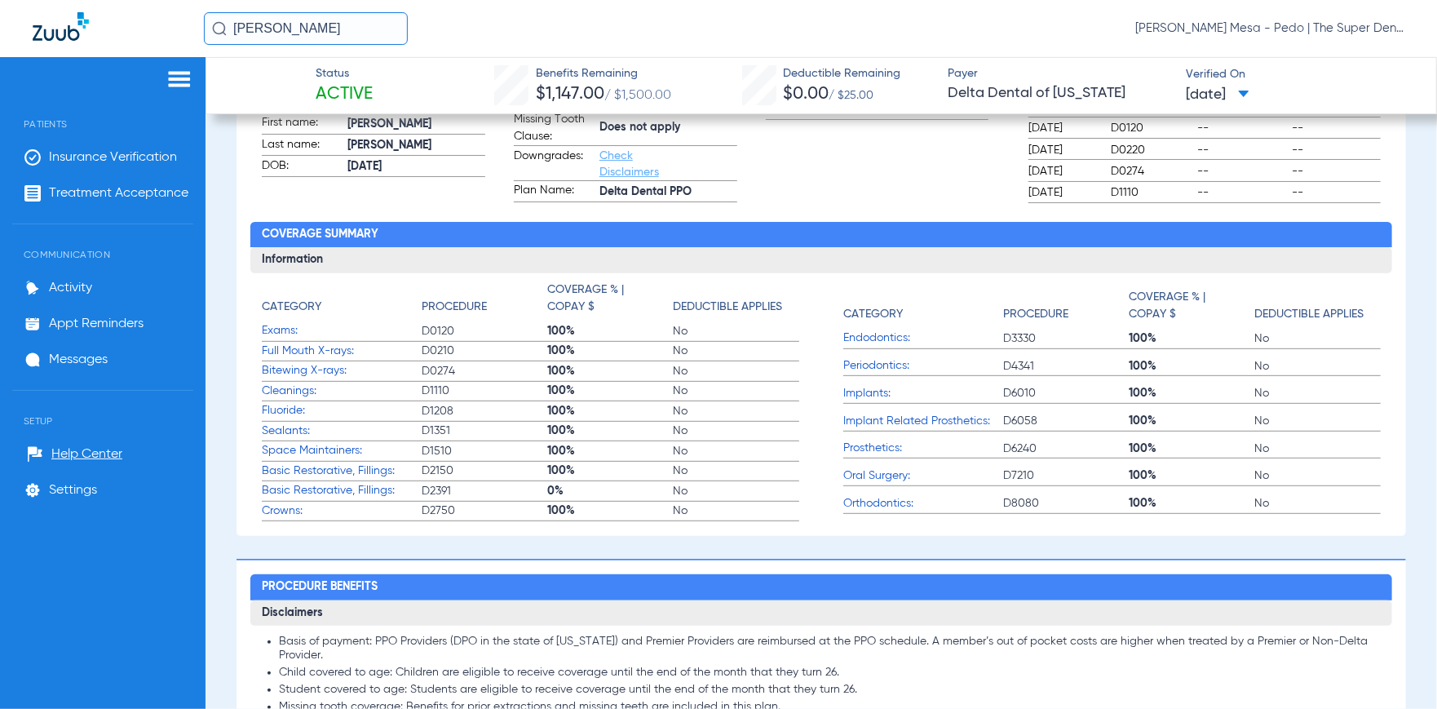
scroll to position [82, 0]
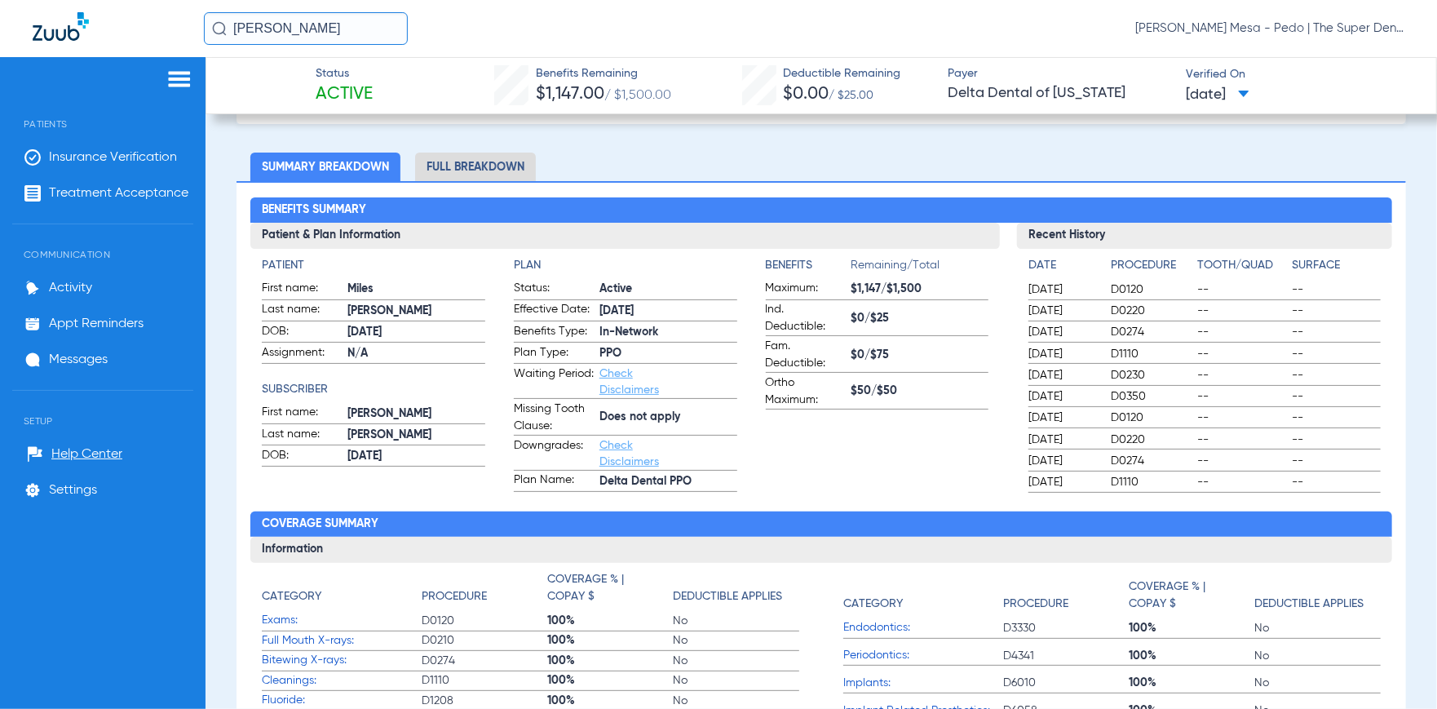
click at [320, 35] on input "[PERSON_NAME]" at bounding box center [306, 28] width 204 height 33
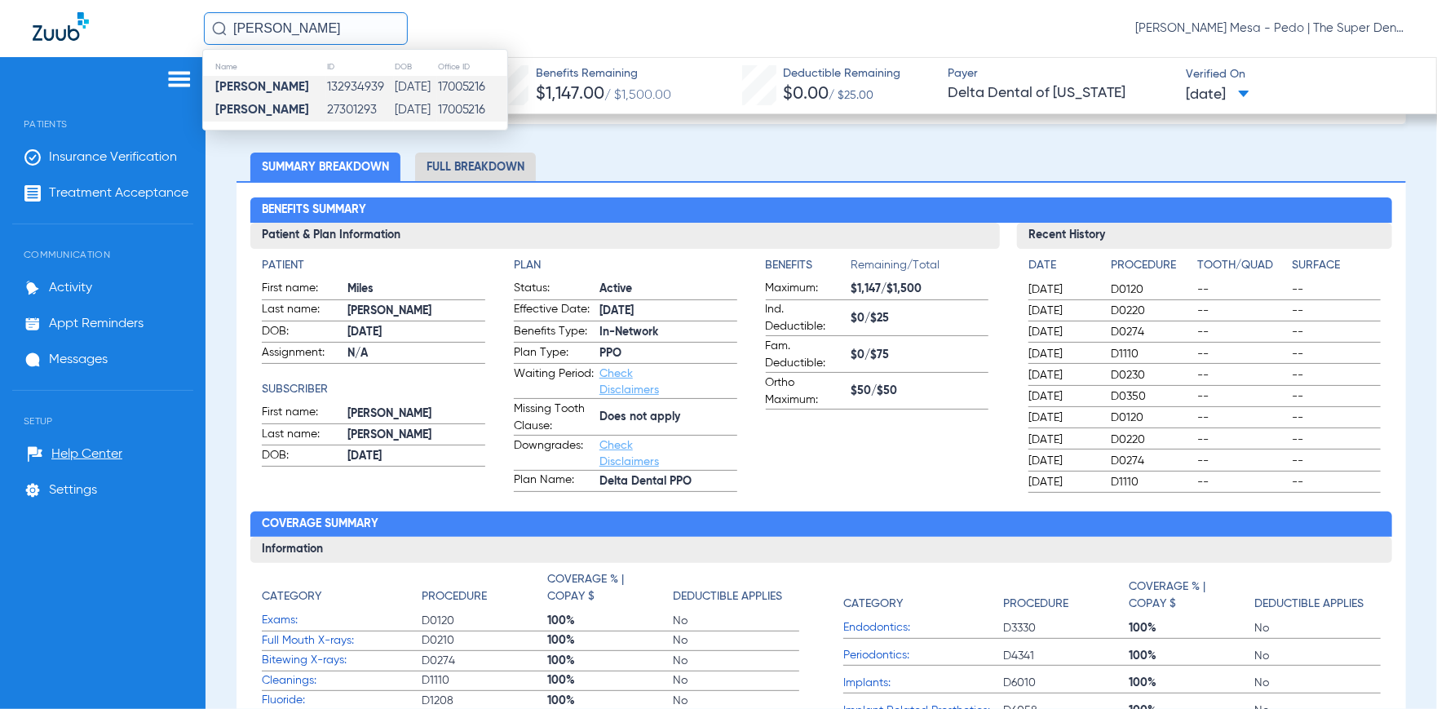
click at [326, 101] on td "27301293" at bounding box center [360, 110] width 68 height 23
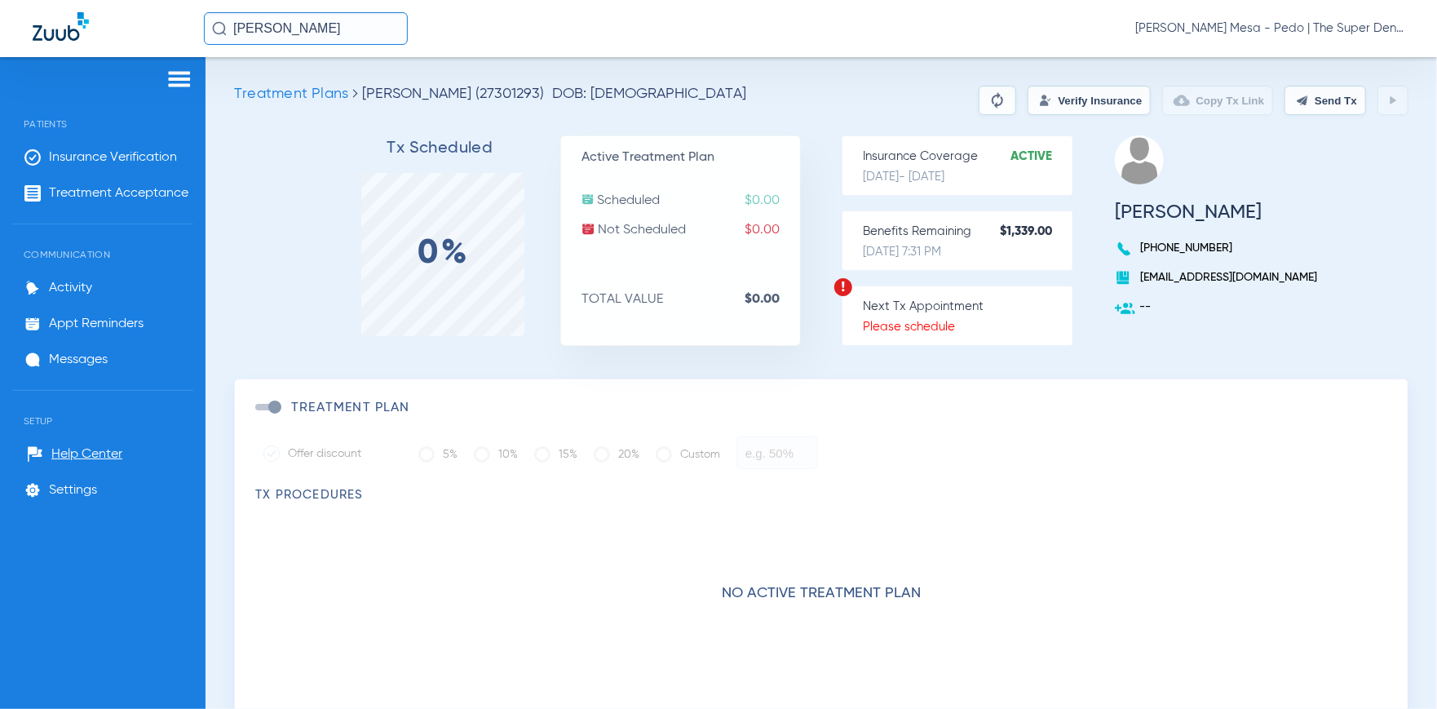
click at [1066, 104] on button "Verify Insurance" at bounding box center [1088, 100] width 123 height 29
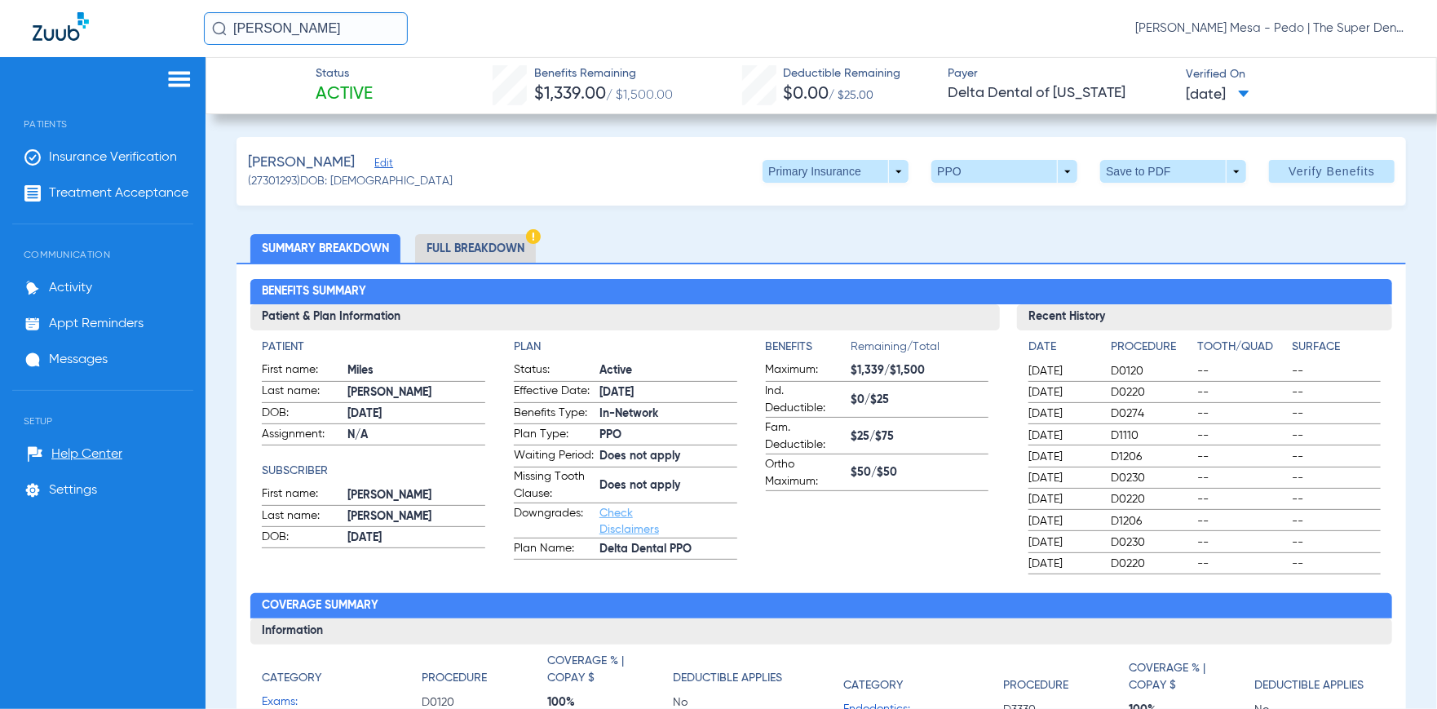
drag, startPoint x: 325, startPoint y: 31, endPoint x: 0, endPoint y: 32, distance: 324.5
click at [0, 32] on div "[PERSON_NAME] [PERSON_NAME] - Pedo | The Super Dentists" at bounding box center [718, 28] width 1437 height 57
type input "K"
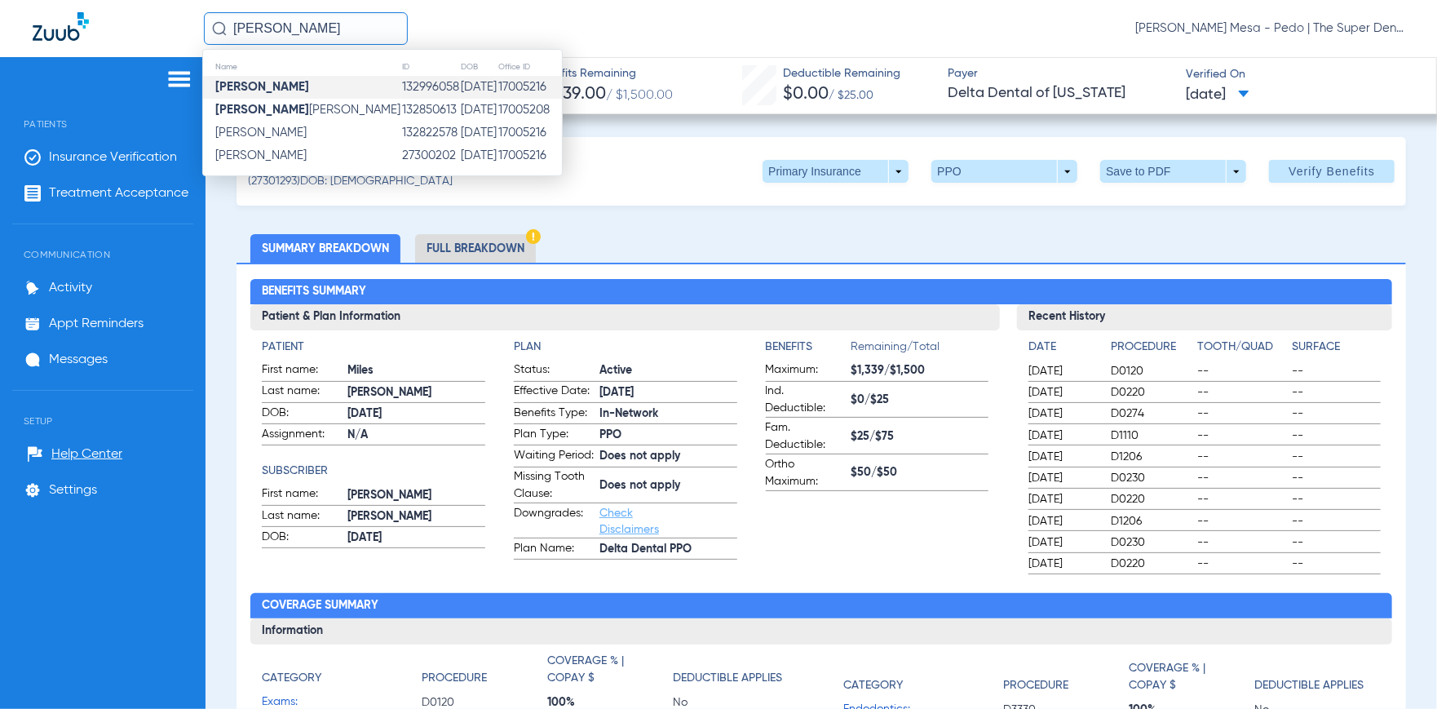
click at [401, 88] on td "132996058" at bounding box center [430, 87] width 59 height 23
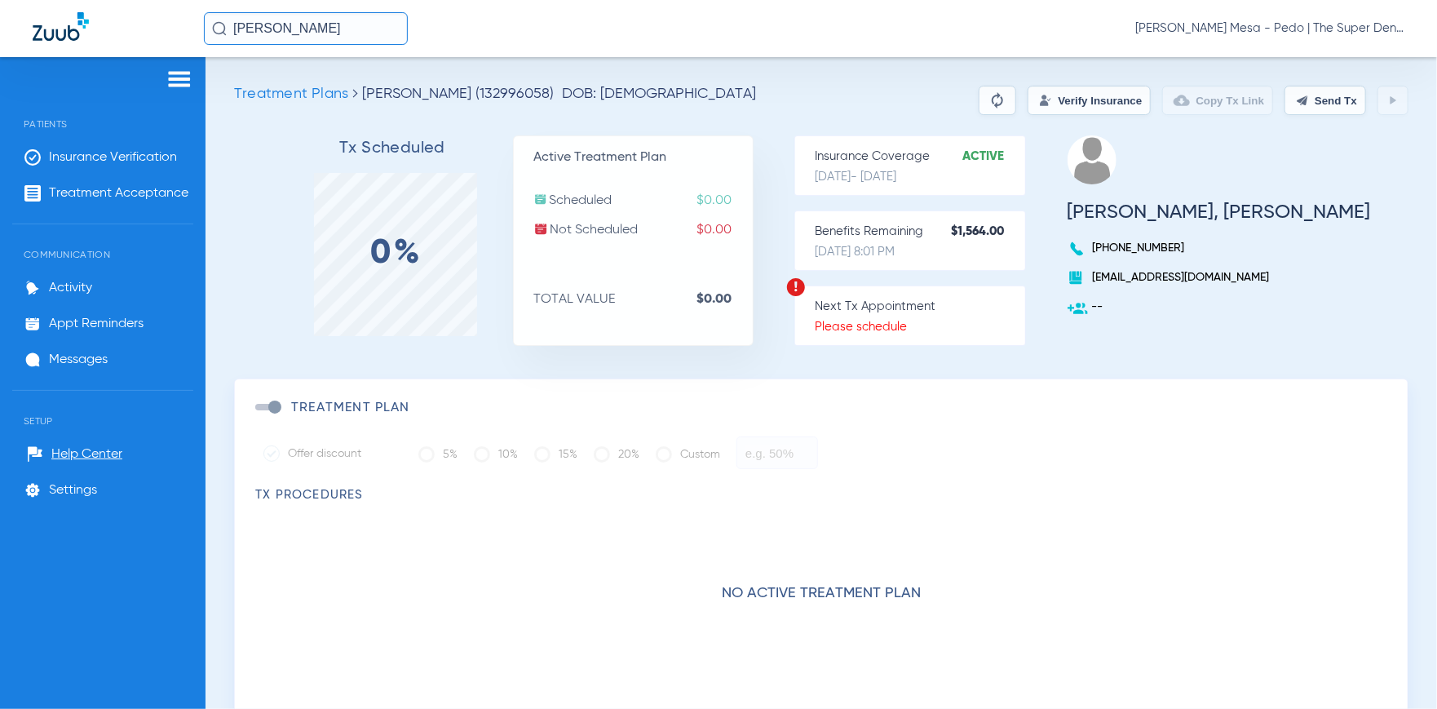
click at [1058, 91] on button "Verify Insurance" at bounding box center [1088, 100] width 123 height 29
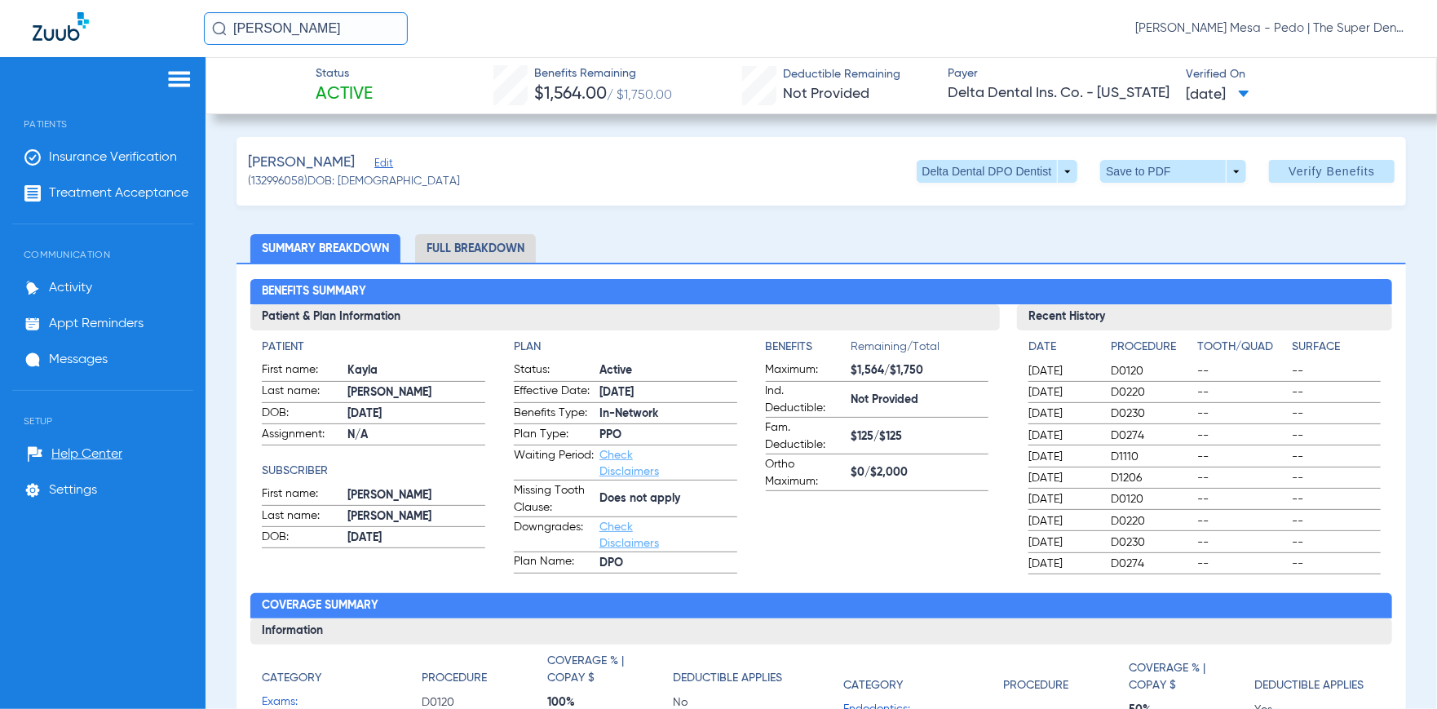
click at [1249, 99] on span "[DATE]" at bounding box center [1217, 95] width 63 height 20
click at [1260, 99] on div at bounding box center [718, 354] width 1437 height 709
click at [312, 18] on input "[PERSON_NAME]" at bounding box center [306, 28] width 204 height 33
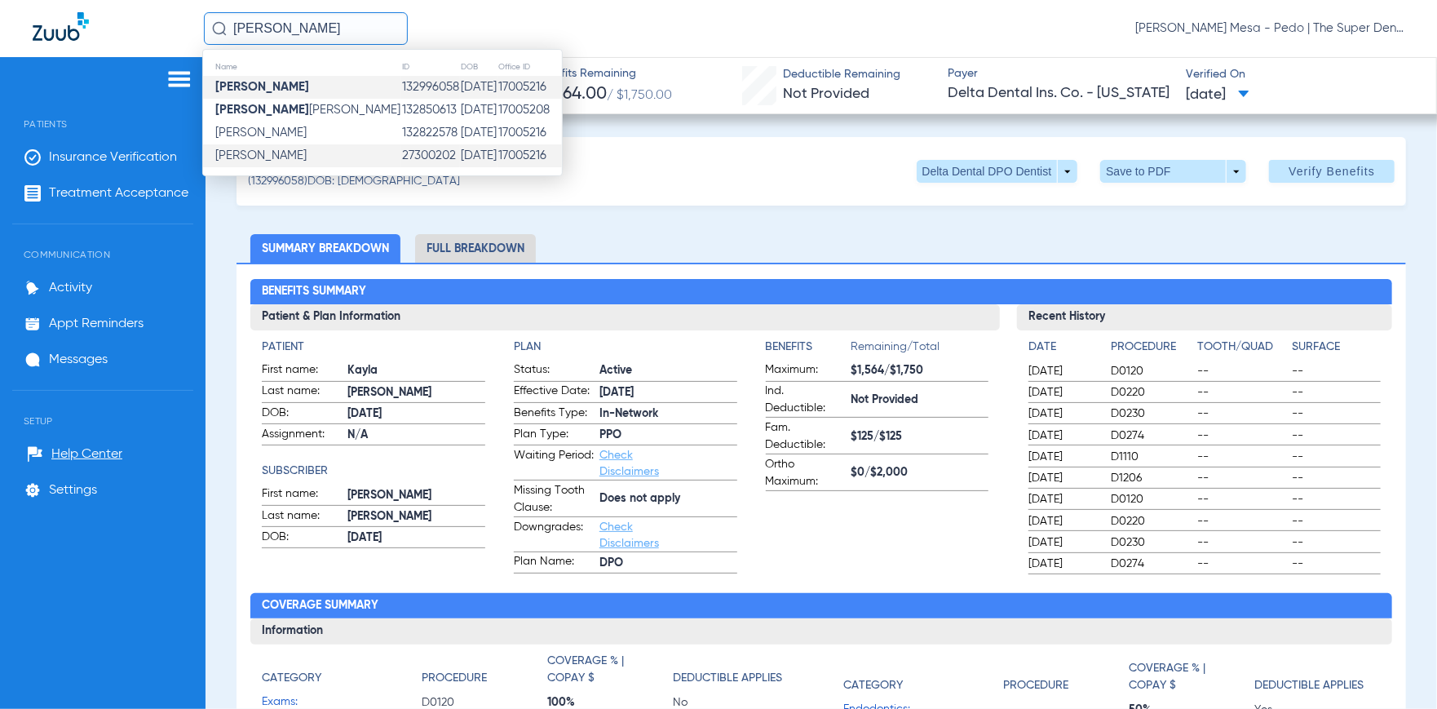
click at [307, 151] on td "[PERSON_NAME]" at bounding box center [302, 155] width 198 height 23
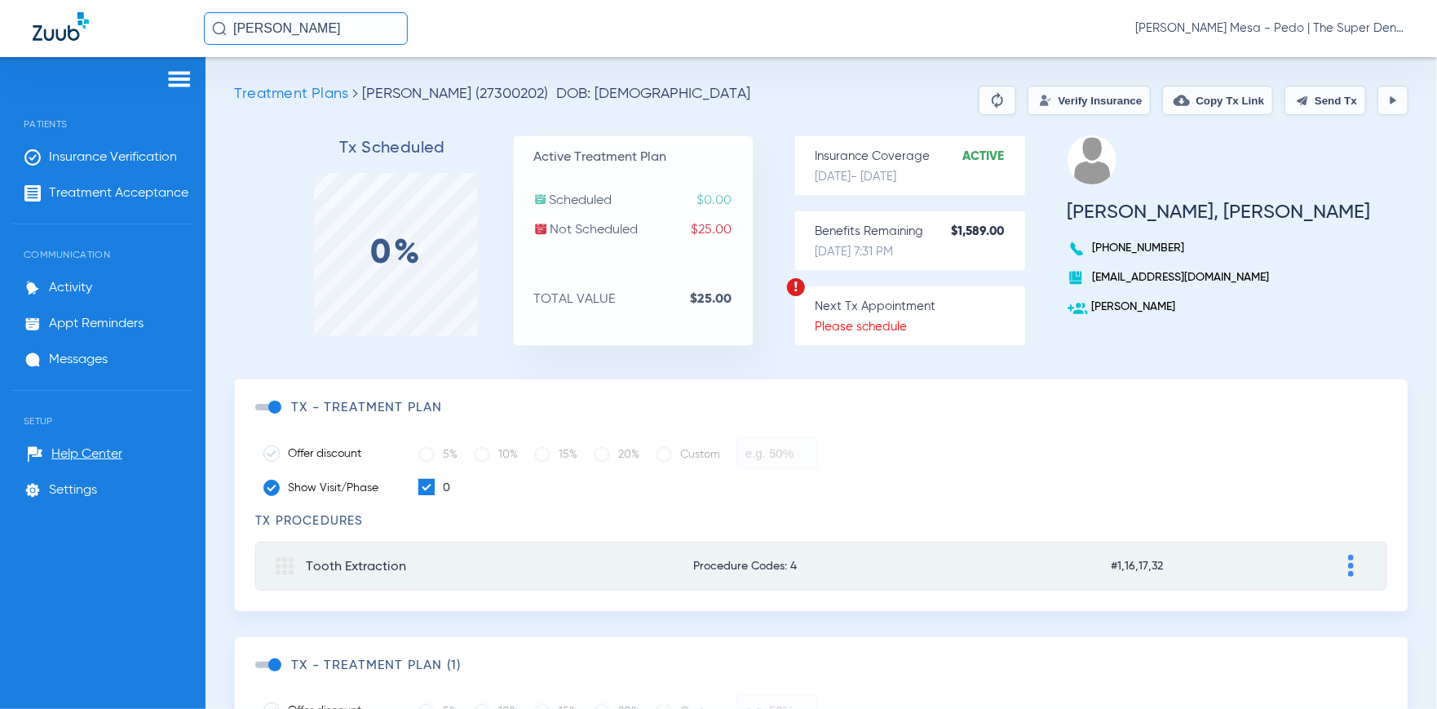
click at [1083, 102] on button "Verify Insurance" at bounding box center [1088, 100] width 123 height 29
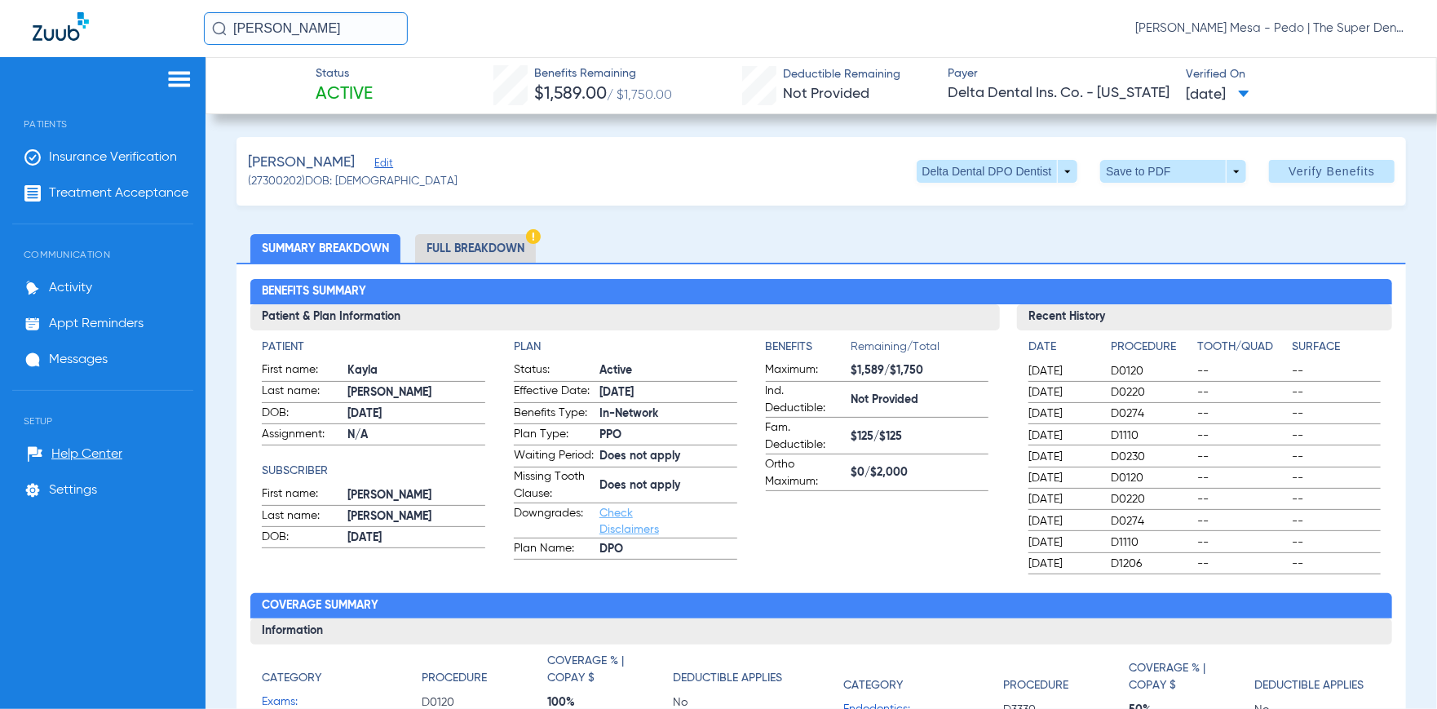
drag, startPoint x: 318, startPoint y: 38, endPoint x: 94, endPoint y: -15, distance: 230.4
click at [94, 0] on html "[PERSON_NAME] [PERSON_NAME] Mesa - Pedo | The Super Dentists Patients Insurance…" at bounding box center [718, 354] width 1437 height 709
type input "[PERSON_NAME] [PERSON_NAME]"
drag, startPoint x: 378, startPoint y: 35, endPoint x: 24, endPoint y: 35, distance: 353.9
click at [26, 35] on div "[PERSON_NAME] [PERSON_NAME] [PERSON_NAME] - Pedo | The Super Dentists" at bounding box center [718, 28] width 1437 height 57
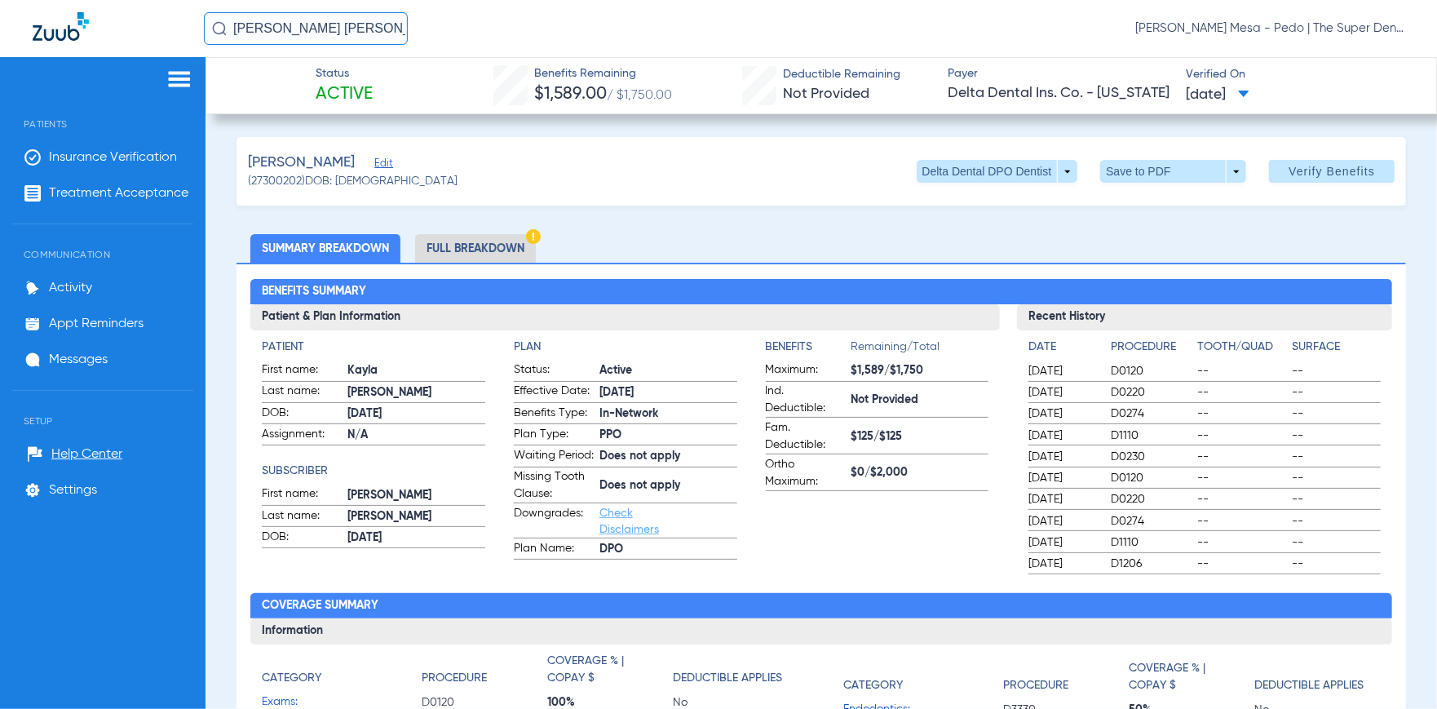
click at [1344, 25] on span "[PERSON_NAME] Mesa - Pedo | The Super Dentists" at bounding box center [1269, 28] width 269 height 16
click at [1344, 25] on div at bounding box center [718, 354] width 1437 height 709
click at [1348, 31] on span "[PERSON_NAME] Mesa - Pedo | The Super Dentists" at bounding box center [1269, 28] width 269 height 16
click at [1347, 57] on span "Account Selection" at bounding box center [1342, 57] width 91 height 11
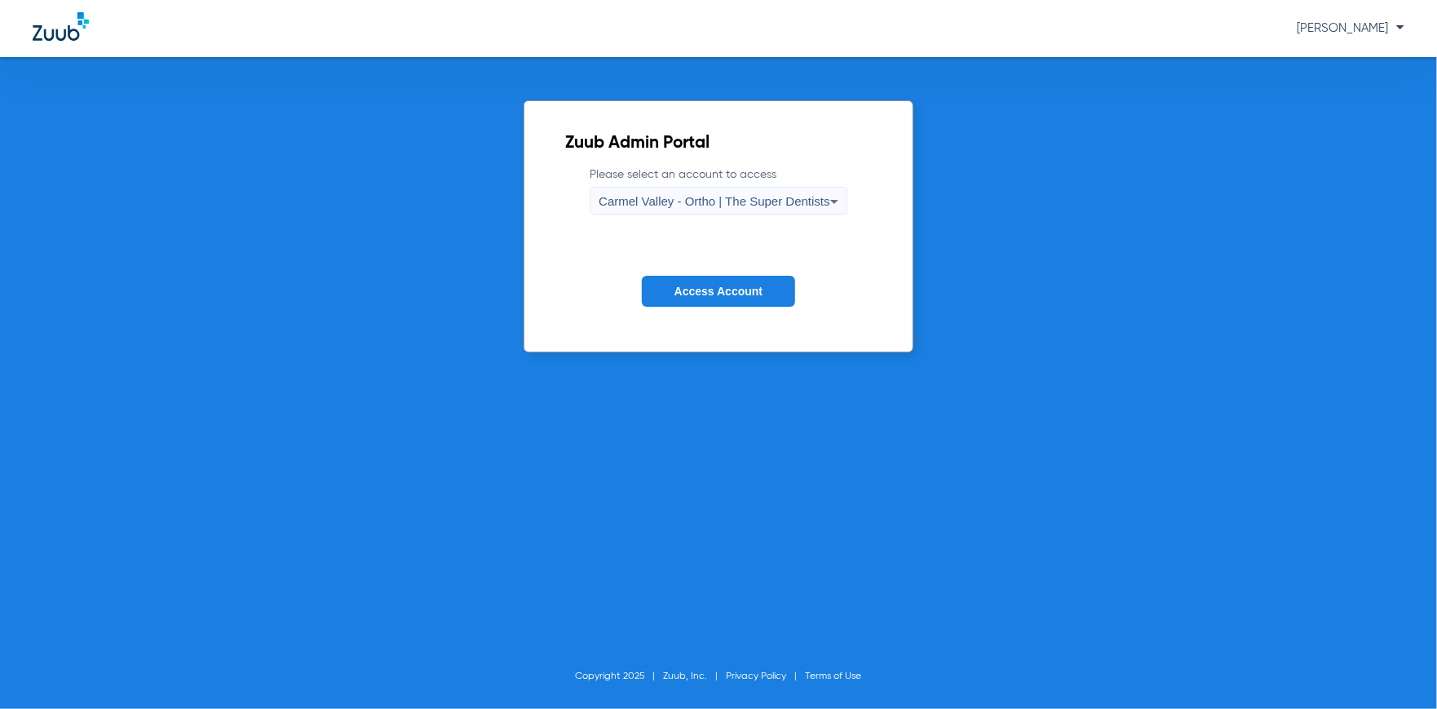
click at [804, 210] on div "Carmel Valley - Ortho | The Super Dentists" at bounding box center [714, 202] width 231 height 28
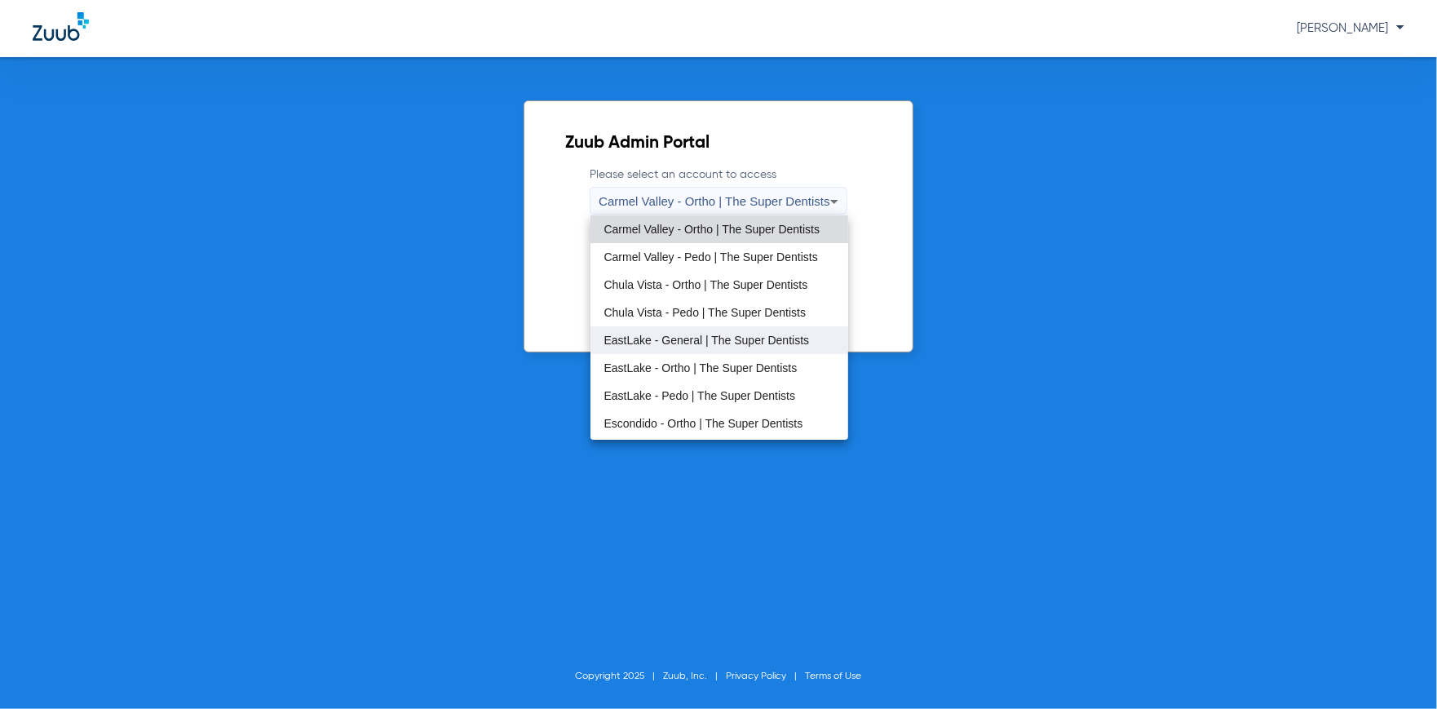
click at [743, 346] on mat-option "EastLake - General | The Super Dentists" at bounding box center [718, 340] width 257 height 28
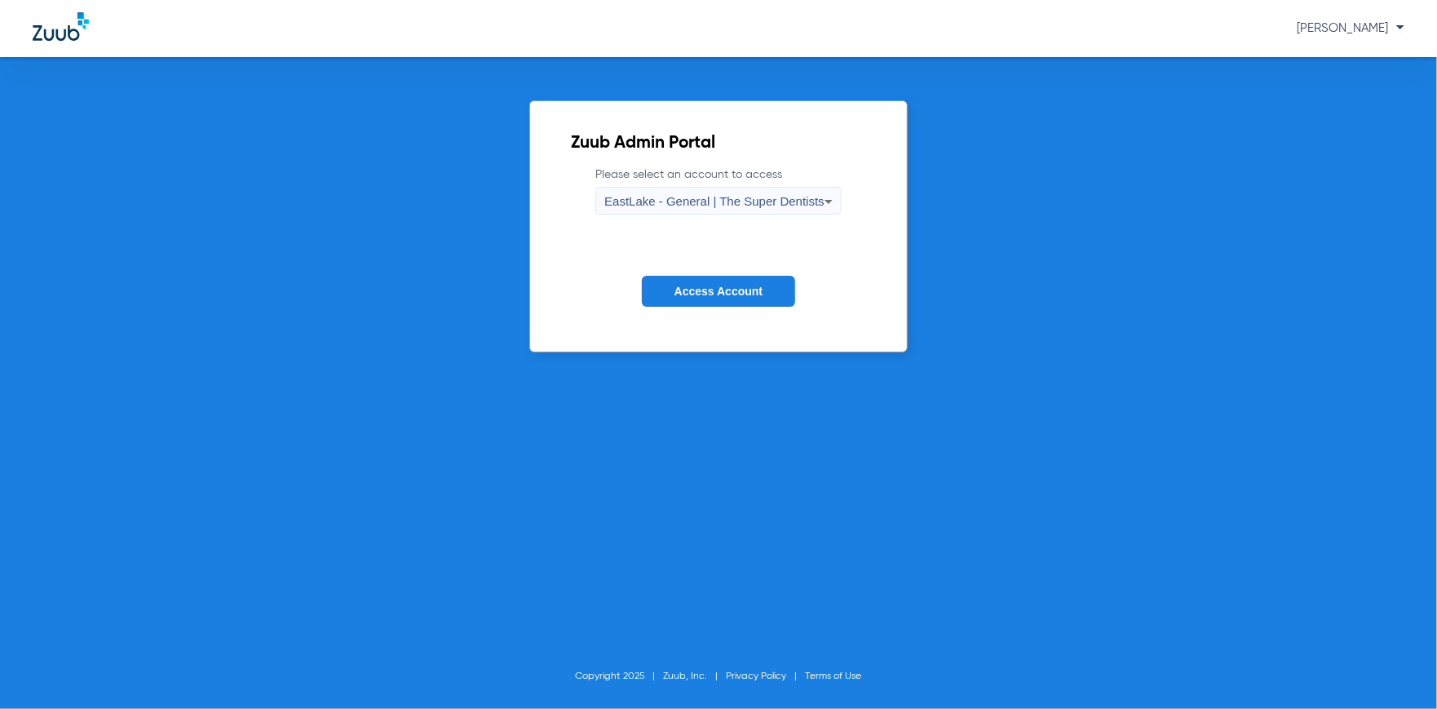
click at [772, 296] on button "Access Account" at bounding box center [718, 292] width 153 height 32
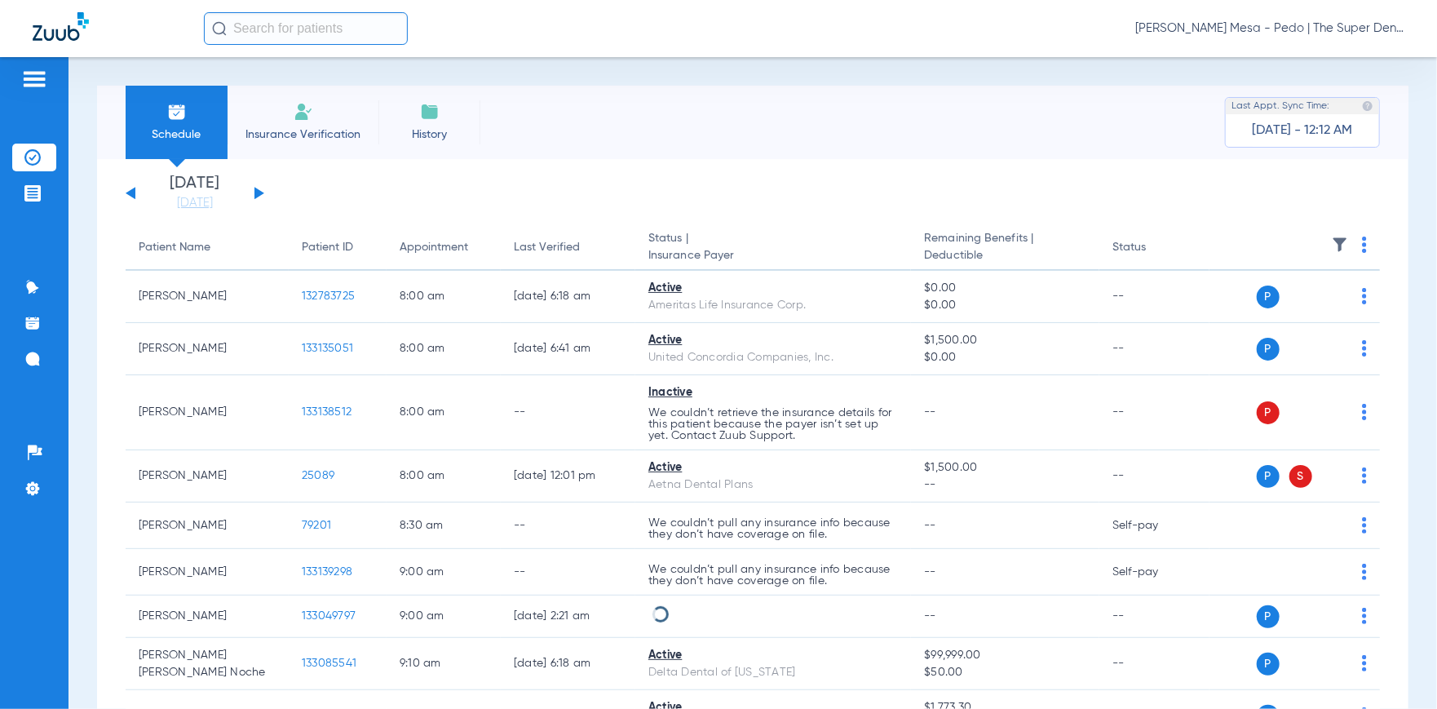
click at [300, 26] on input "text" at bounding box center [306, 28] width 204 height 33
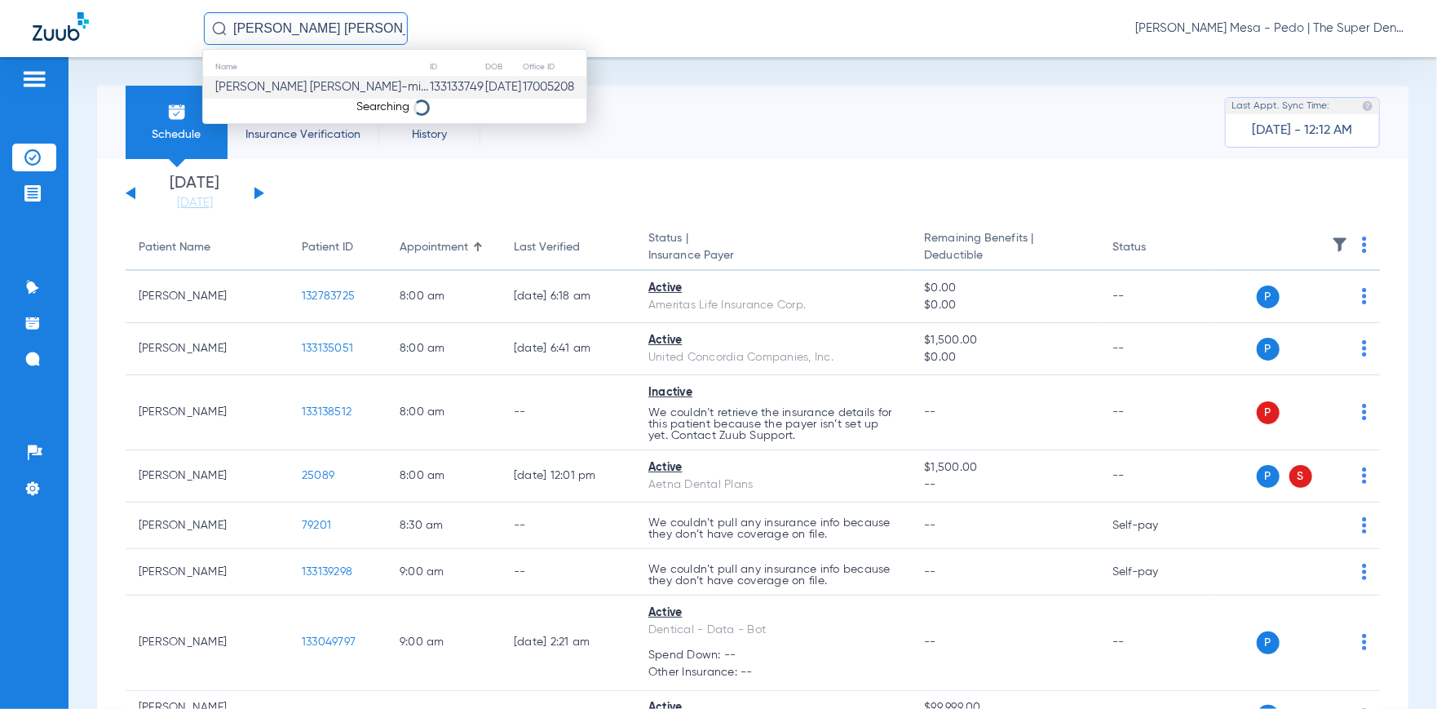
type input "[PERSON_NAME] [PERSON_NAME]"
click at [334, 88] on span "[PERSON_NAME] [PERSON_NAME]-mi..." at bounding box center [321, 87] width 213 height 12
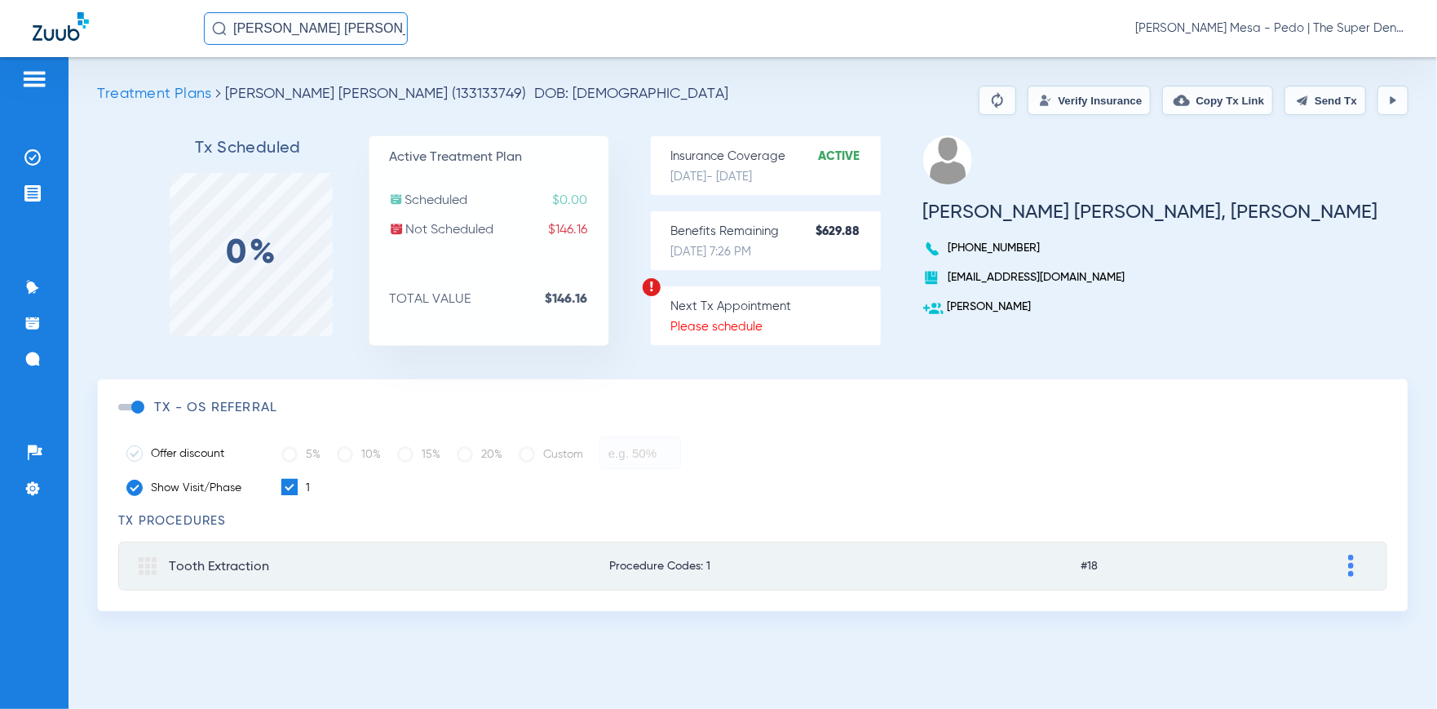
click at [1032, 108] on button "Verify Insurance" at bounding box center [1088, 100] width 123 height 29
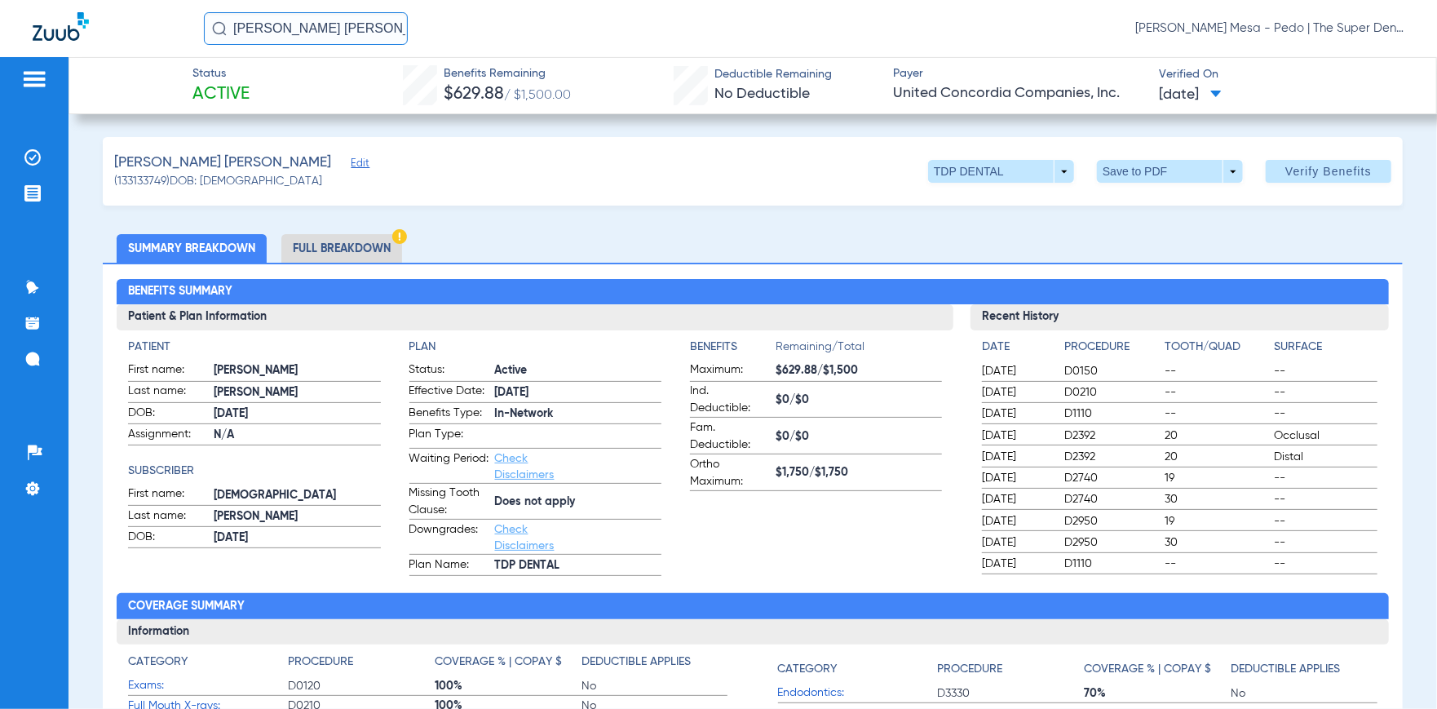
drag, startPoint x: 1322, startPoint y: 41, endPoint x: 1312, endPoint y: 40, distance: 9.8
click at [1320, 42] on div "[PERSON_NAME] [PERSON_NAME] [PERSON_NAME] Mesa - Pedo | The Super Dentists" at bounding box center [804, 28] width 1200 height 33
click at [1302, 36] on span "[PERSON_NAME] Mesa - Pedo | The Super Dentists" at bounding box center [1269, 28] width 269 height 16
click at [1306, 55] on span "Account Selection" at bounding box center [1342, 57] width 91 height 11
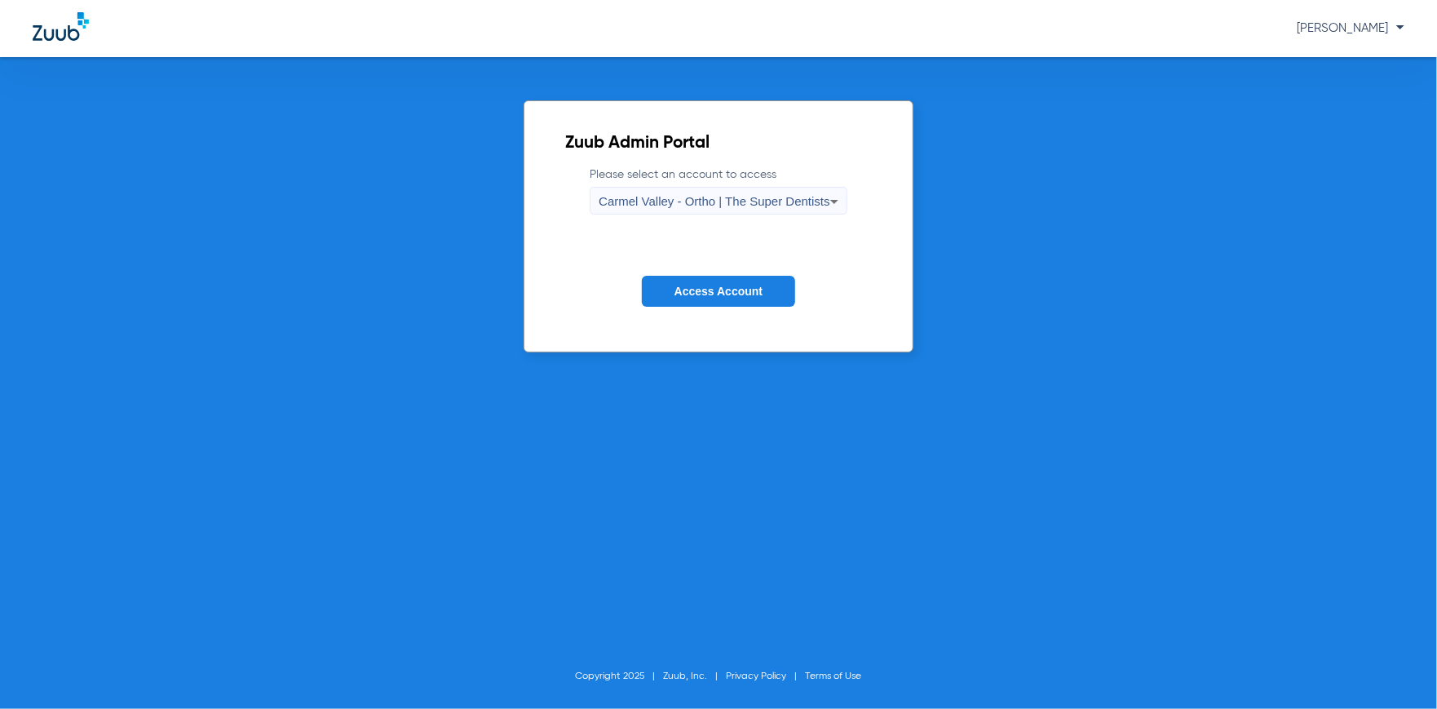
click at [823, 205] on div "Carmel Valley - Ortho | The Super Dentists" at bounding box center [717, 202] width 255 height 28
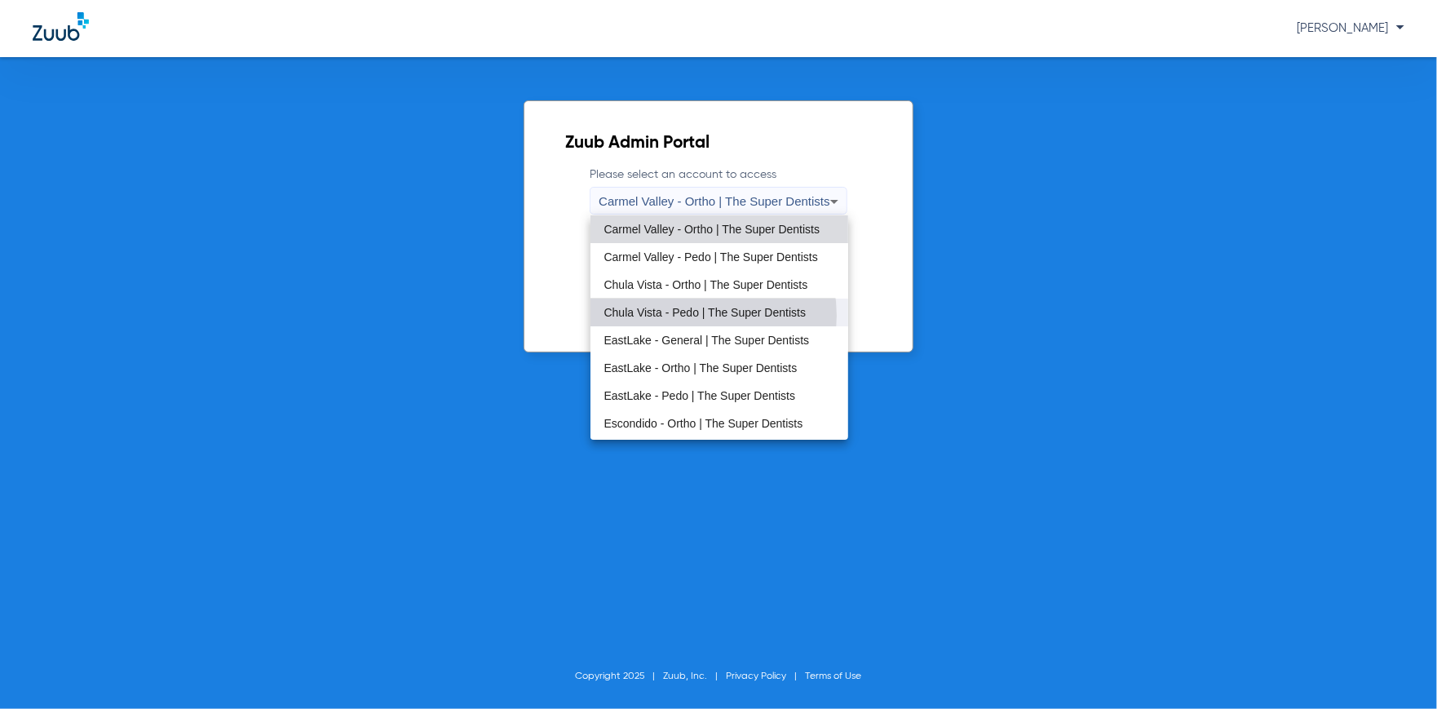
click at [687, 316] on span "Chula Vista - Pedo | The Super Dentists" at bounding box center [703, 312] width 201 height 11
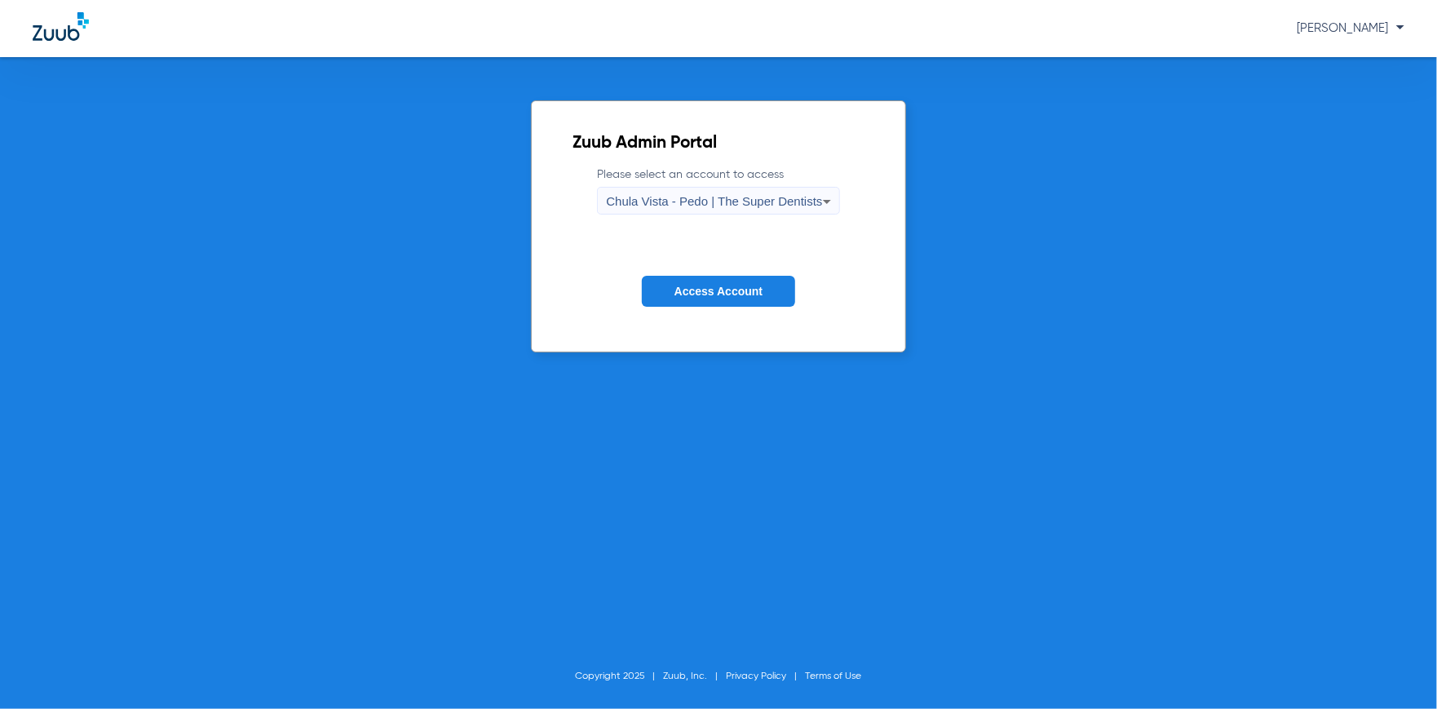
click at [715, 296] on span "Access Account" at bounding box center [718, 291] width 88 height 13
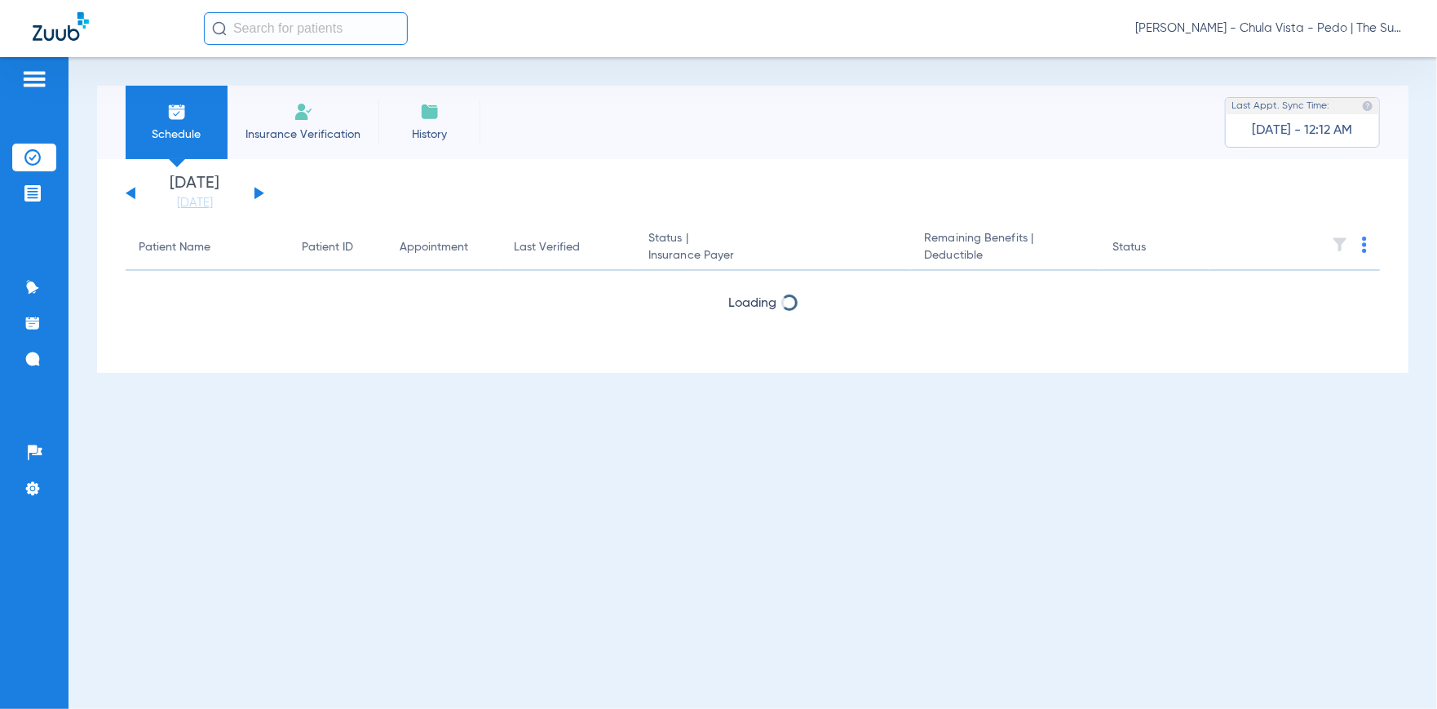
click at [300, 6] on div "[PERSON_NAME] - Chula Vista - Pedo | The Super Dentists" at bounding box center [718, 28] width 1437 height 57
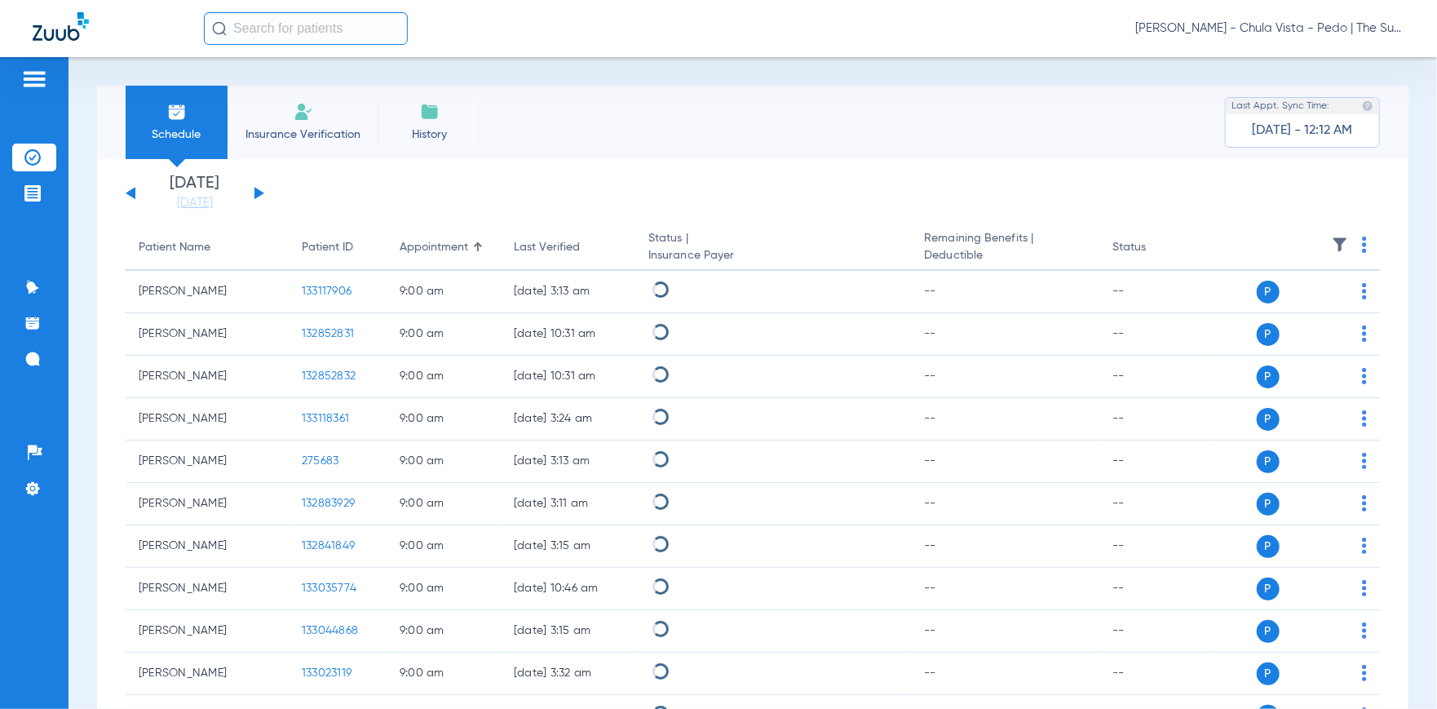
click at [298, 25] on input "text" at bounding box center [306, 28] width 204 height 33
type input "[PERSON_NAME]"
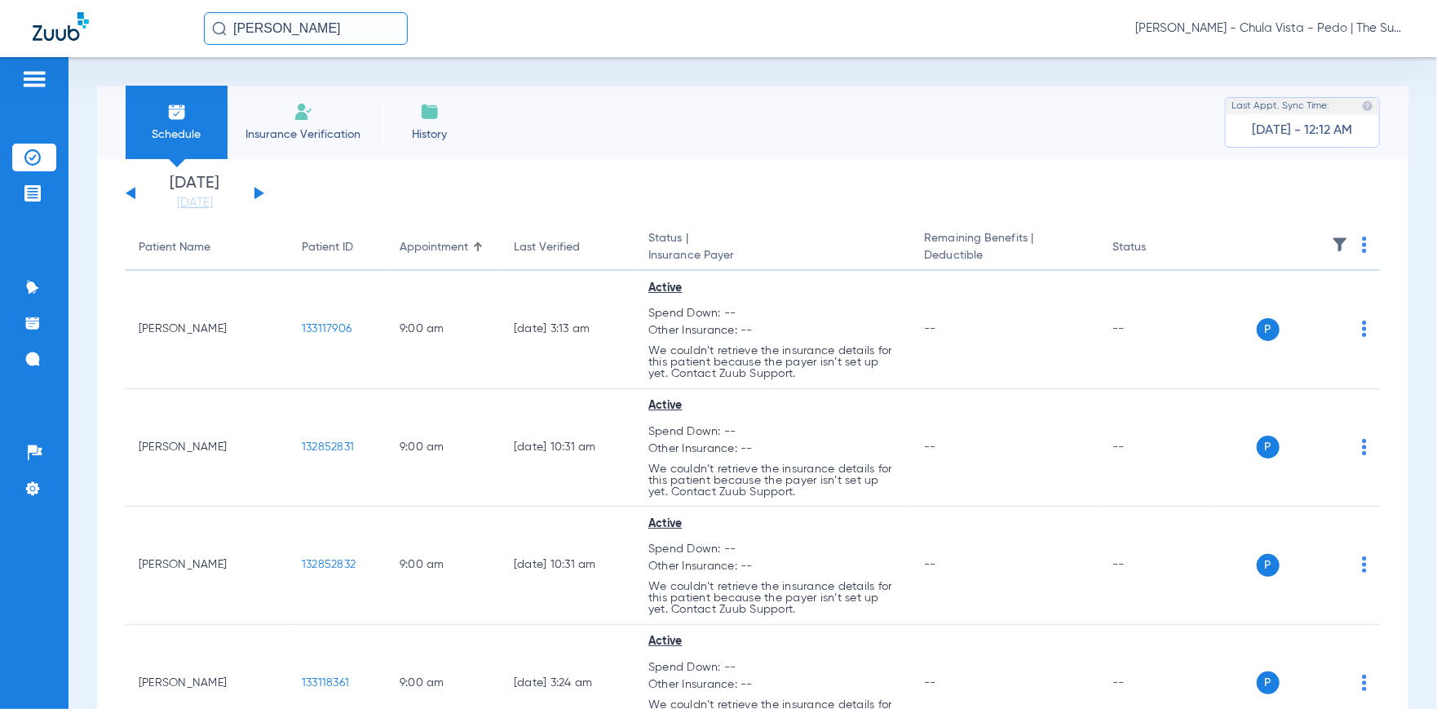
click at [356, 30] on input "[PERSON_NAME]" at bounding box center [306, 28] width 204 height 33
click at [343, 35] on input "[PERSON_NAME]" at bounding box center [306, 28] width 204 height 33
drag, startPoint x: 349, startPoint y: 35, endPoint x: 1160, endPoint y: 72, distance: 812.2
click at [0, 29] on div "[PERSON_NAME] [PERSON_NAME] Vista - Pedo | The Super Dentists" at bounding box center [718, 28] width 1437 height 57
click at [1273, 33] on span "[PERSON_NAME] - Chula Vista - Pedo | The Super Dentists" at bounding box center [1269, 28] width 269 height 16
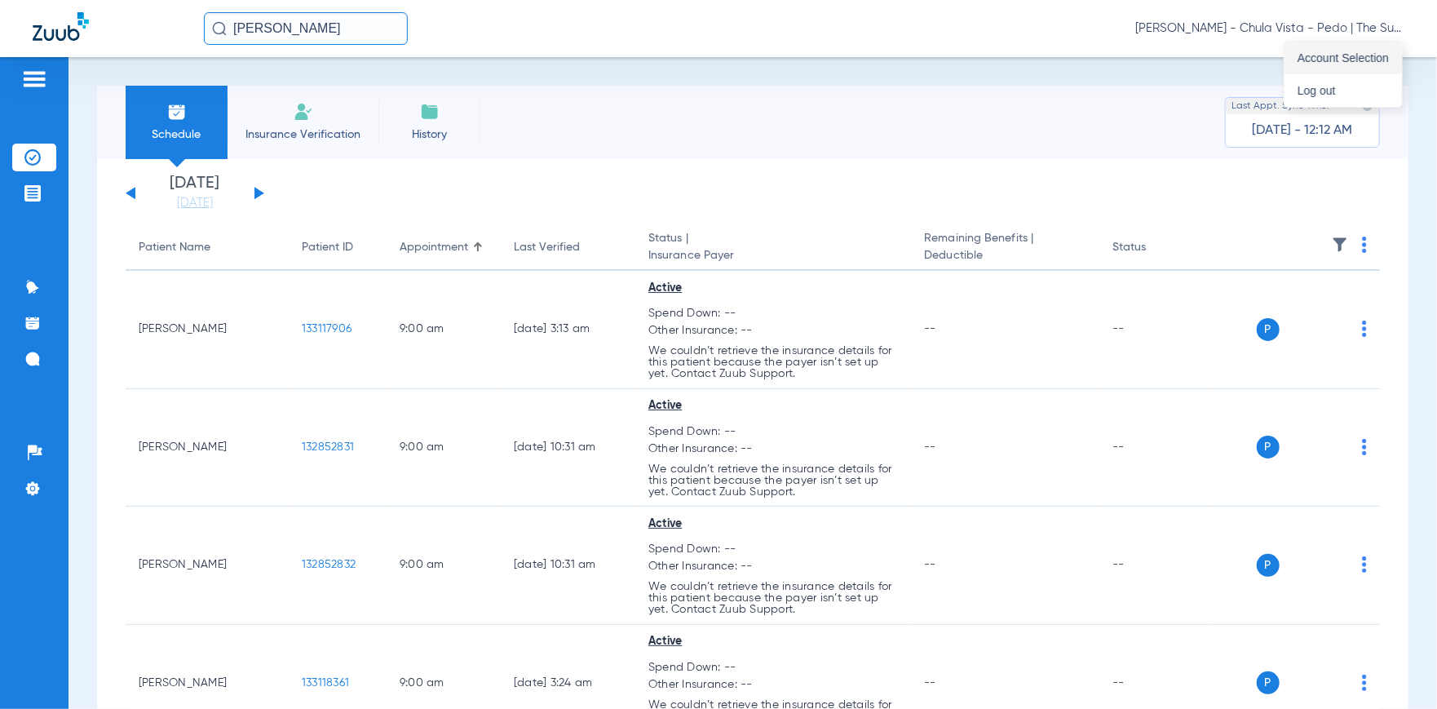
click at [1328, 65] on button "Account Selection" at bounding box center [1342, 58] width 117 height 33
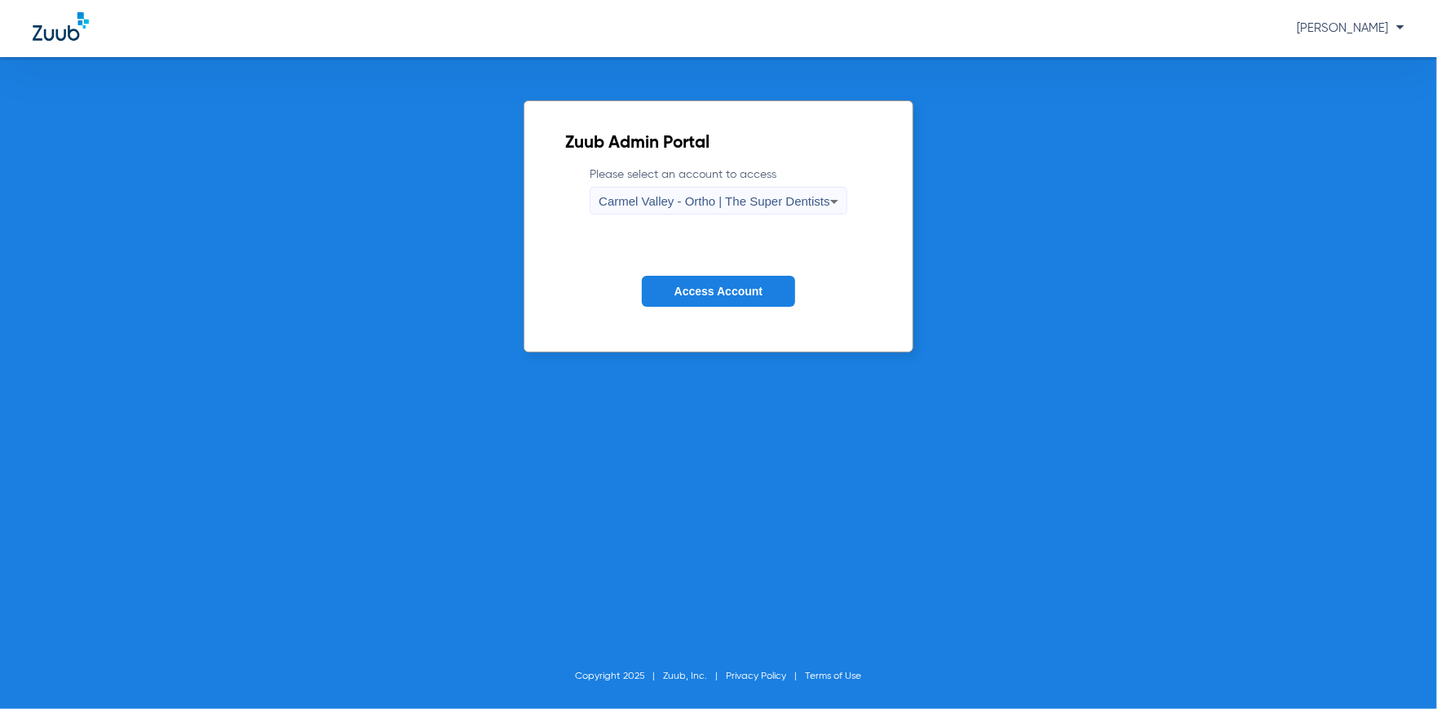
click at [756, 201] on span "Carmel Valley - Ortho | The Super Dentists" at bounding box center [714, 201] width 231 height 14
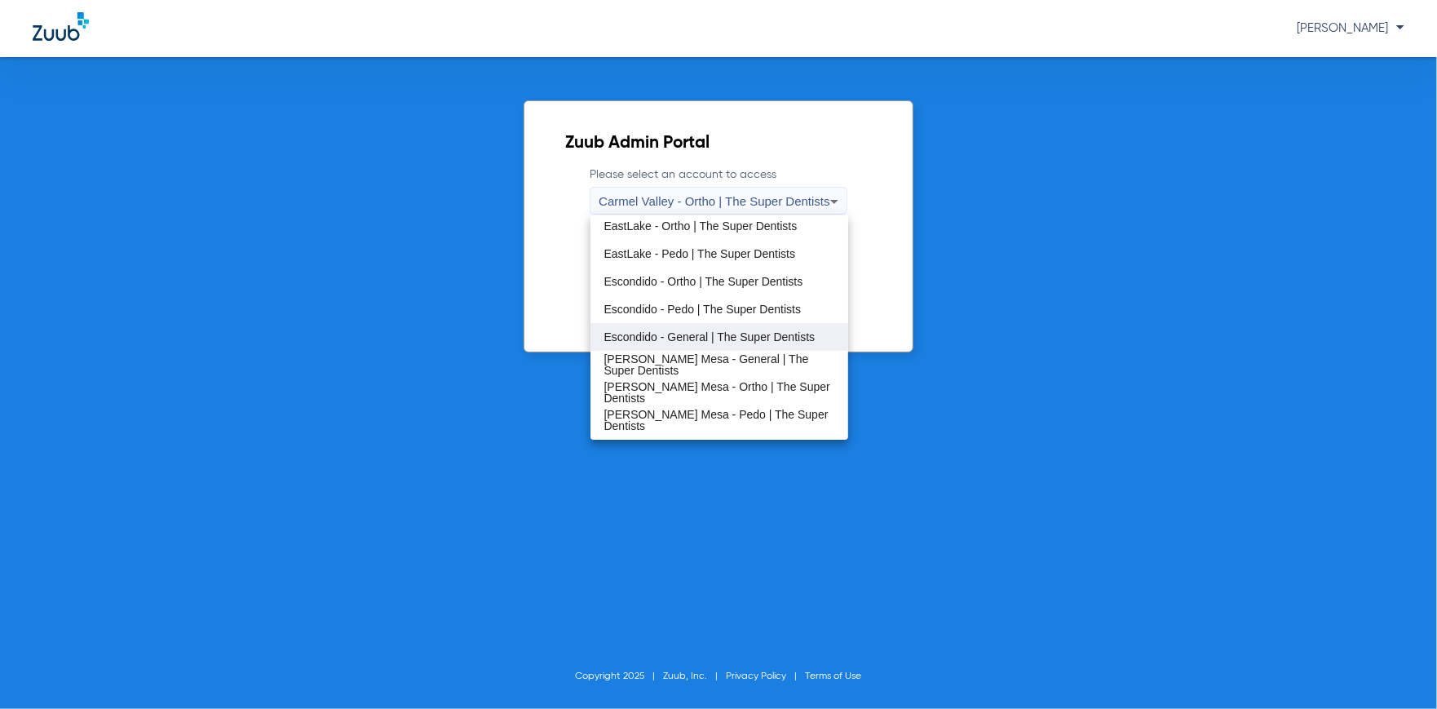
scroll to position [191, 0]
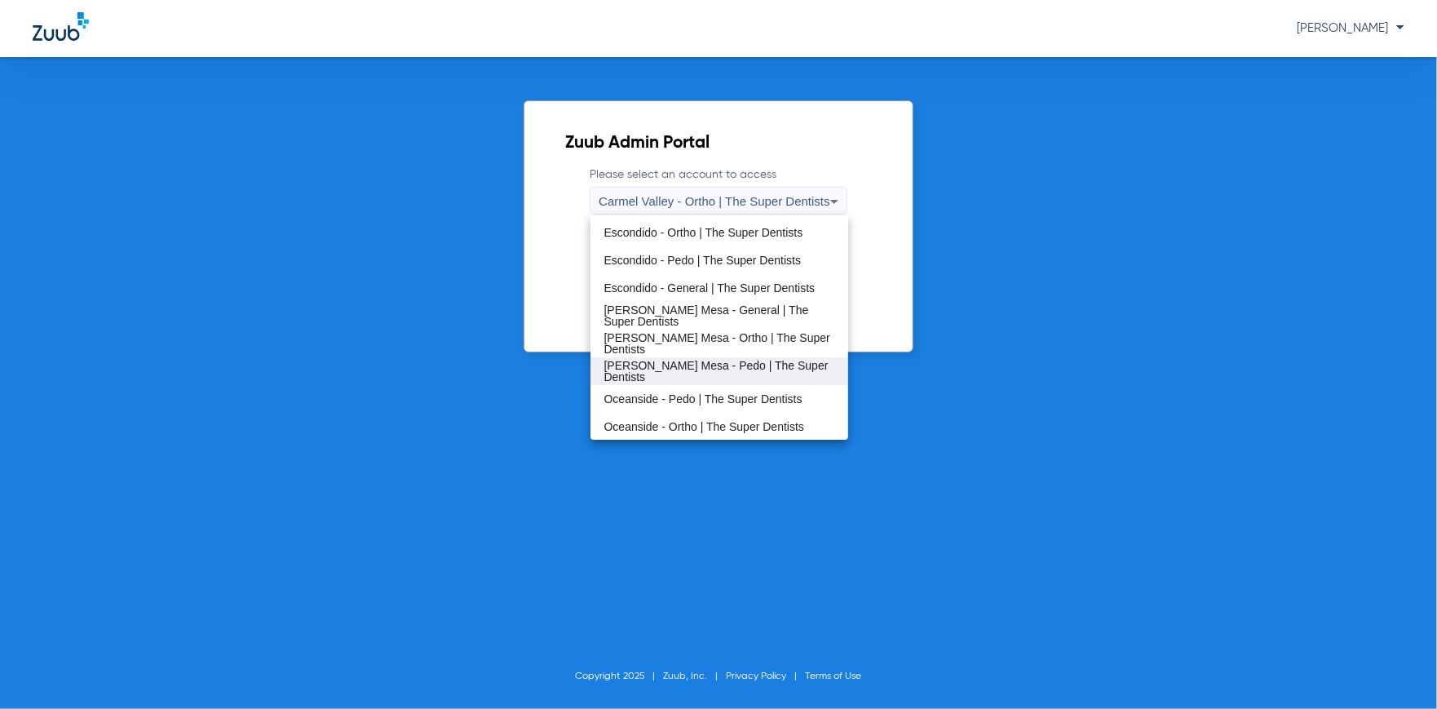
click at [714, 364] on span "[PERSON_NAME] Mesa - Pedo | The Super Dentists" at bounding box center [718, 371] width 231 height 23
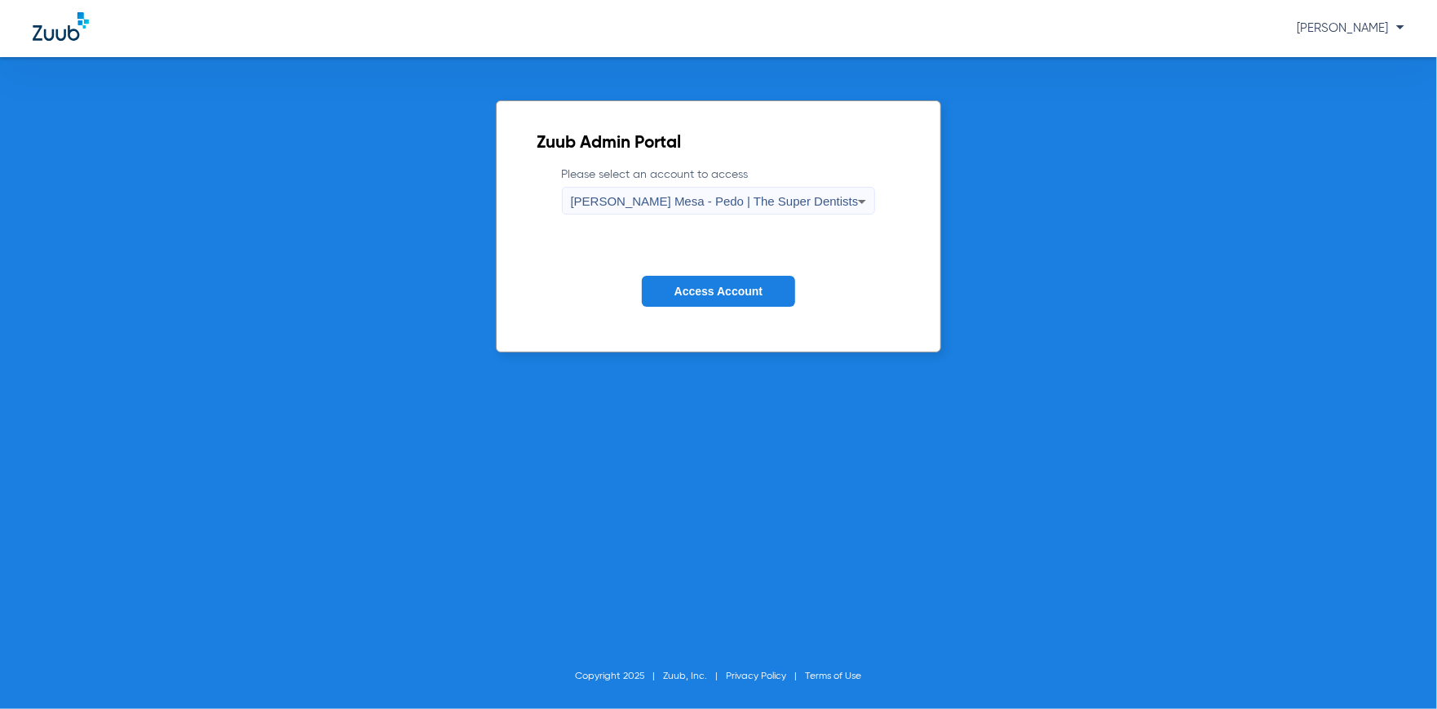
click at [708, 281] on button "Access Account" at bounding box center [718, 292] width 153 height 32
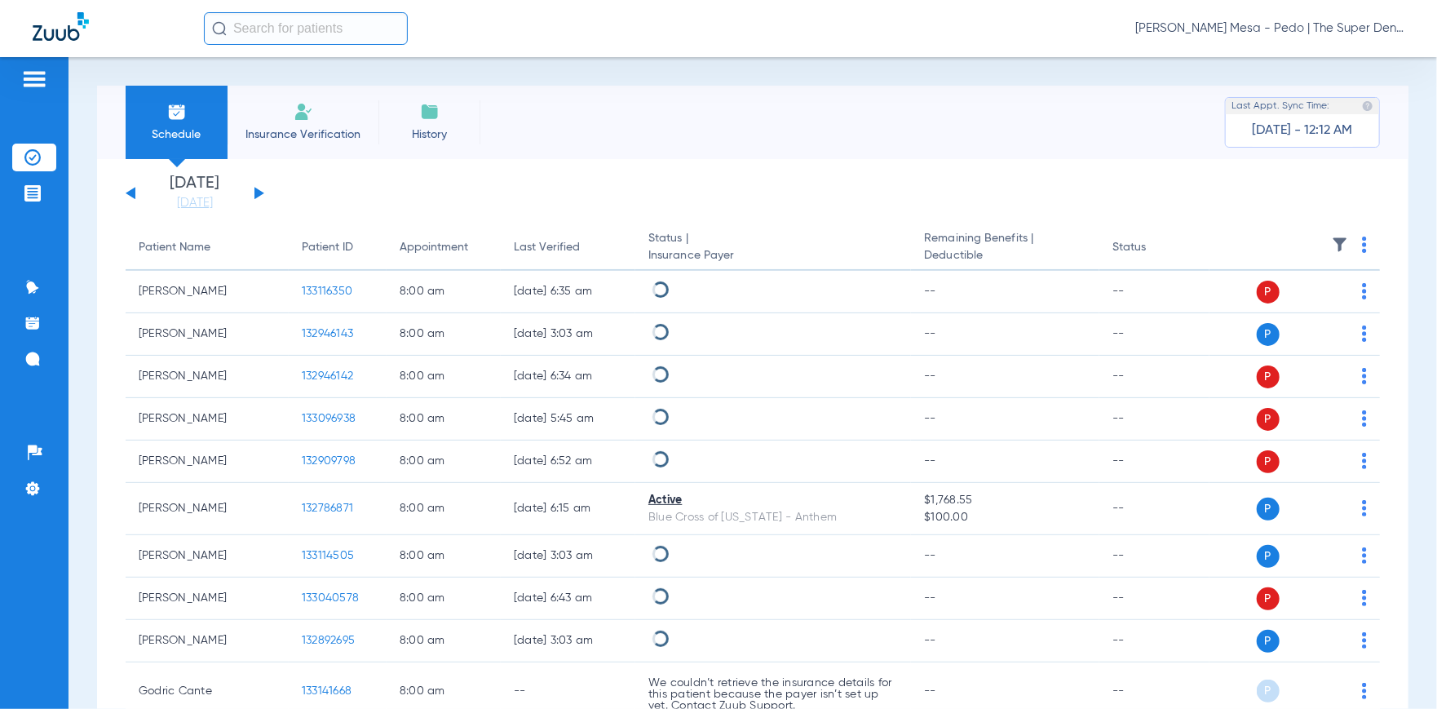
click at [261, 29] on input "text" at bounding box center [306, 28] width 204 height 33
type input "g"
type input "[PERSON_NAME]"
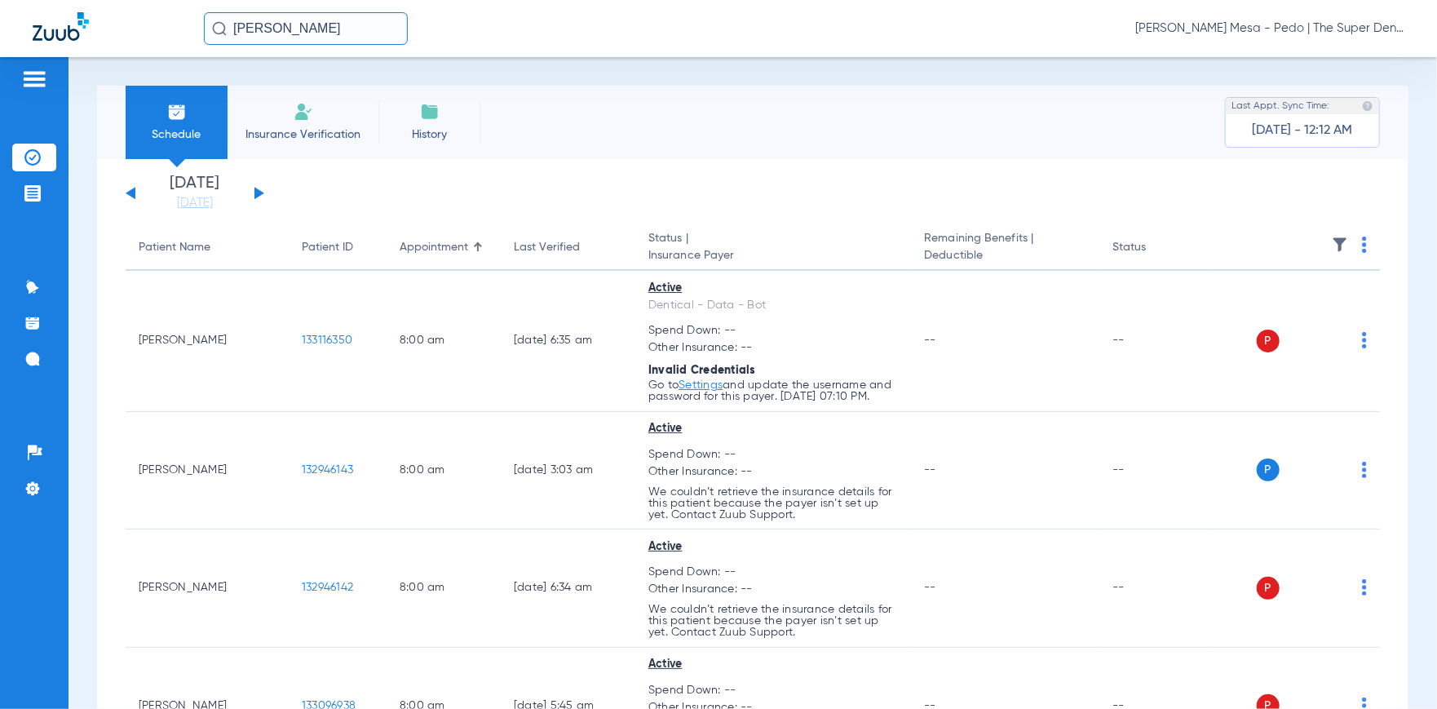
click at [25, 18] on div "[PERSON_NAME] [PERSON_NAME] - Pedo | The Super Dentists" at bounding box center [718, 28] width 1437 height 57
type input "G"
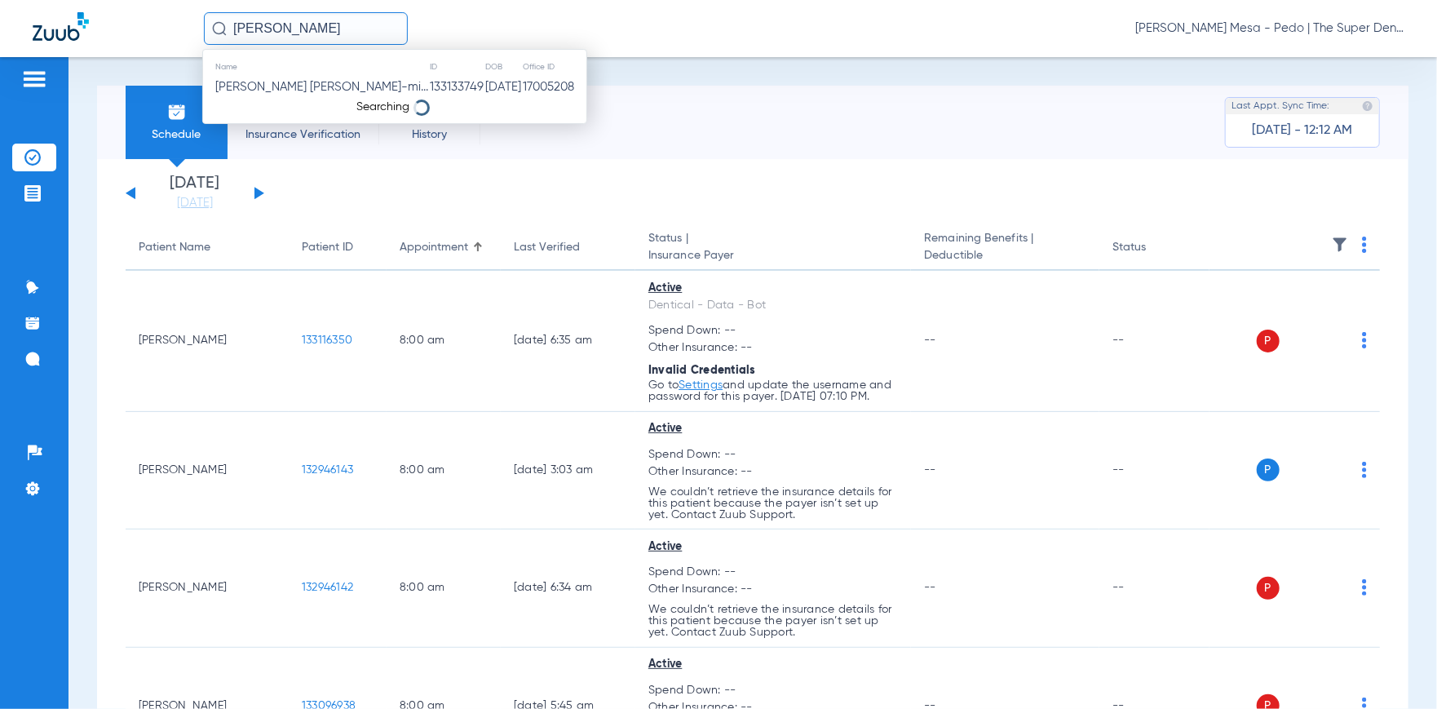
click at [320, 130] on span "Insurance Verification" at bounding box center [303, 134] width 126 height 16
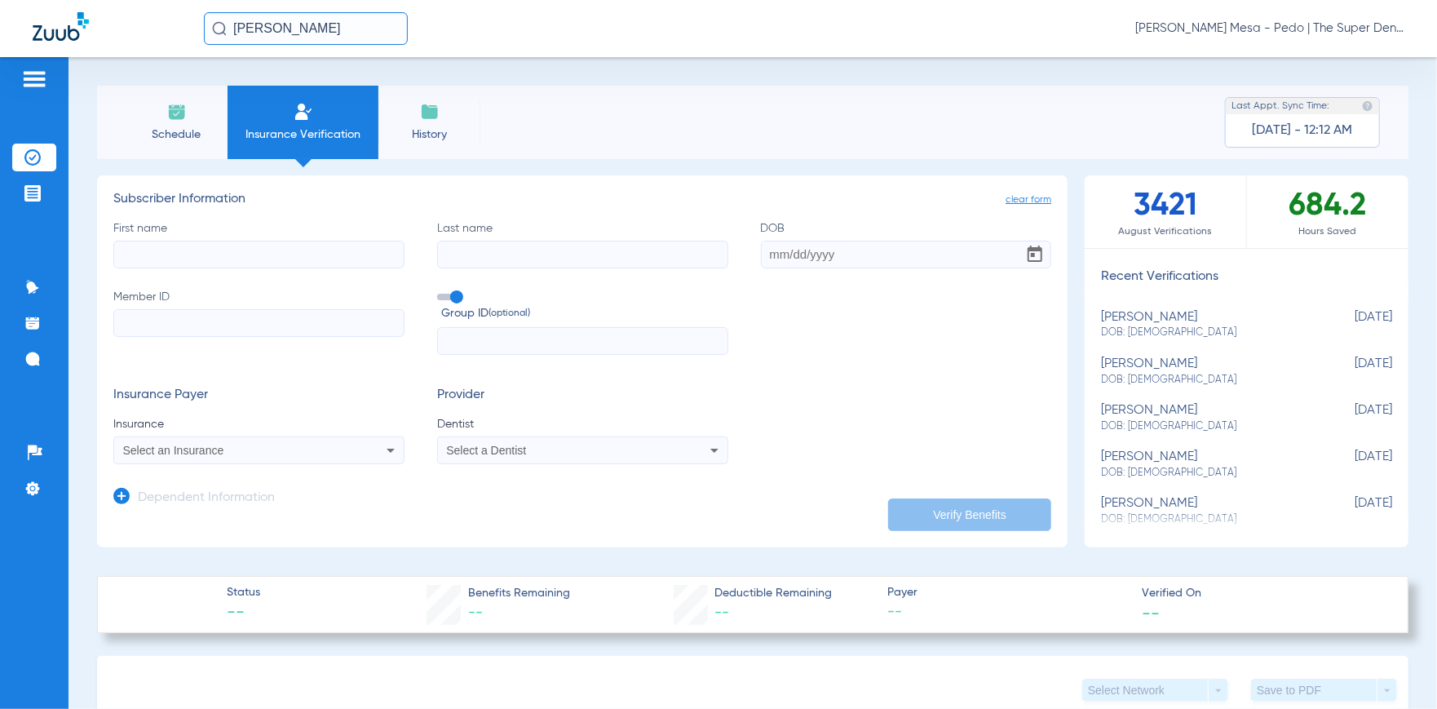
click at [172, 119] on img at bounding box center [177, 112] width 20 height 20
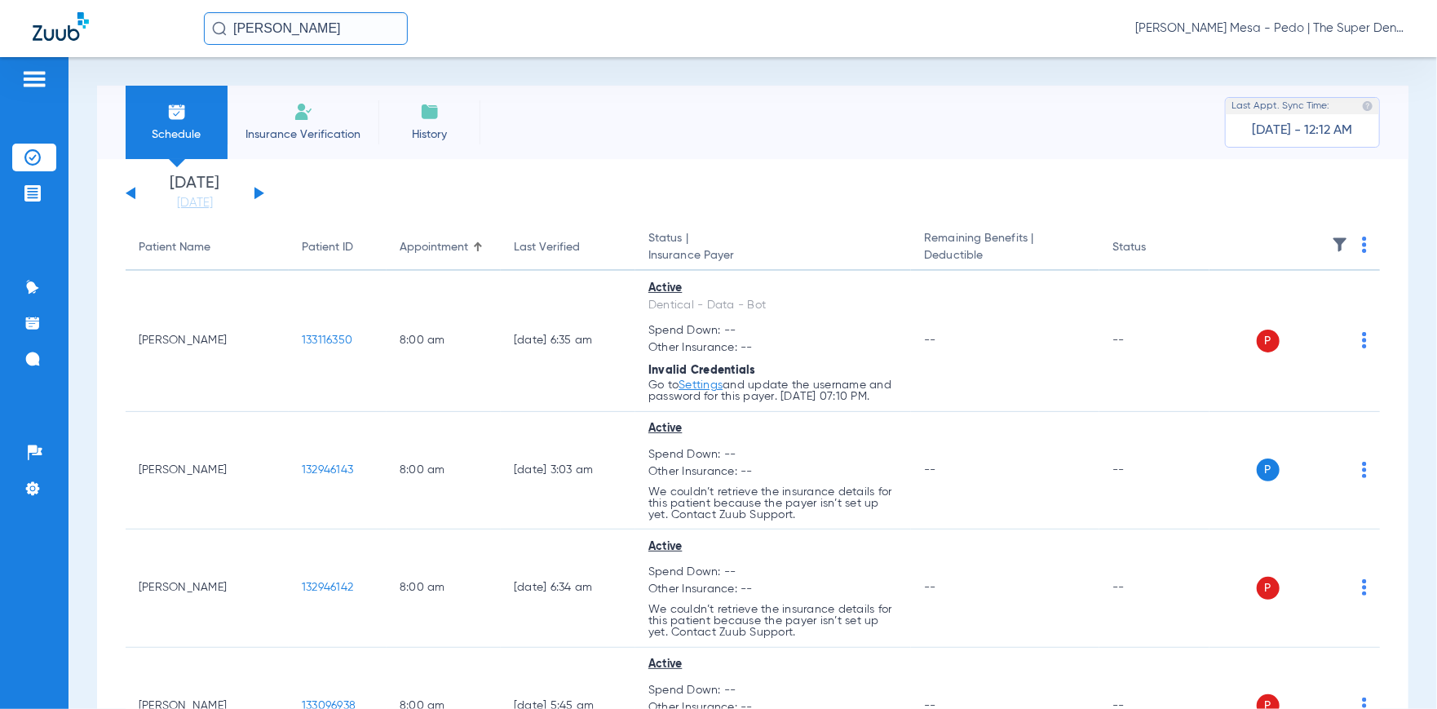
click at [362, 33] on input "[PERSON_NAME]" at bounding box center [306, 28] width 204 height 33
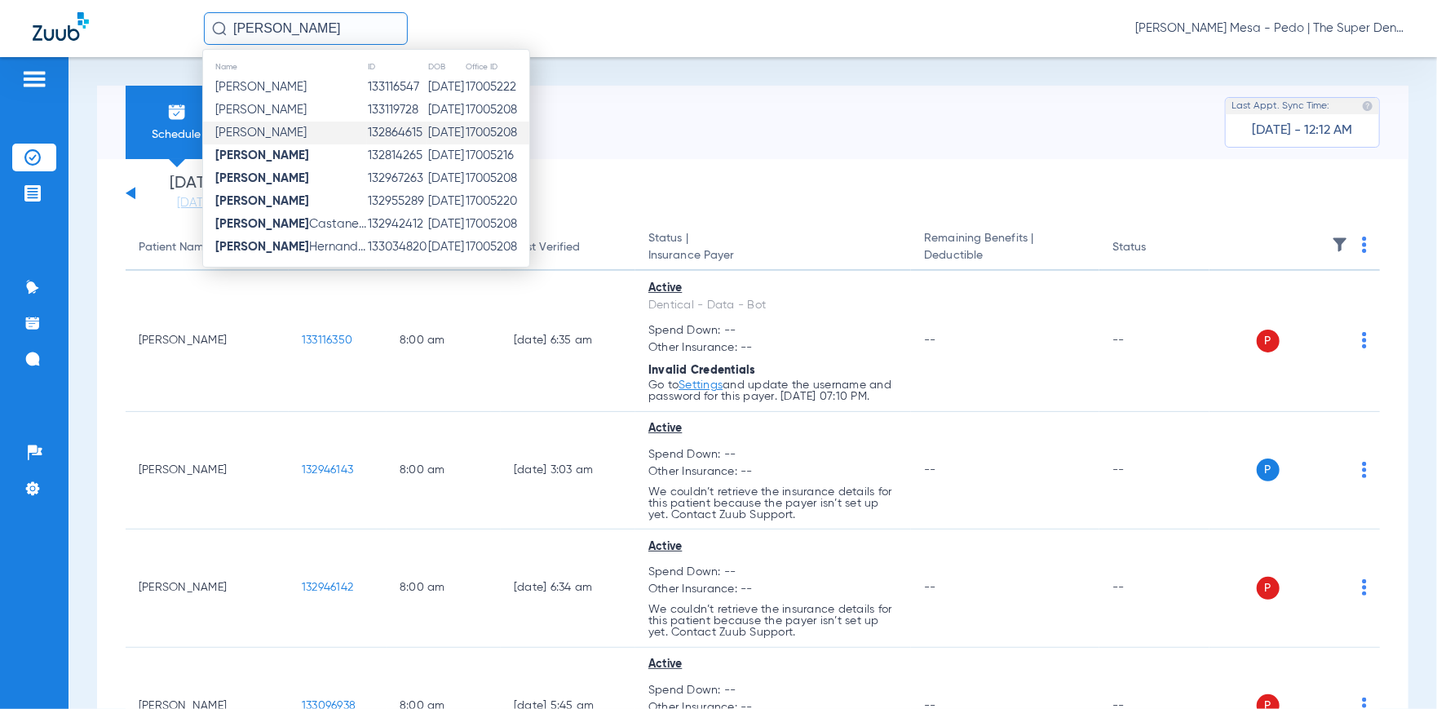
click at [334, 138] on td "[PERSON_NAME]" at bounding box center [285, 133] width 164 height 23
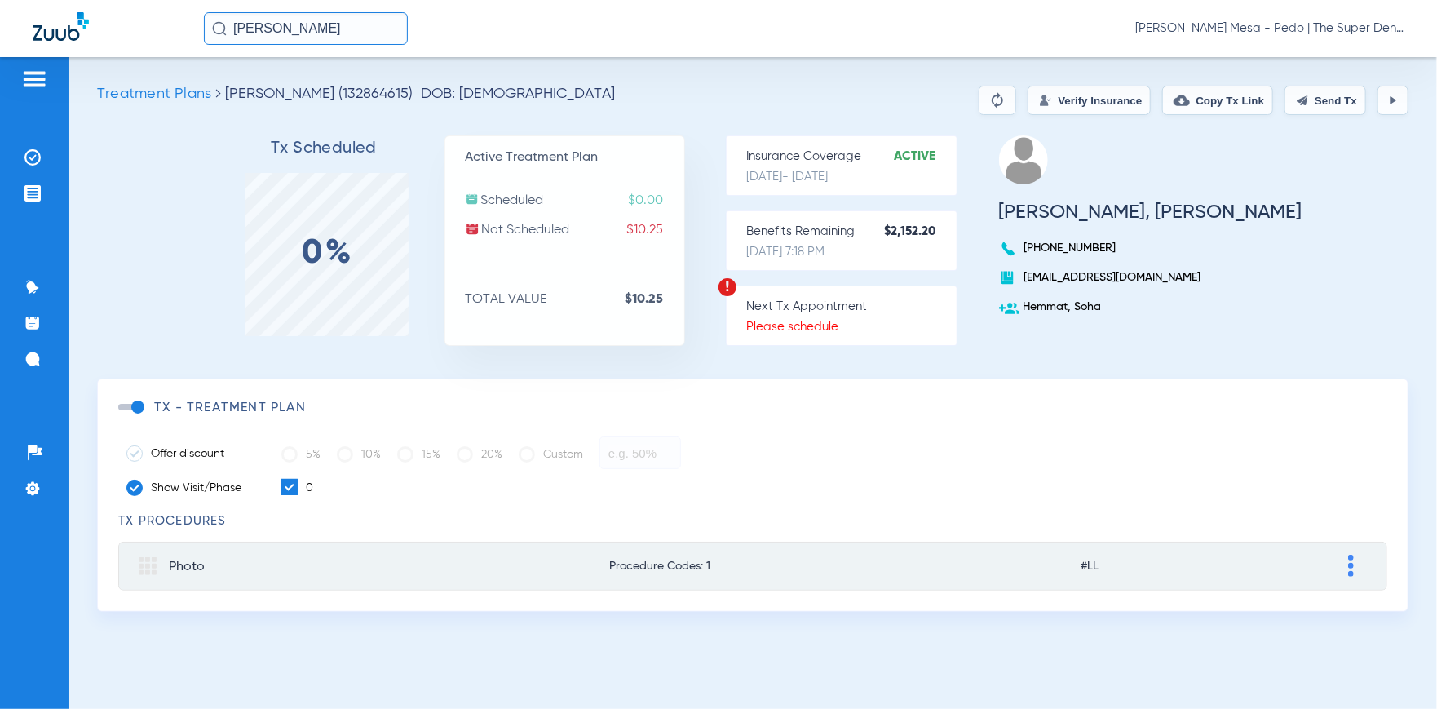
click at [1098, 101] on button "Verify Insurance" at bounding box center [1088, 100] width 123 height 29
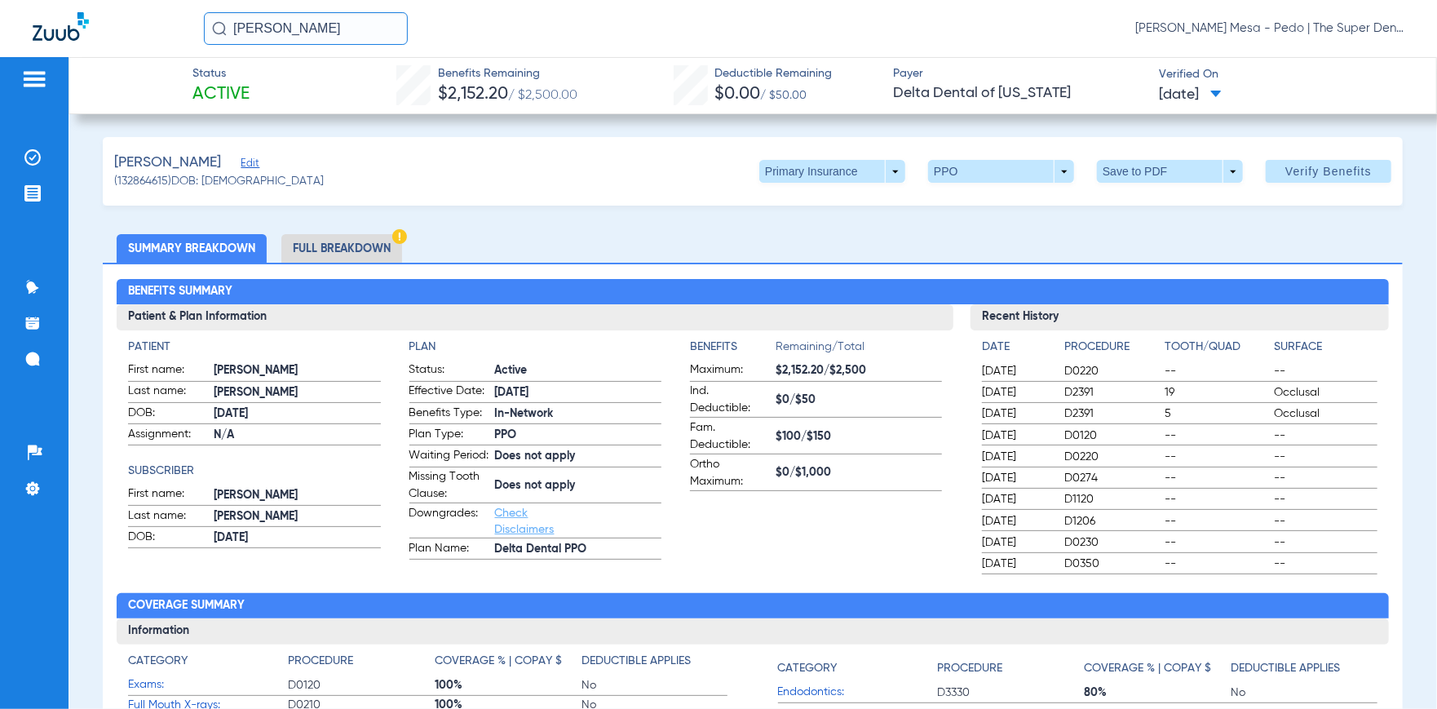
drag, startPoint x: 352, startPoint y: 26, endPoint x: 0, endPoint y: 10, distance: 352.6
click at [0, 18] on div "[PERSON_NAME] [PERSON_NAME] - Pedo | The Super Dentists" at bounding box center [718, 28] width 1437 height 57
type input "A"
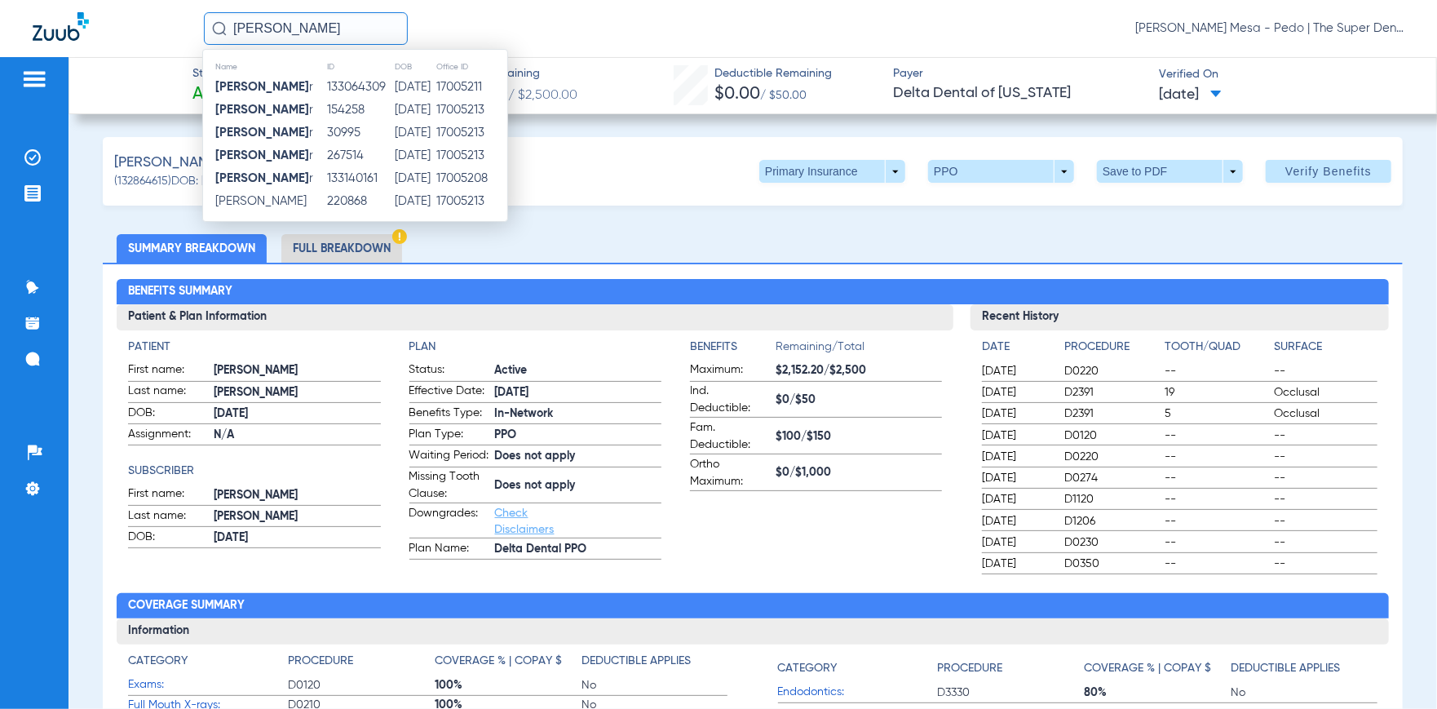
type input "[PERSON_NAME]"
click at [402, 174] on td "[DATE]" at bounding box center [415, 178] width 42 height 23
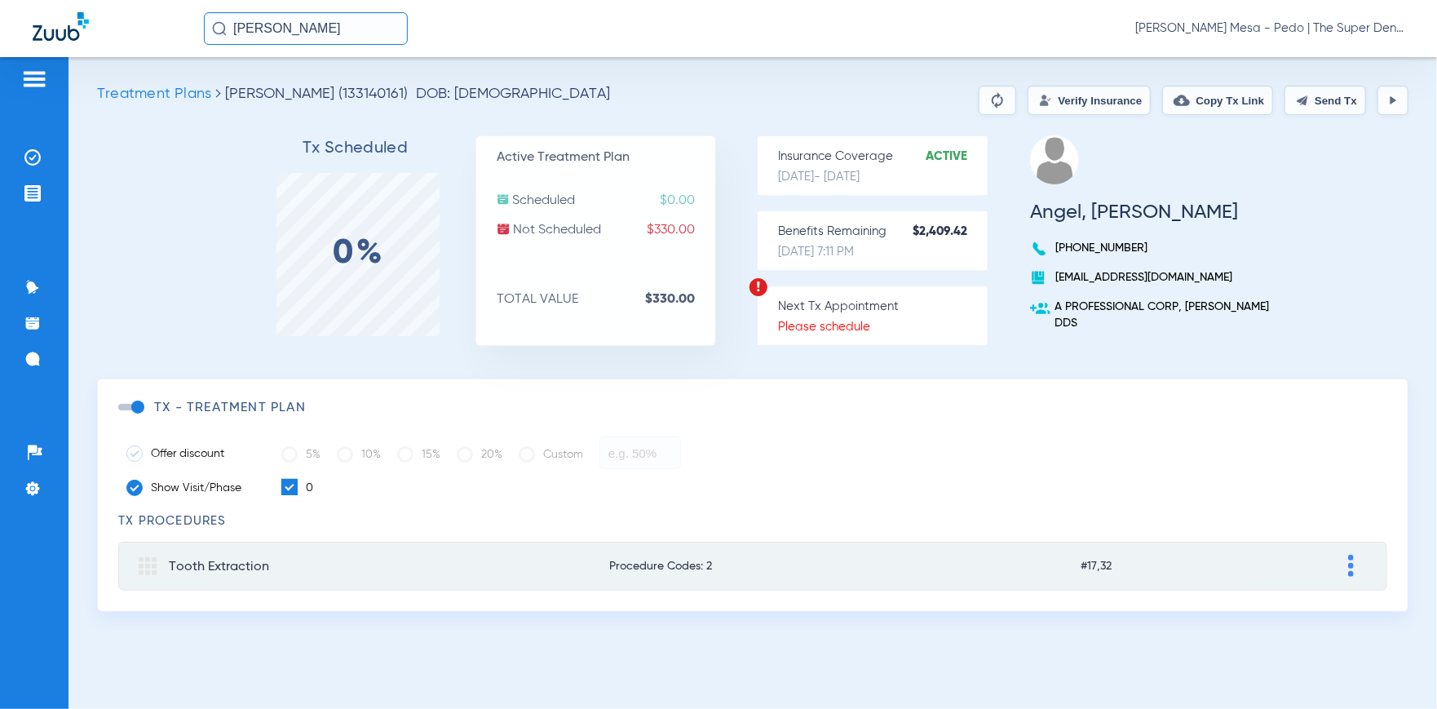
click at [1062, 99] on button "Verify Insurance" at bounding box center [1088, 100] width 123 height 29
